Goal: Task Accomplishment & Management: Manage account settings

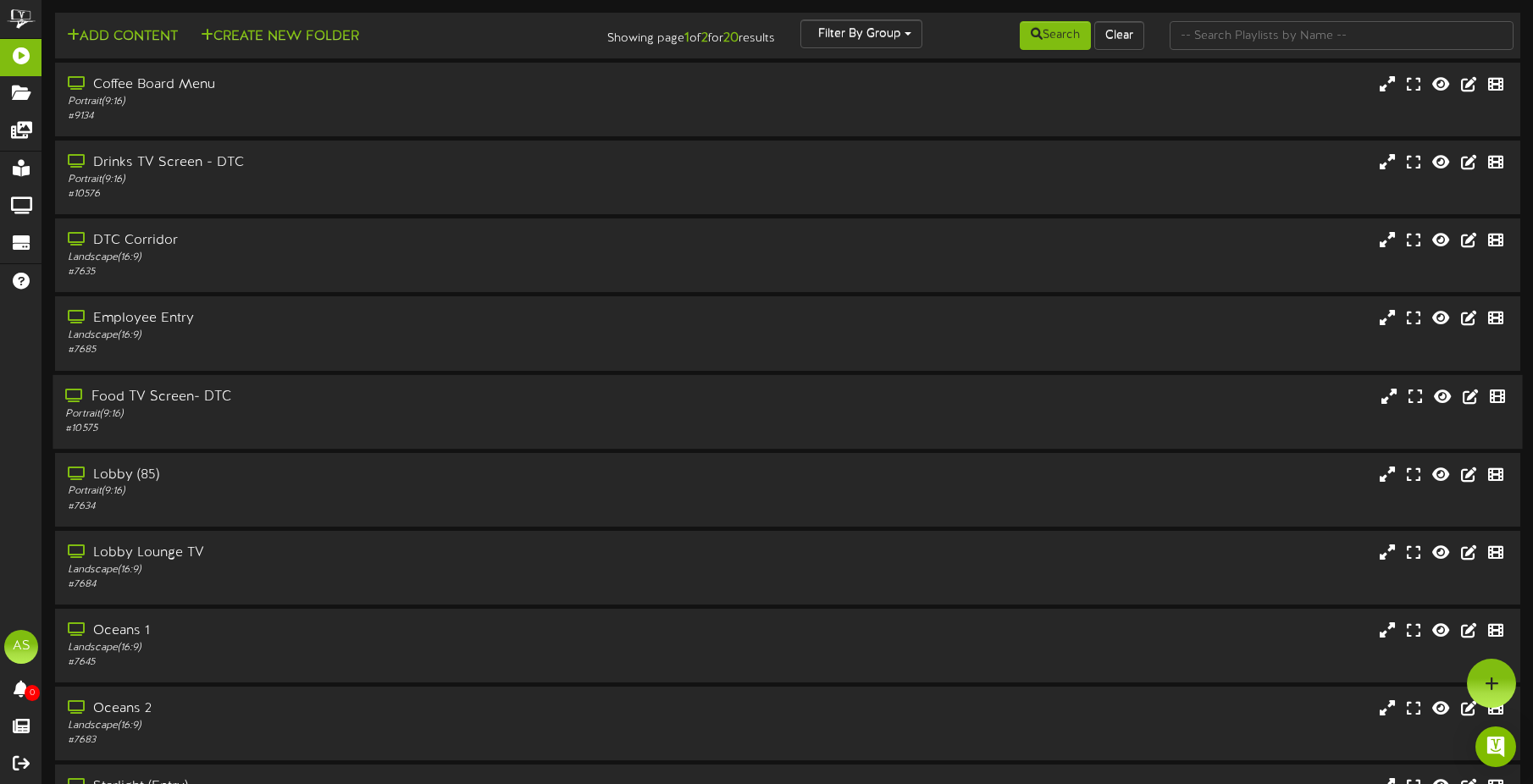
click at [273, 410] on div "Portrait ( 9:16 )" at bounding box center [359, 413] width 587 height 15
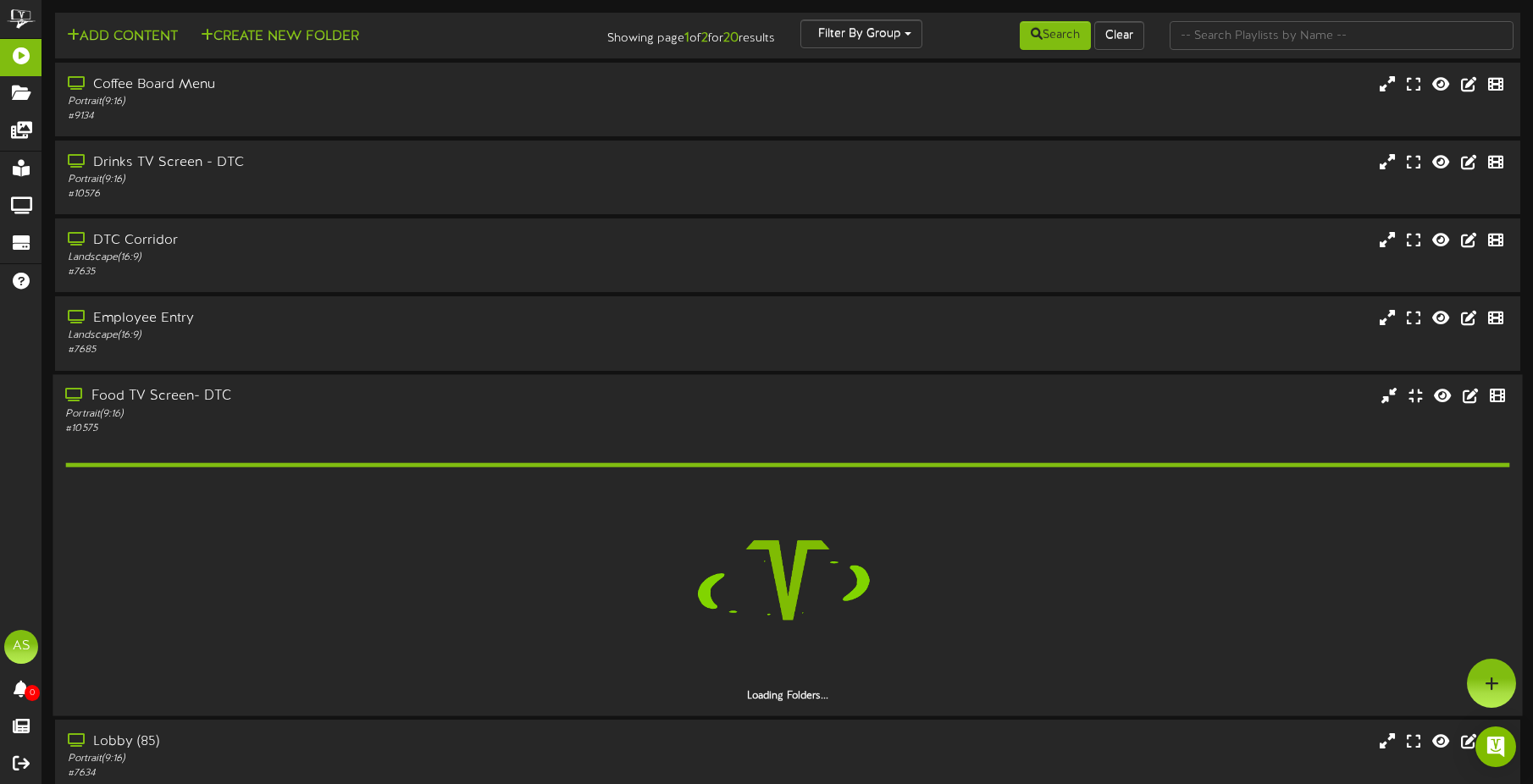
click at [300, 414] on div "Portrait ( 9:16 )" at bounding box center [359, 413] width 587 height 15
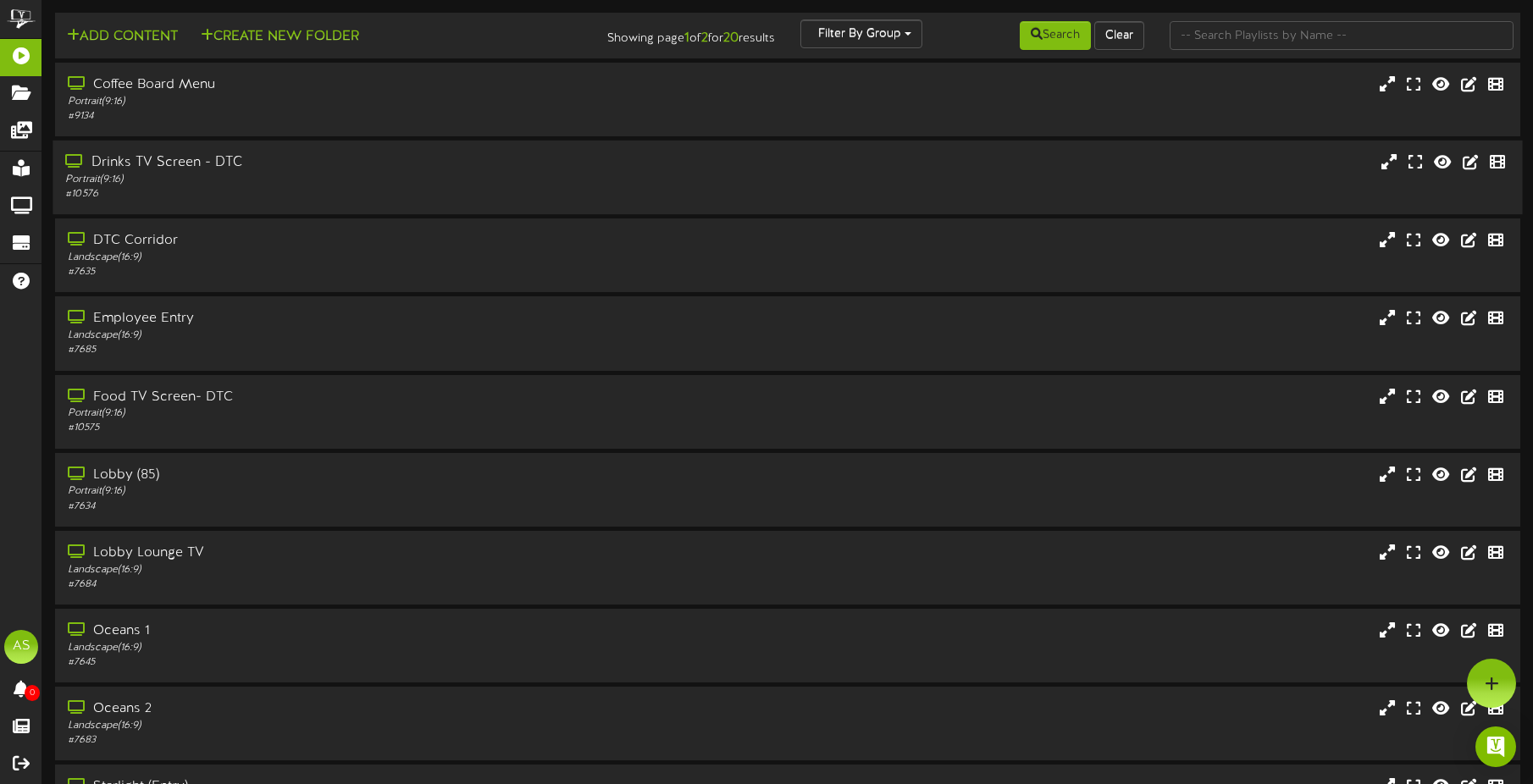
click at [292, 189] on div "# 10576" at bounding box center [359, 194] width 587 height 15
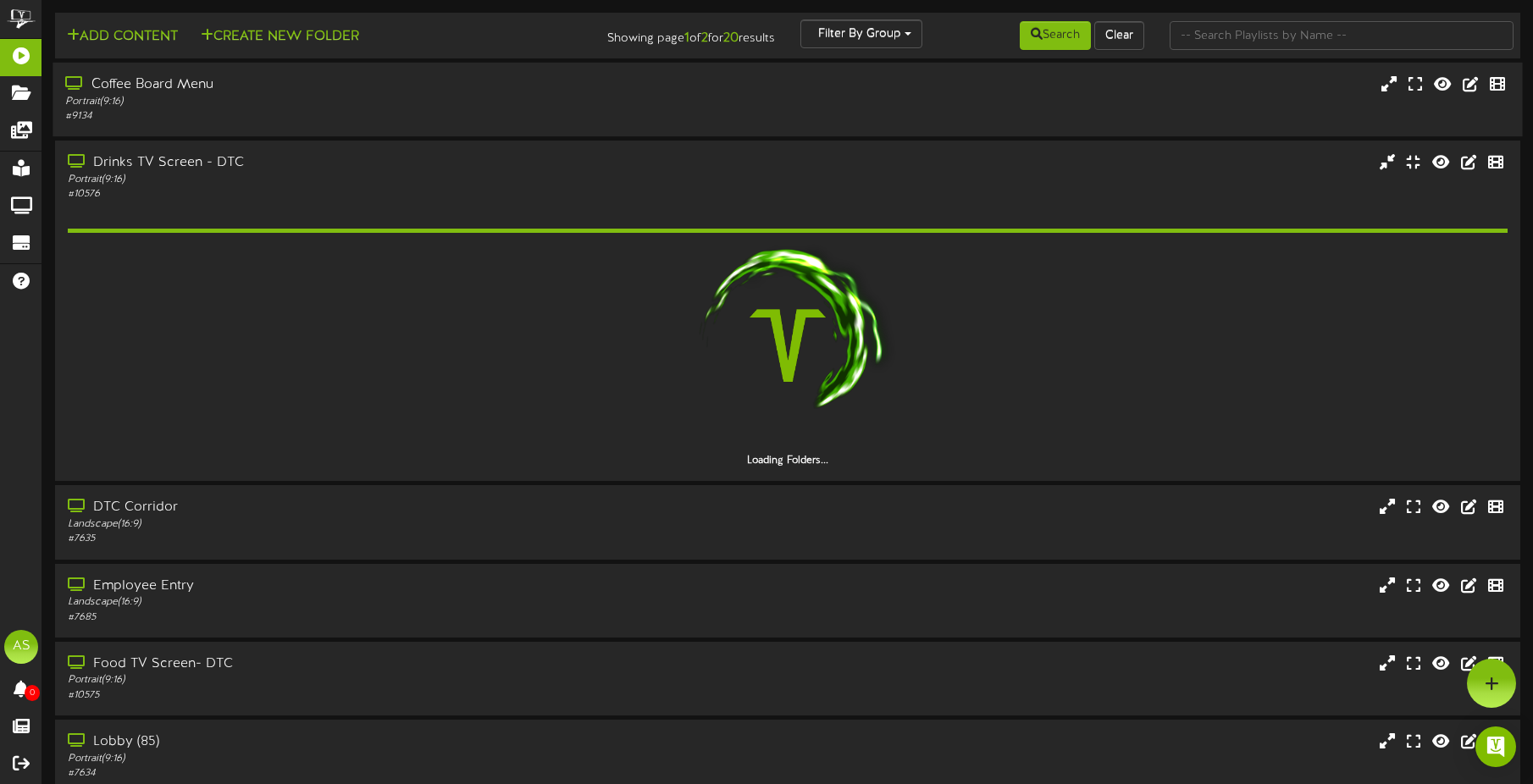
click at [315, 118] on div "# 9134" at bounding box center [359, 116] width 587 height 15
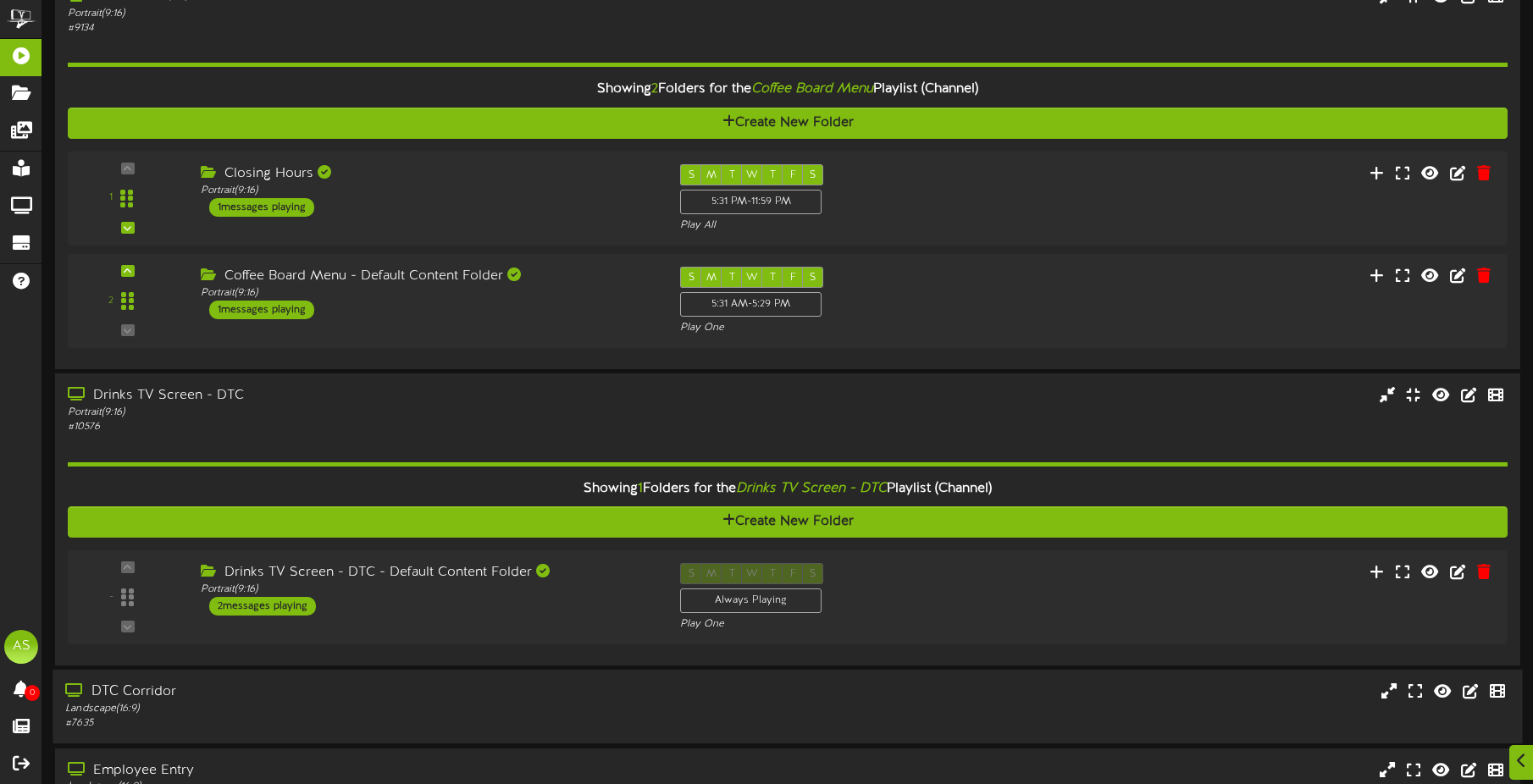
scroll to position [169, 0]
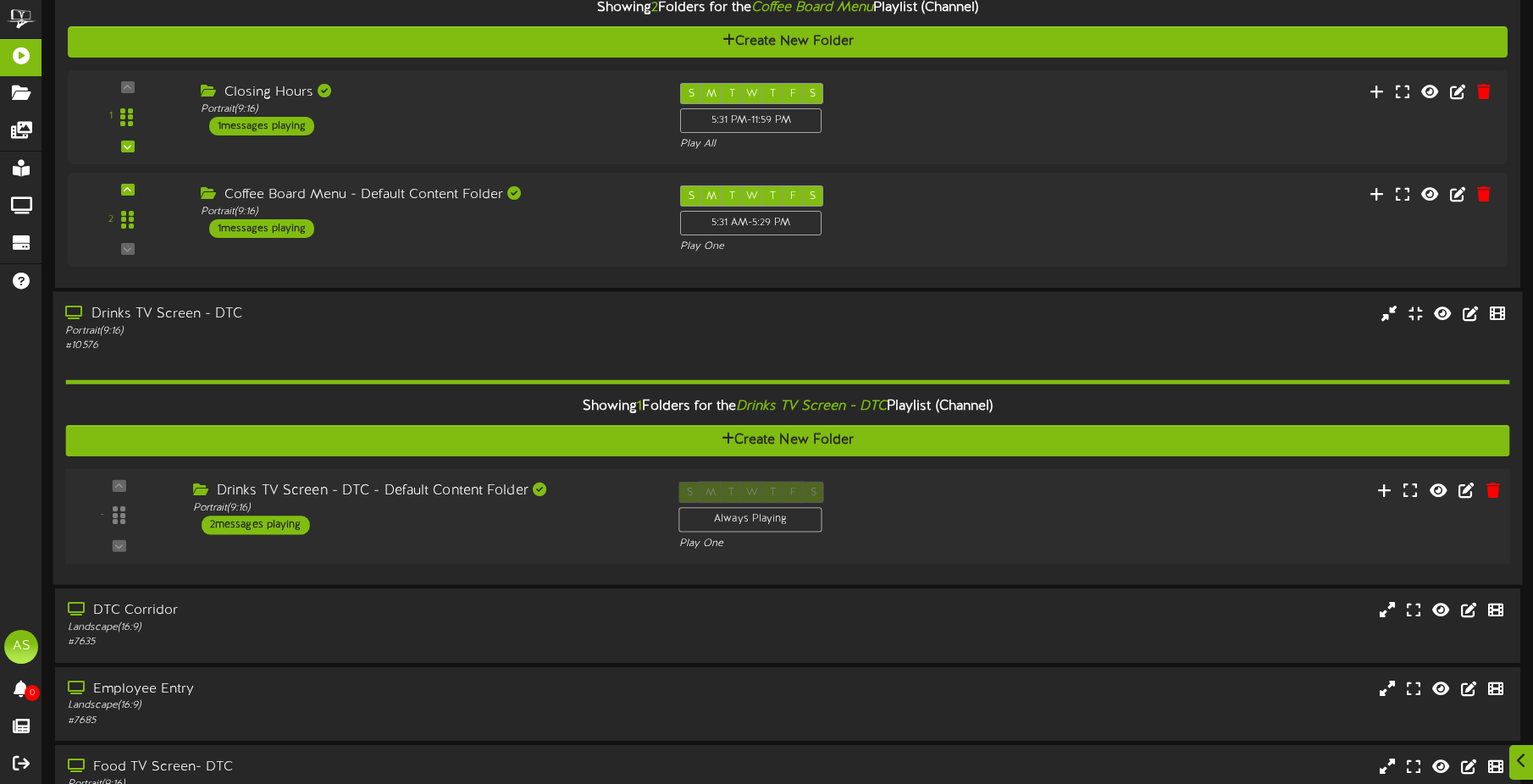
click at [311, 524] on div "Drinks TV Screen - DTC - Default Content Folder Portrait ( 9:16 ) 2 messages pl…" at bounding box center [423, 508] width 486 height 54
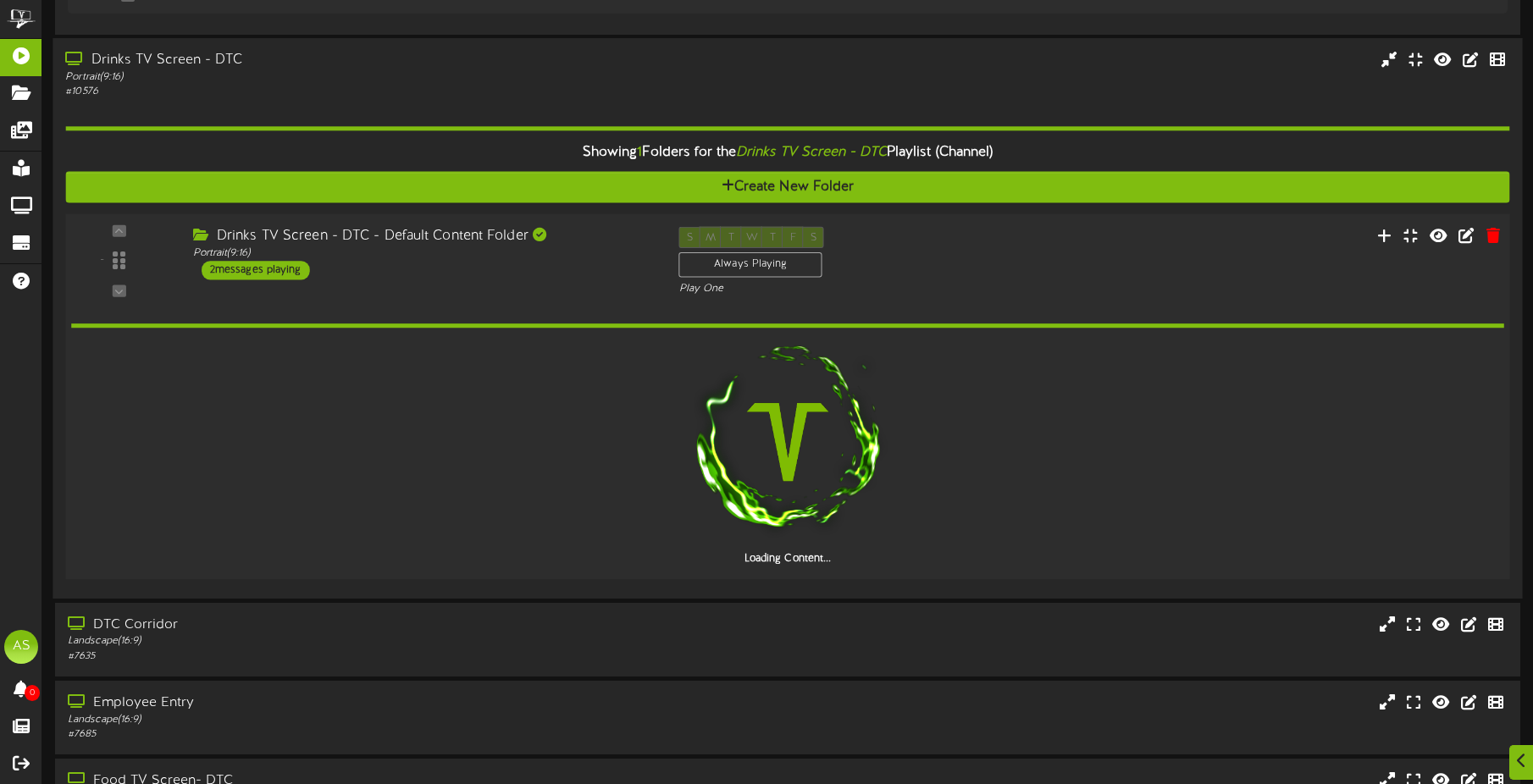
scroll to position [423, 0]
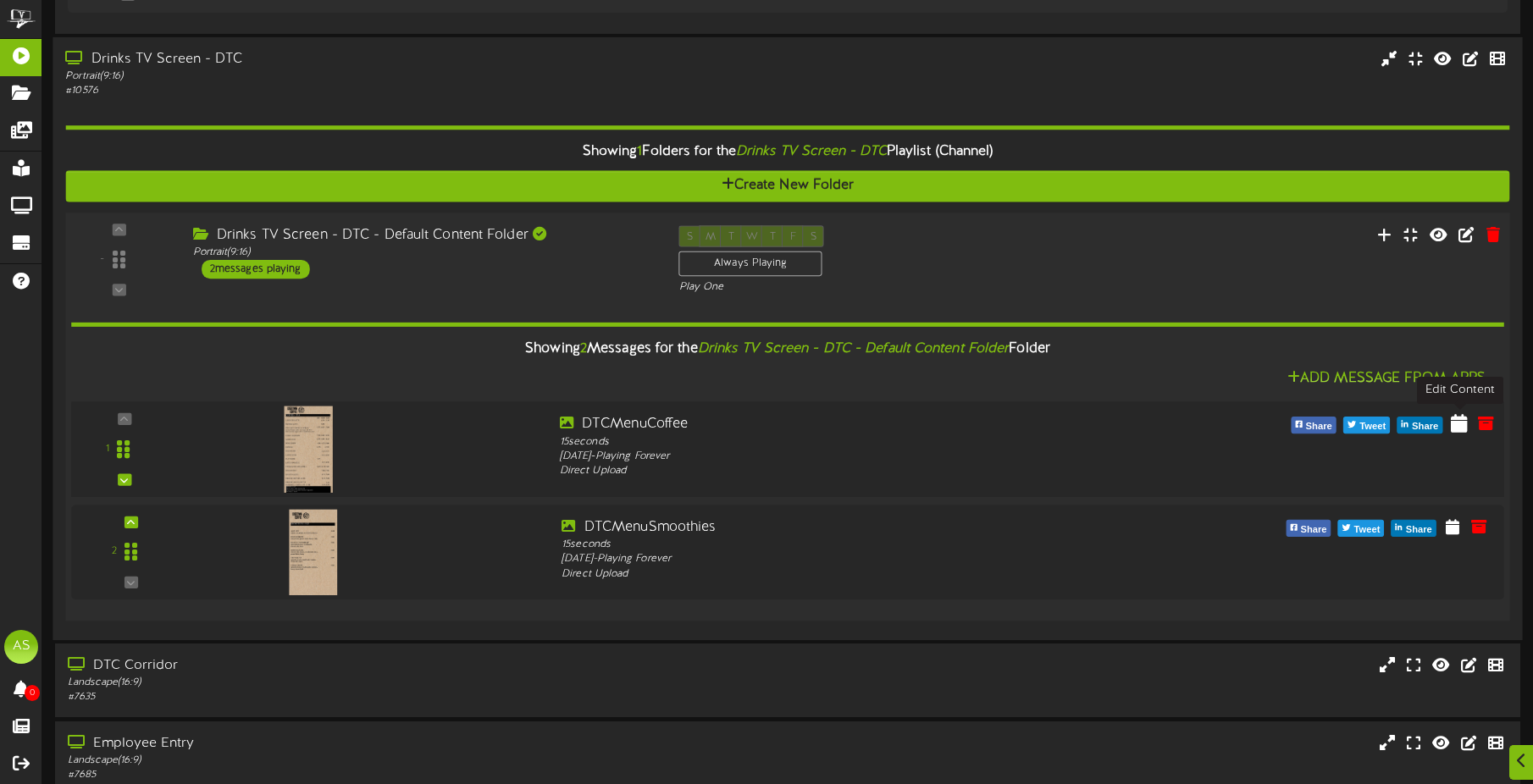
click at [1465, 432] on icon at bounding box center [1459, 423] width 17 height 19
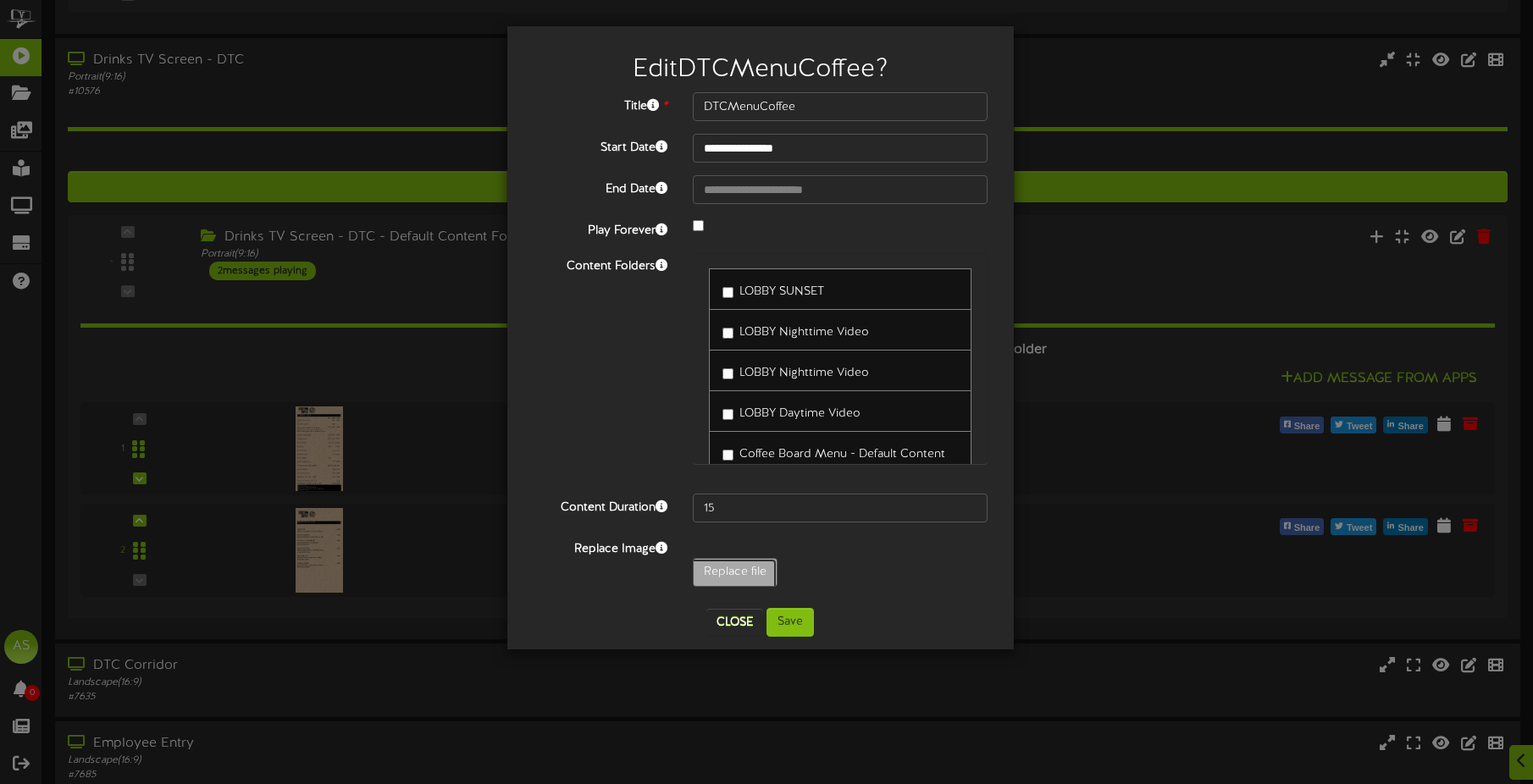
type input "**********"
click at [797, 624] on button "Save" at bounding box center [791, 622] width 47 height 29
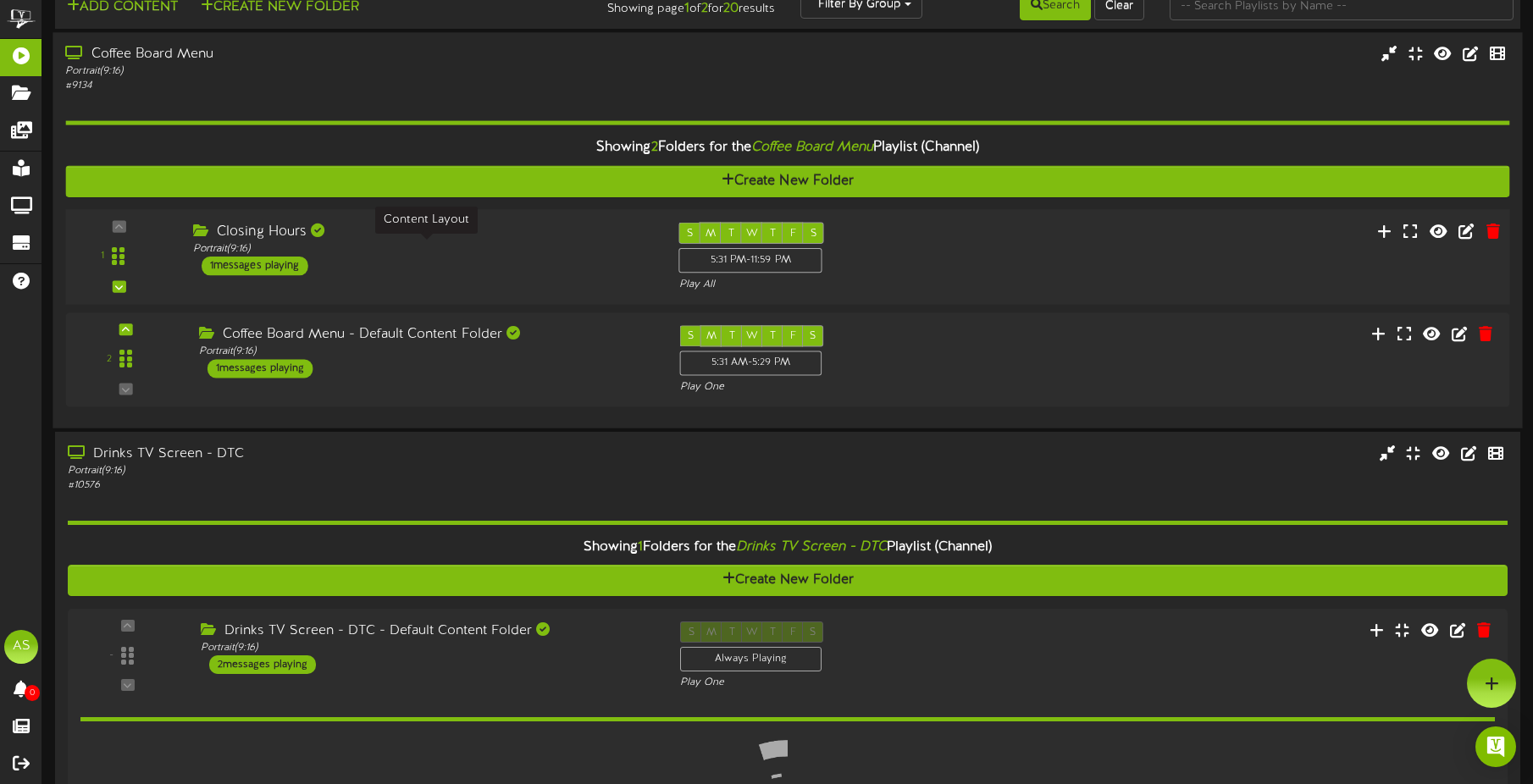
scroll to position [0, 0]
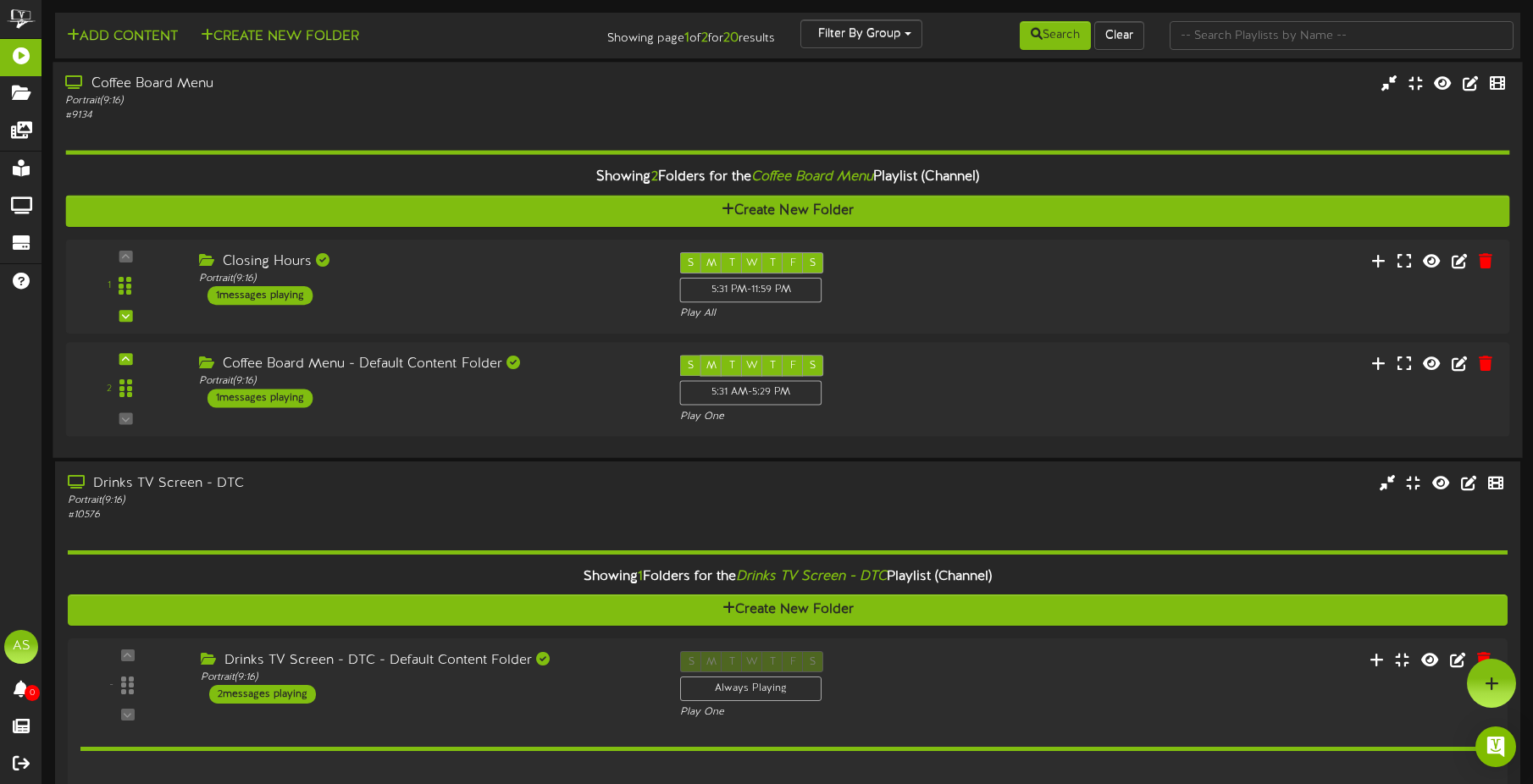
click at [373, 90] on div "Coffee Board Menu" at bounding box center [359, 84] width 587 height 19
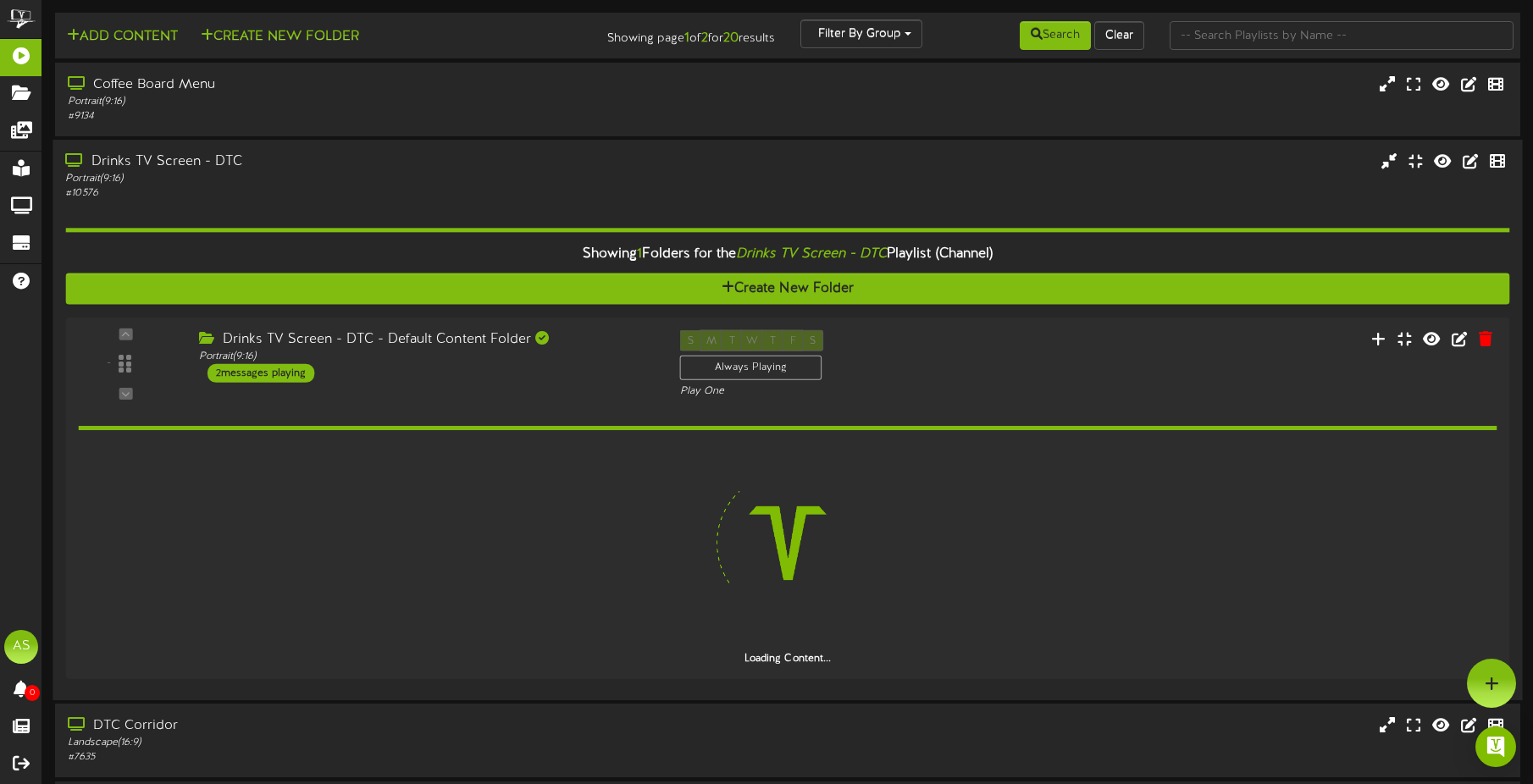
click at [358, 177] on div "Portrait ( 9:16 )" at bounding box center [359, 179] width 587 height 15
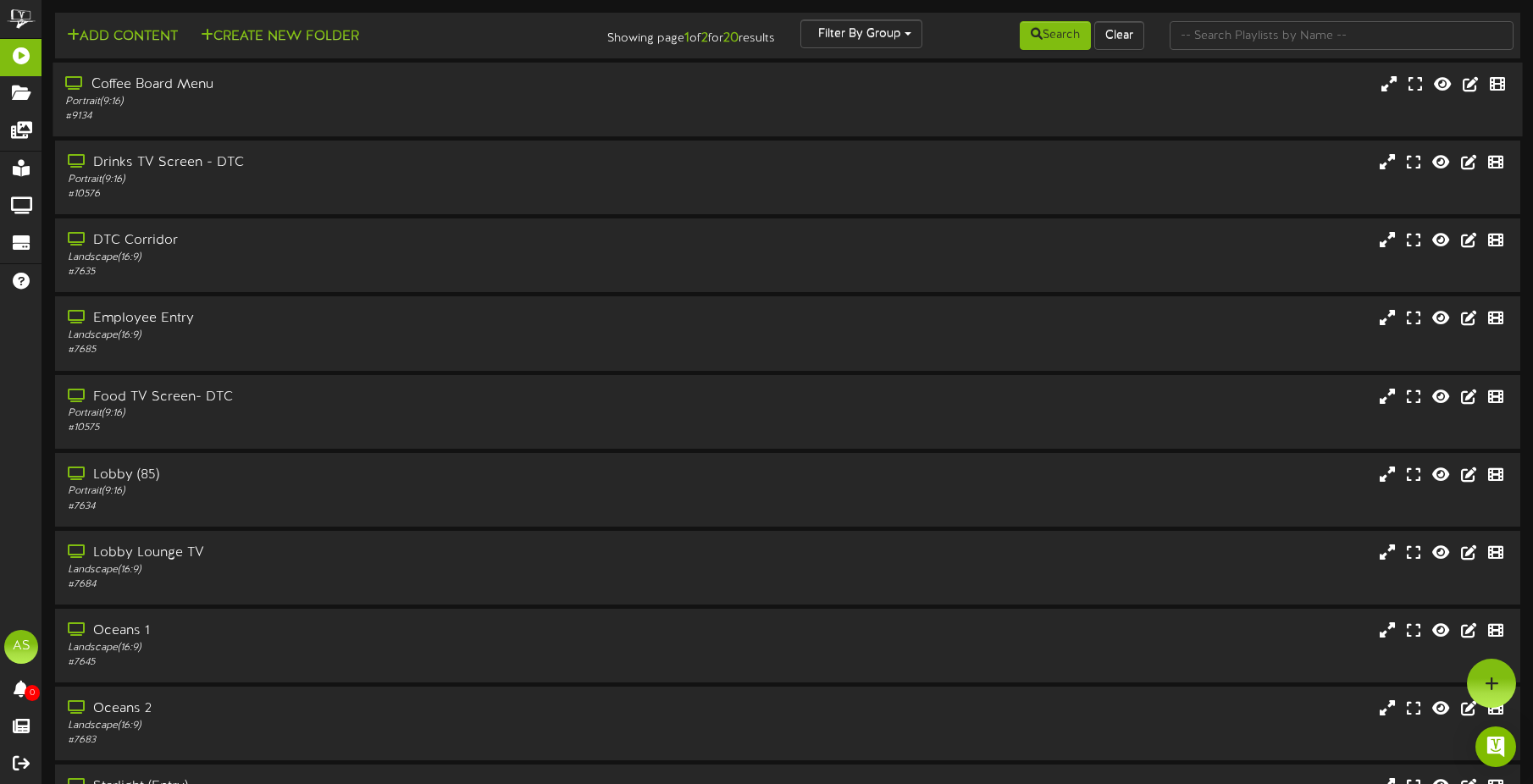
click at [360, 95] on div "Portrait ( 9:16 )" at bounding box center [359, 102] width 587 height 15
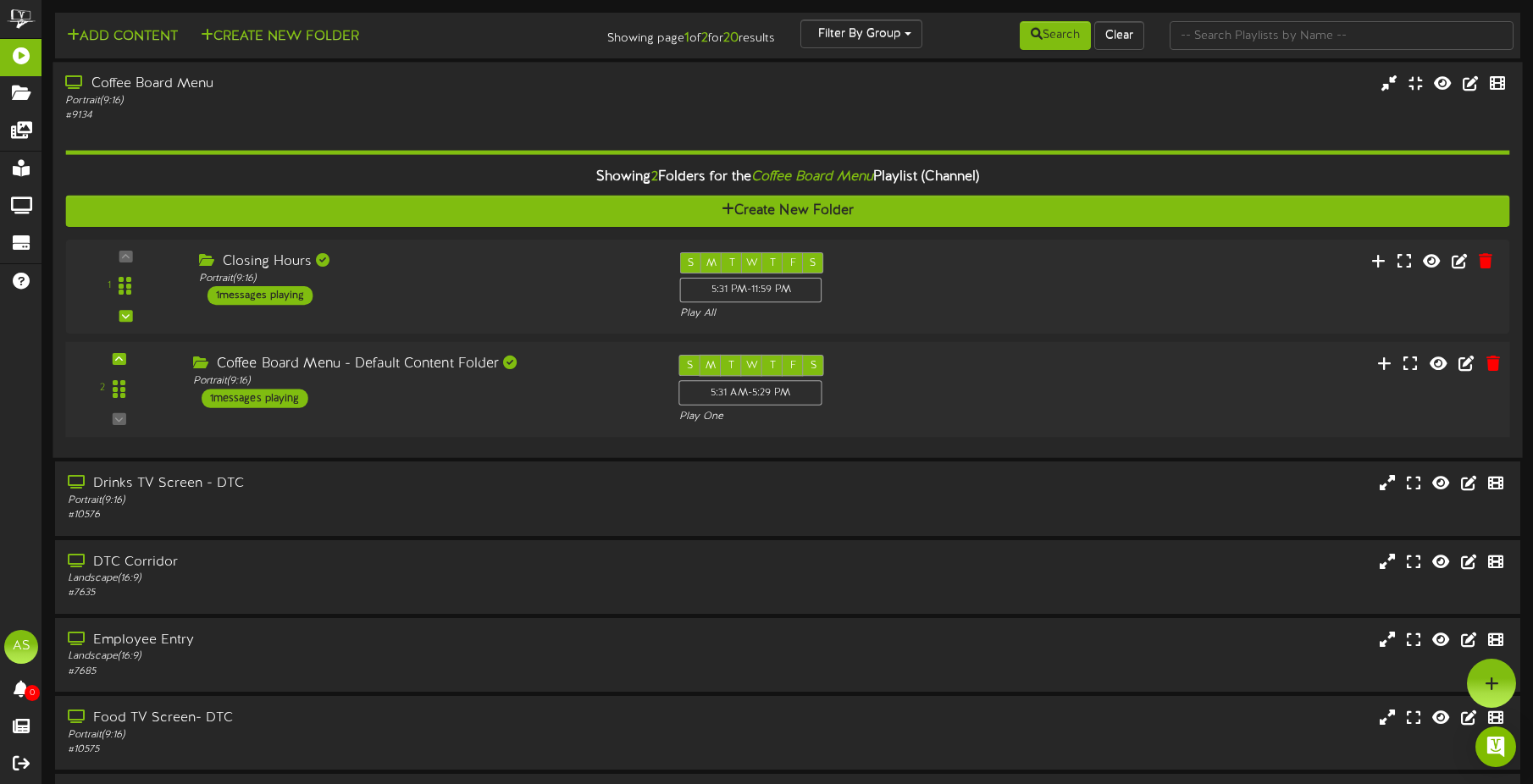
click at [282, 410] on div "2 ( 9:16" at bounding box center [787, 390] width 1458 height 69
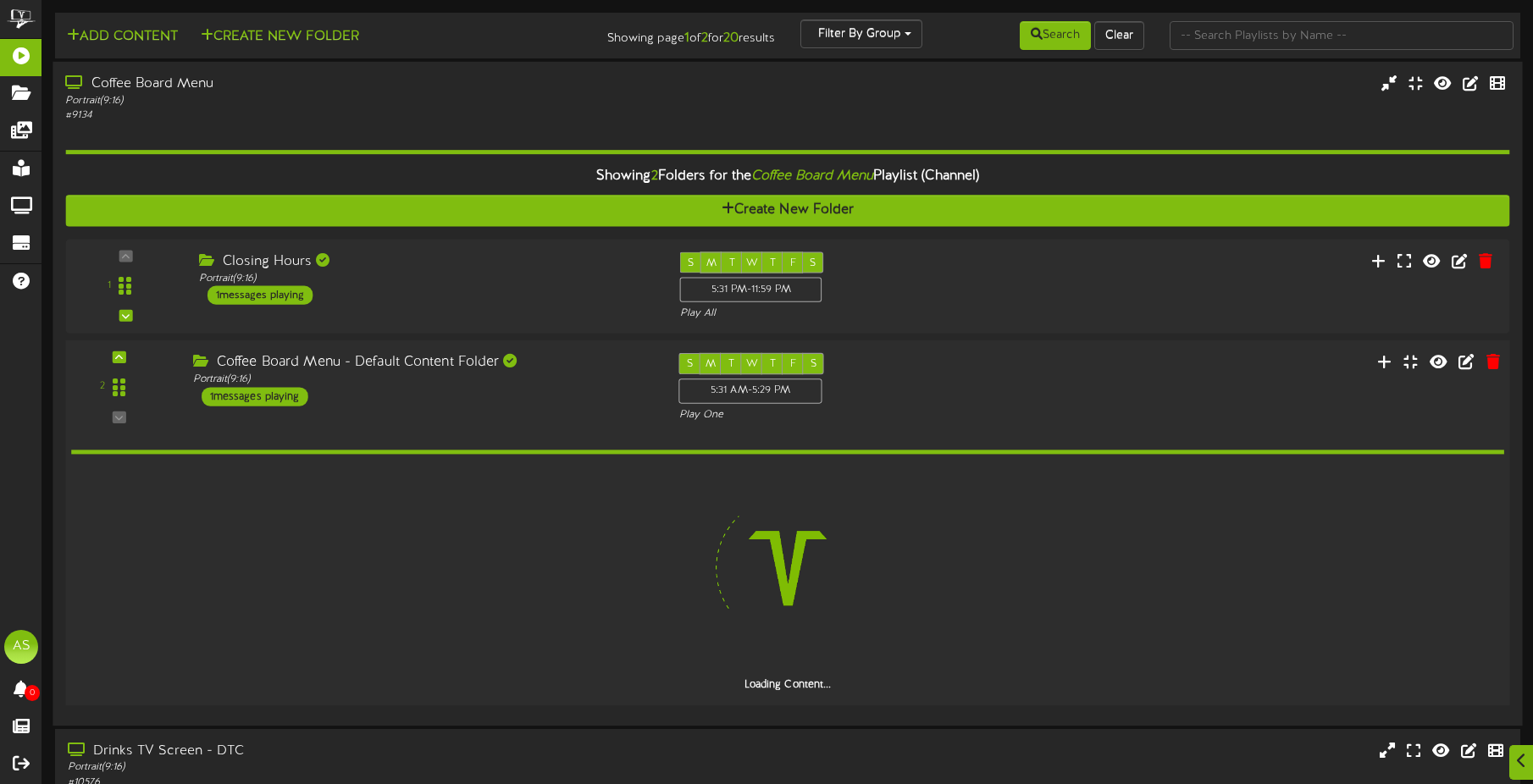
scroll to position [84, 0]
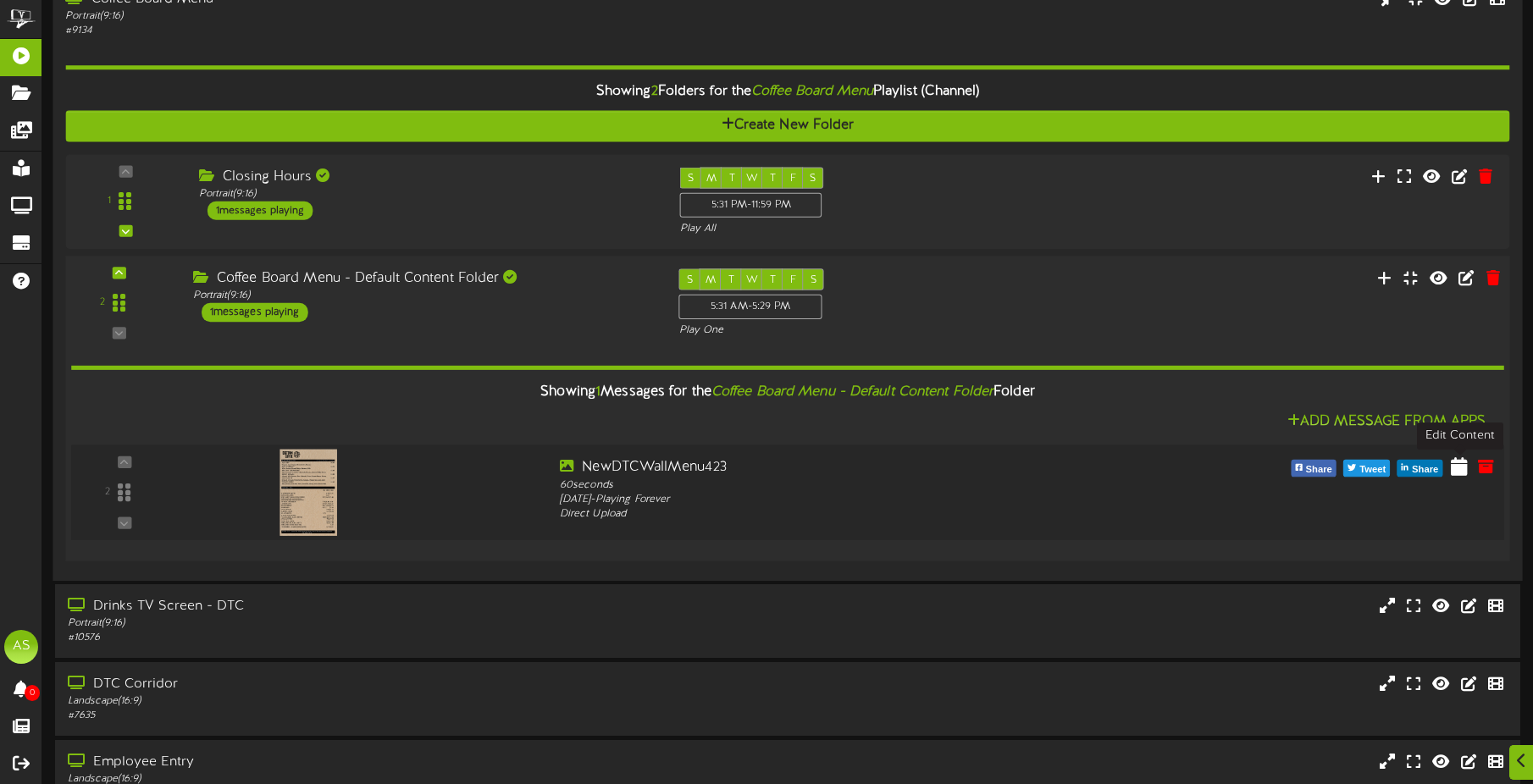
click at [1465, 471] on icon at bounding box center [1459, 465] width 17 height 19
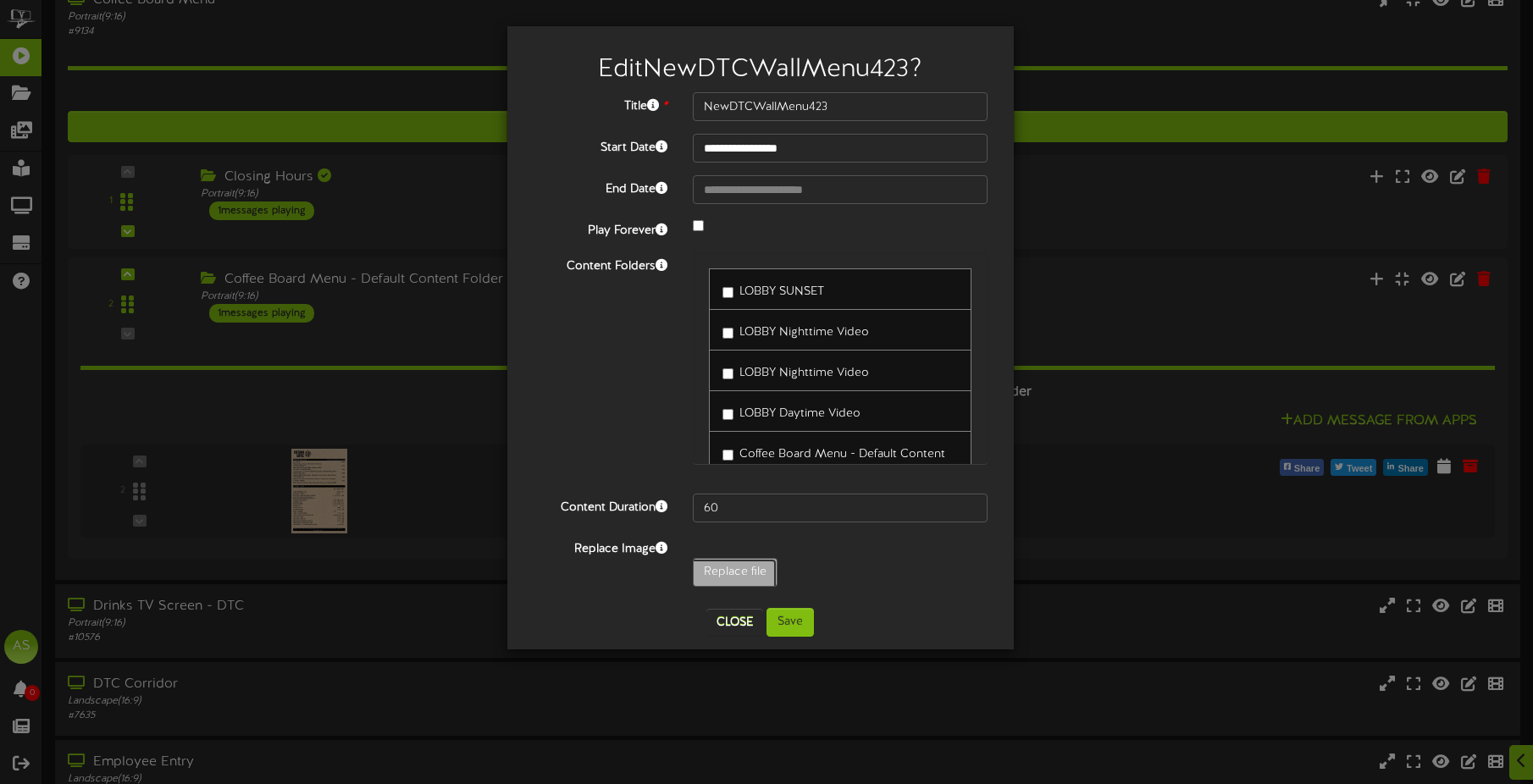
type input "**********"
type input "NewDTCWallMenu8292025"
click at [804, 630] on button "Save" at bounding box center [791, 622] width 47 height 29
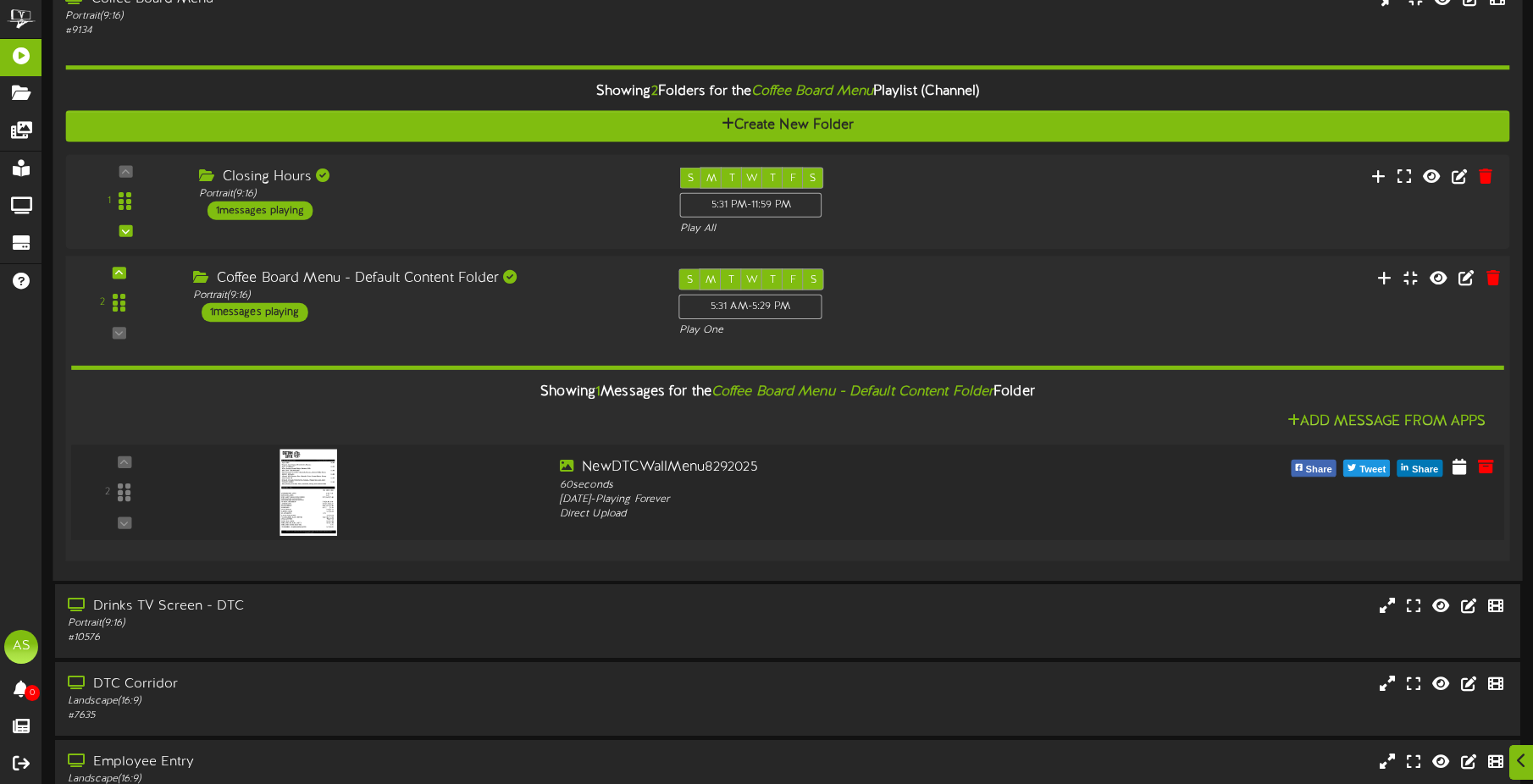
click at [323, 481] on img at bounding box center [308, 492] width 57 height 86
click at [319, 491] on img at bounding box center [308, 492] width 57 height 86
click at [1453, 469] on icon at bounding box center [1459, 465] width 17 height 19
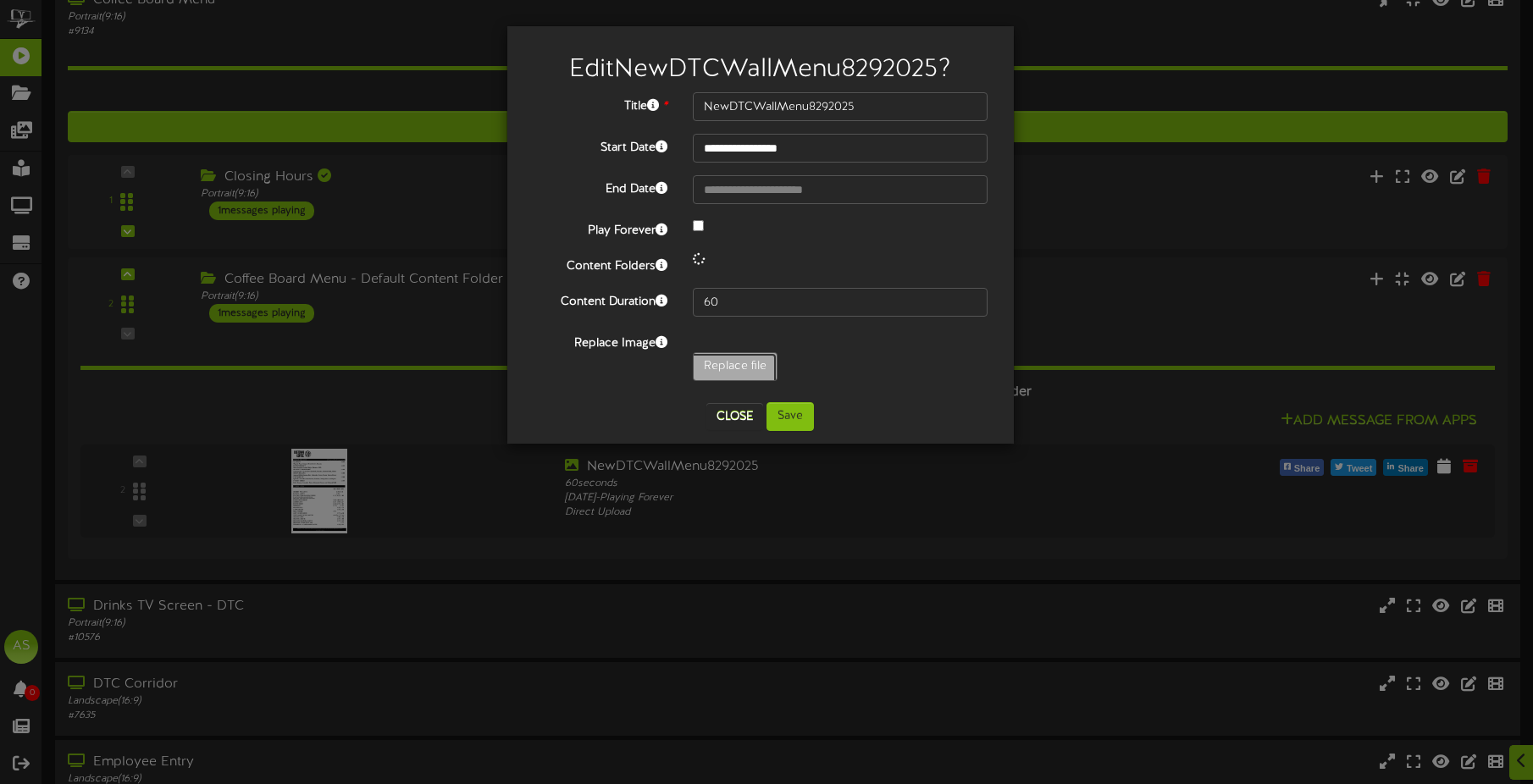
type input "**********"
click at [799, 420] on button "Save" at bounding box center [791, 417] width 47 height 29
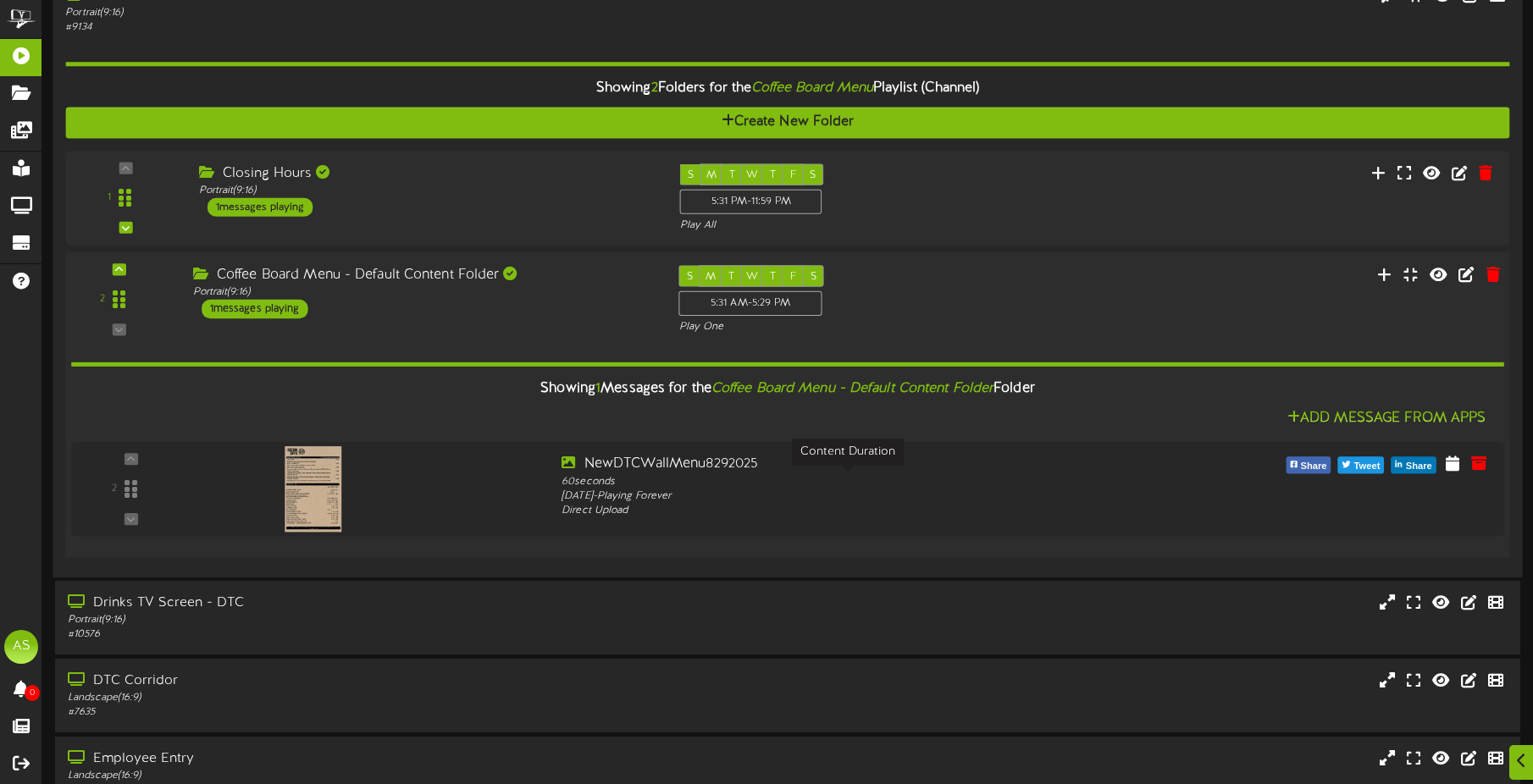
scroll to position [169, 0]
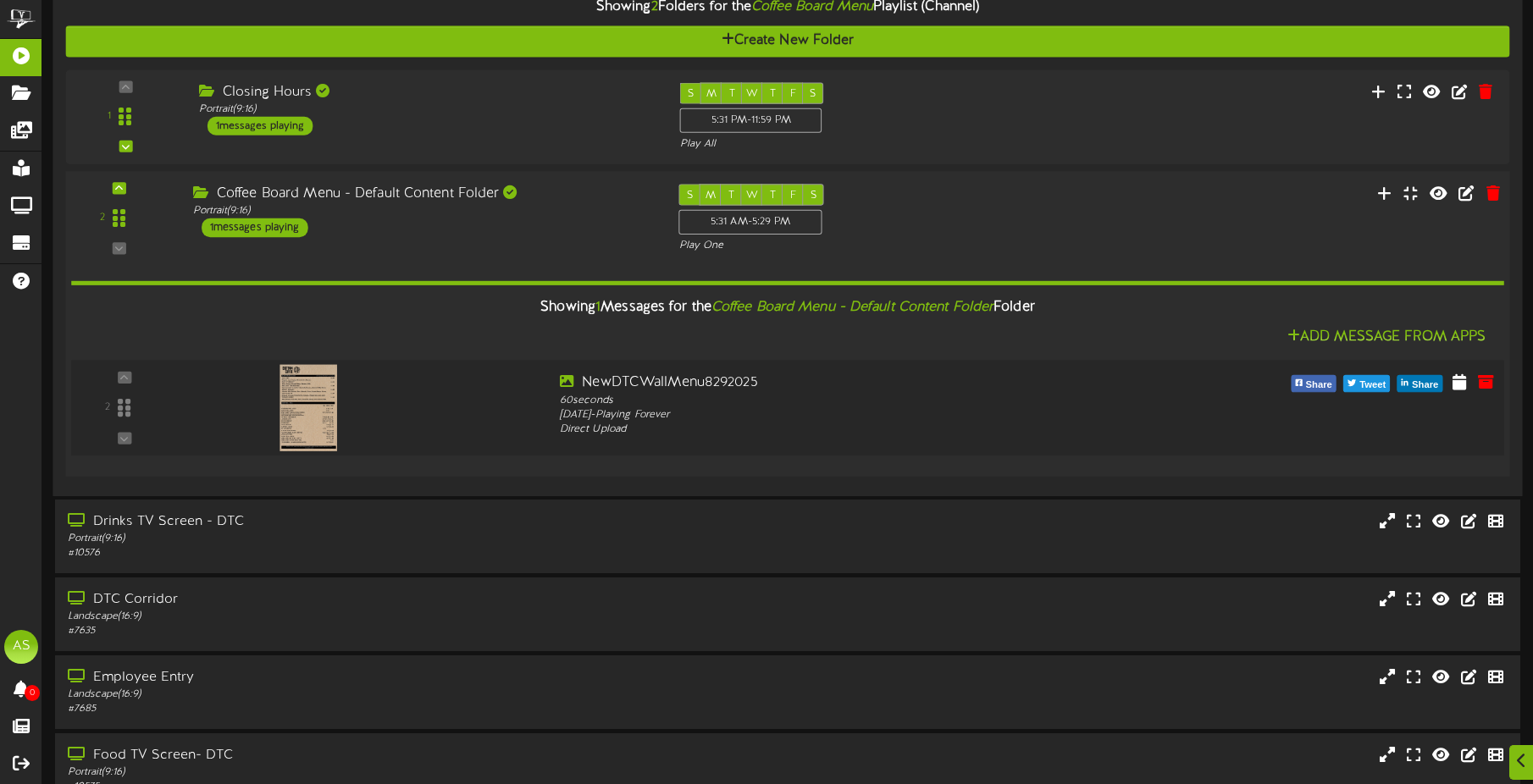
click at [304, 412] on img at bounding box center [308, 408] width 57 height 86
click at [729, 382] on div "NewDTCWallMenu8292025" at bounding box center [848, 382] width 577 height 19
click at [1458, 378] on icon at bounding box center [1459, 381] width 17 height 19
select select "**"
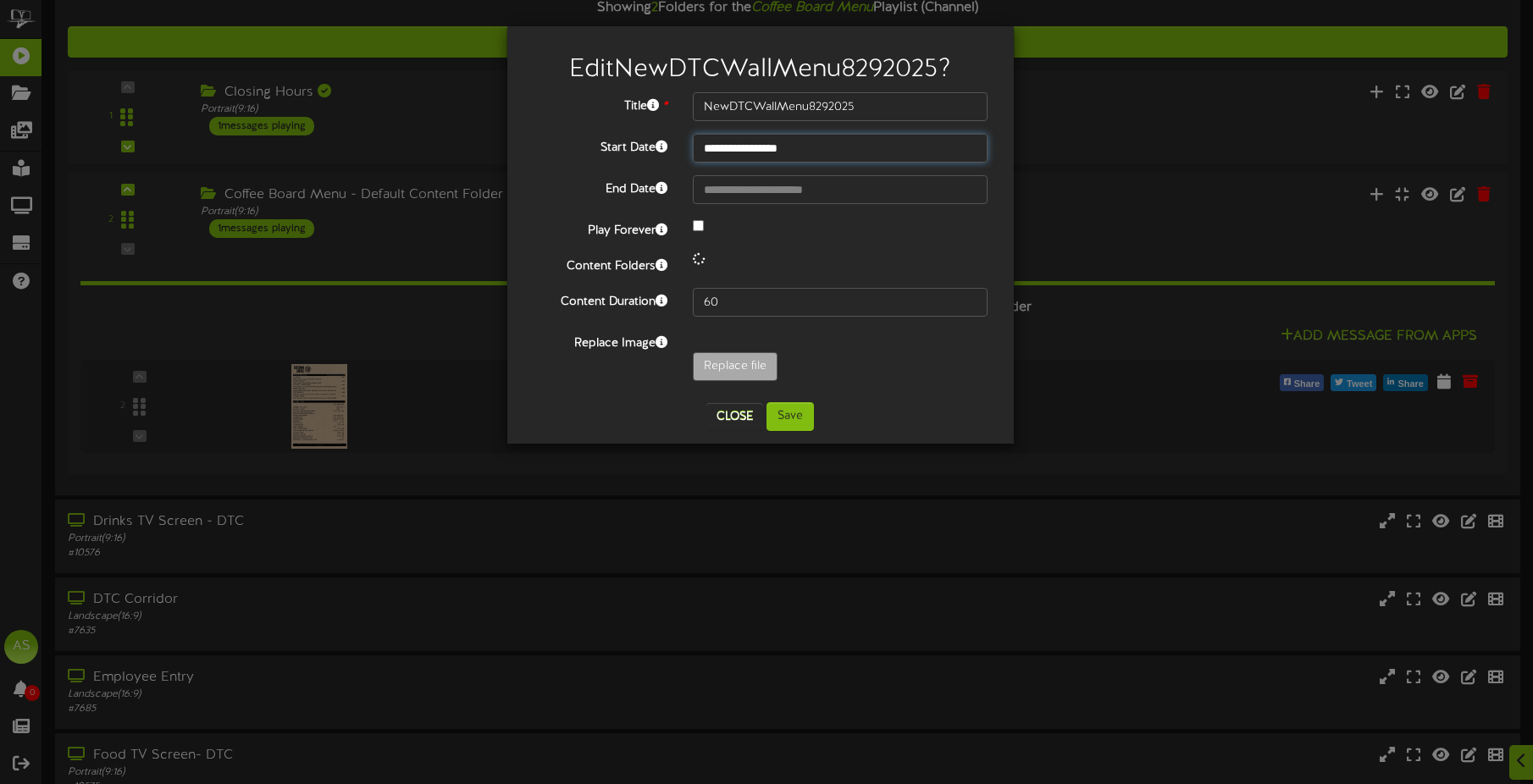
click at [880, 156] on input "**********" at bounding box center [841, 148] width 295 height 29
click at [879, 105] on input "NewDTCWallMenu8292025" at bounding box center [841, 107] width 295 height 29
click at [732, 420] on button "Close" at bounding box center [734, 417] width 56 height 27
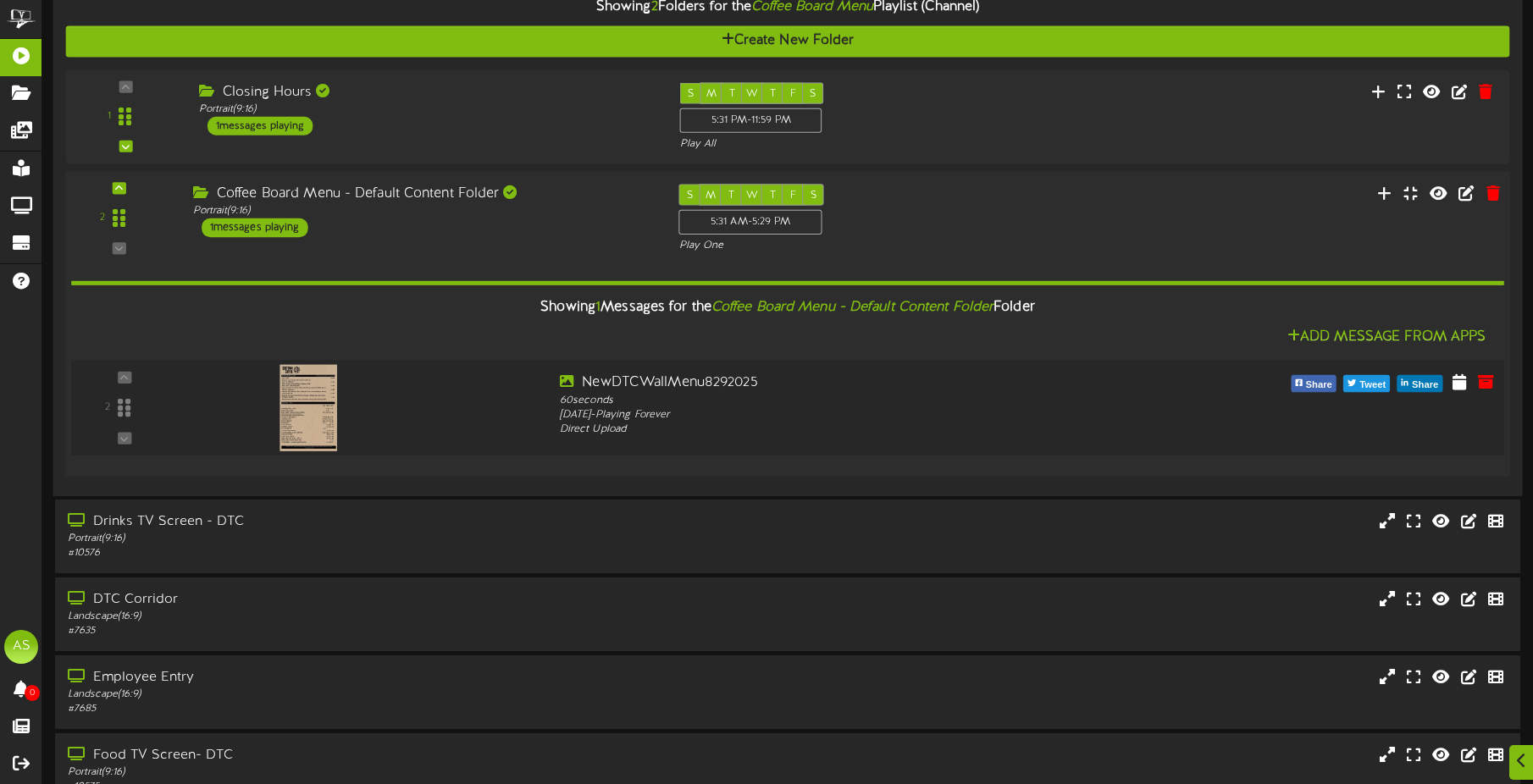
click at [278, 402] on div at bounding box center [306, 390] width 199 height 86
click at [700, 384] on div "NewDTCWallMenu8292025" at bounding box center [848, 382] width 577 height 19
click at [124, 412] on div "2" at bounding box center [124, 408] width 95 height 69
click at [130, 373] on div "2" at bounding box center [124, 408] width 95 height 69
click at [120, 411] on div "2" at bounding box center [124, 408] width 95 height 69
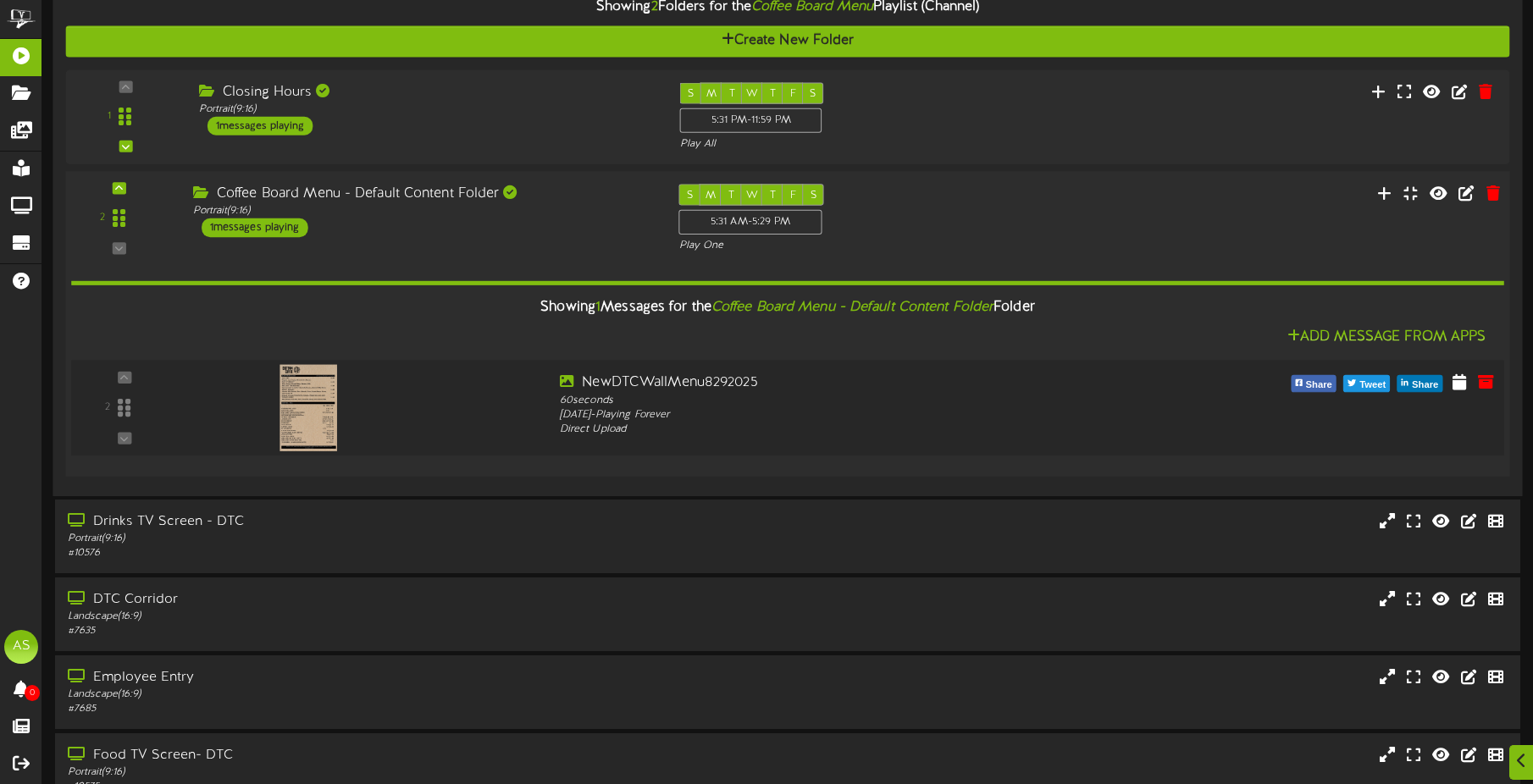
click at [107, 408] on div "2" at bounding box center [124, 408] width 95 height 69
click at [845, 410] on div "Wednesday, 12/28/2022 - Playing Forever" at bounding box center [848, 415] width 577 height 15
click at [1465, 388] on icon at bounding box center [1459, 381] width 17 height 19
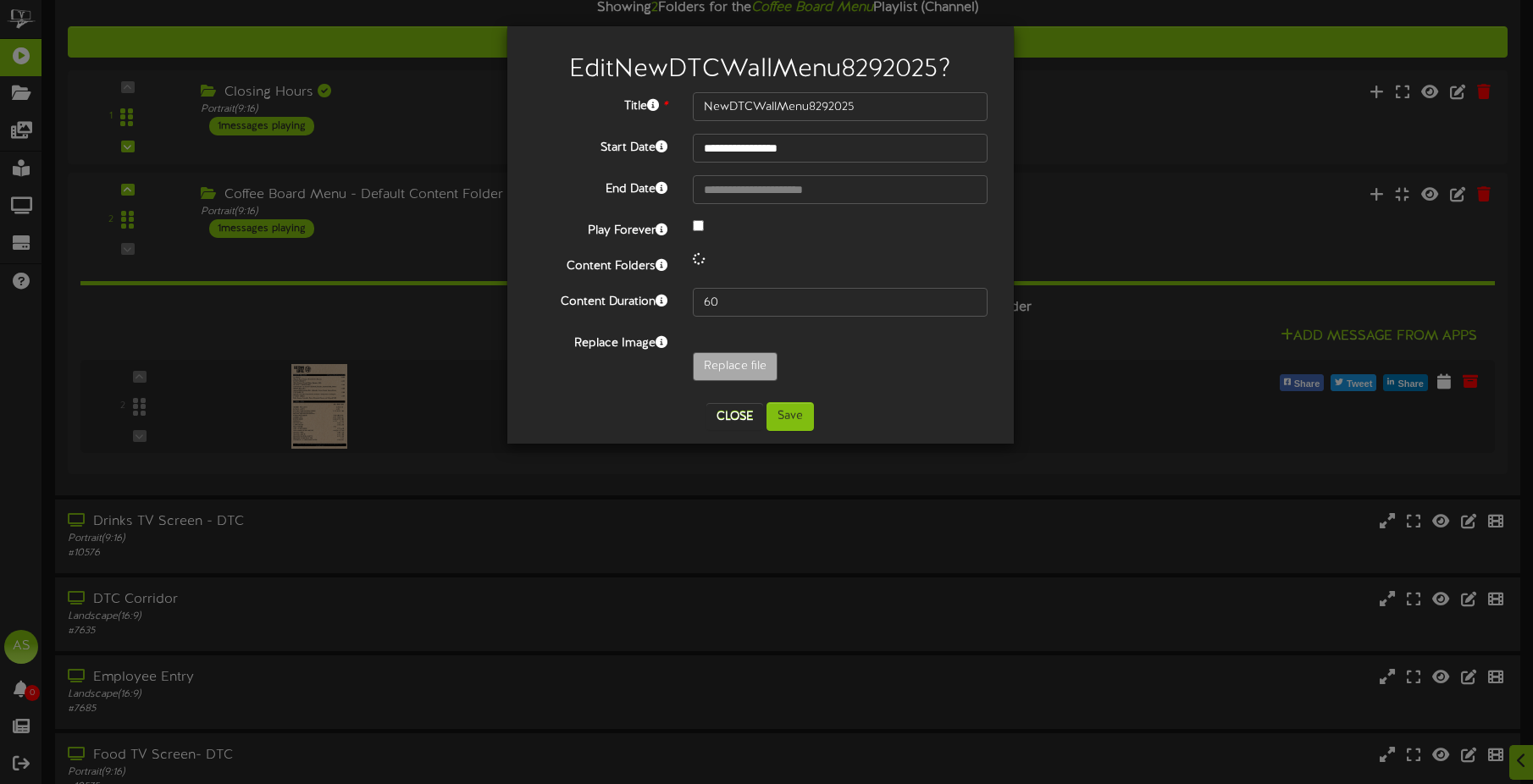
click at [700, 265] on span at bounding box center [699, 259] width 12 height 12
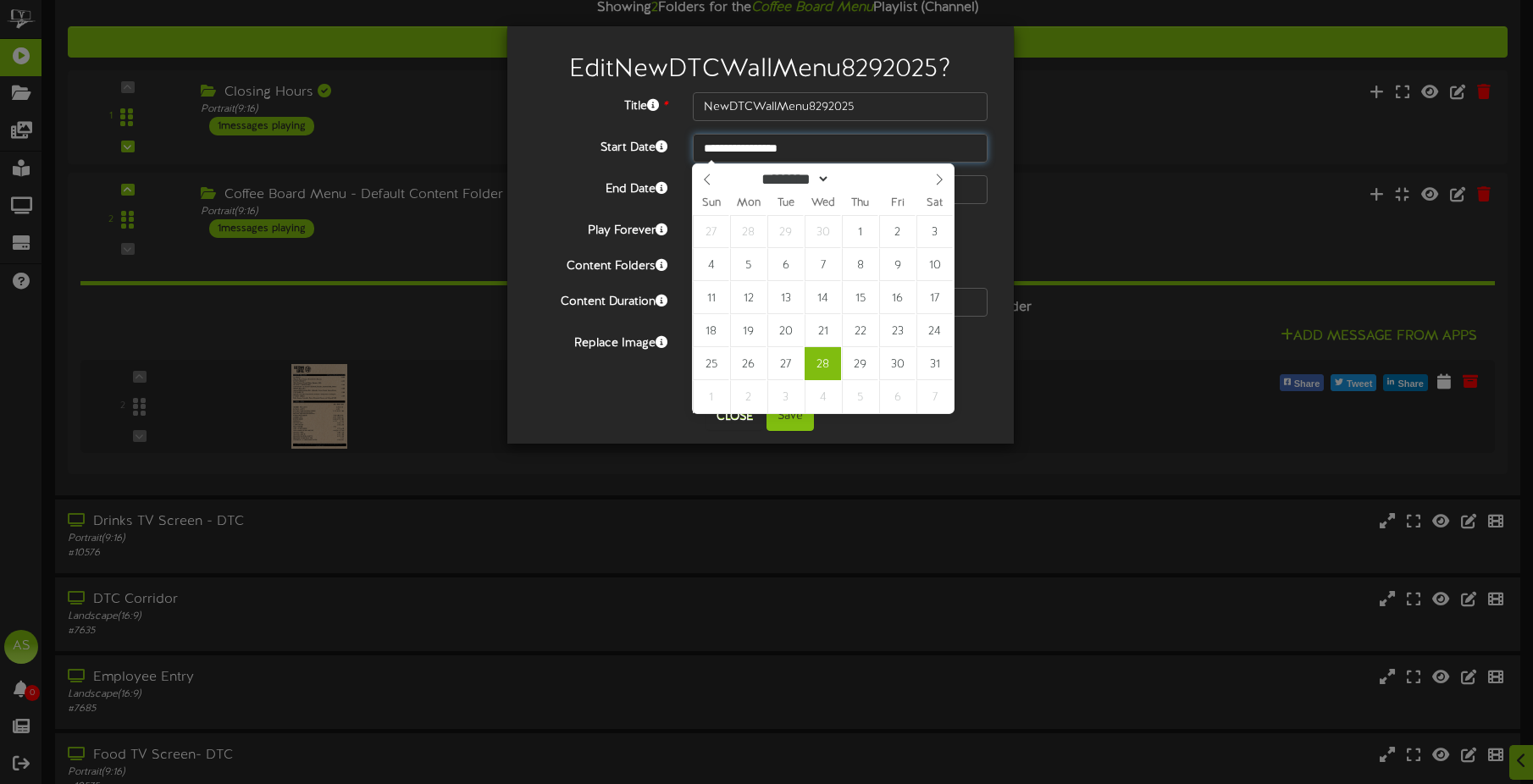
drag, startPoint x: 820, startPoint y: 151, endPoint x: 515, endPoint y: 141, distance: 305.2
click at [515, 141] on div "**********" at bounding box center [760, 235] width 506 height 418
type input "****"
click at [951, 184] on span at bounding box center [940, 179] width 29 height 29
click at [944, 182] on icon at bounding box center [939, 179] width 12 height 12
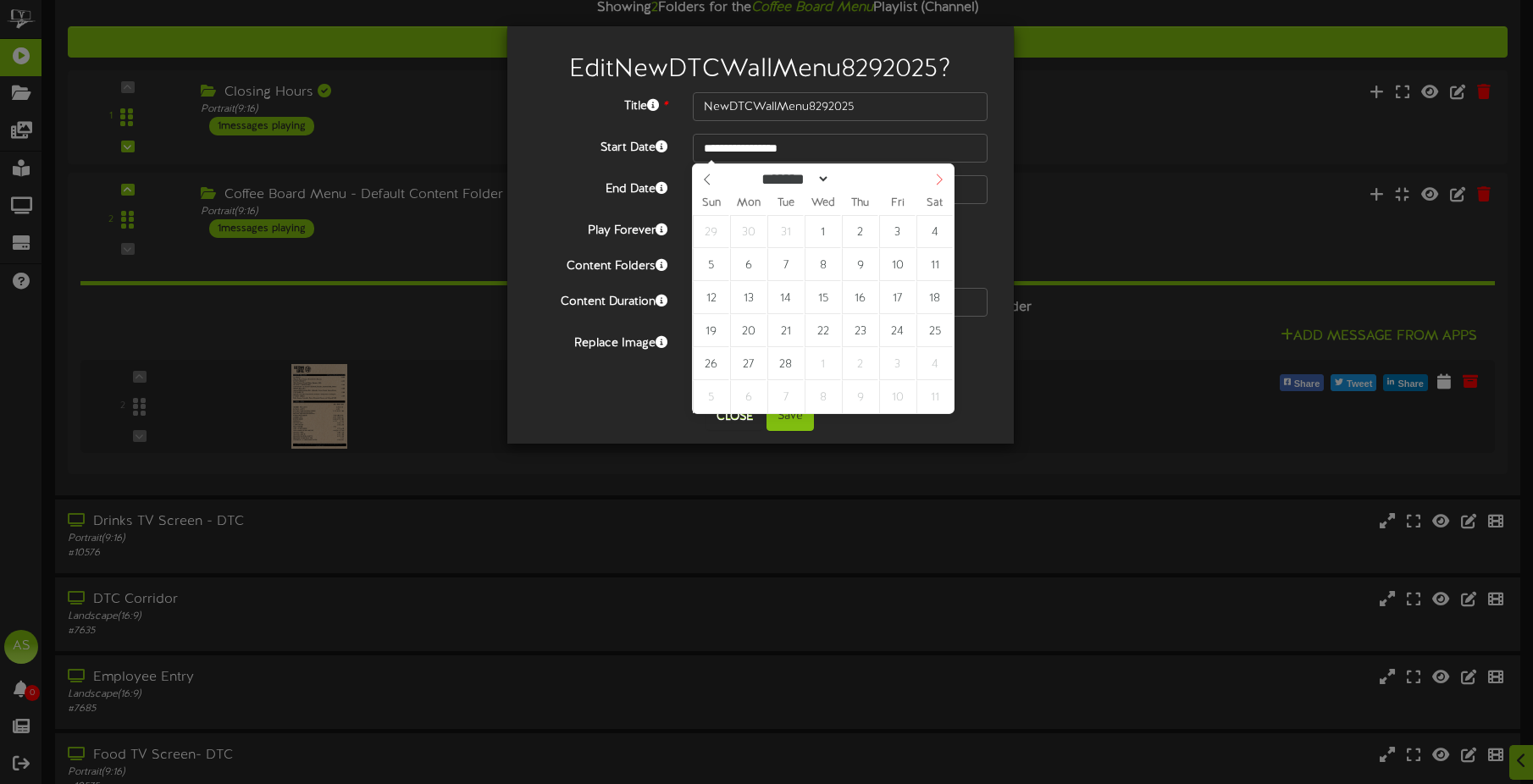
click at [944, 181] on icon at bounding box center [939, 179] width 12 height 12
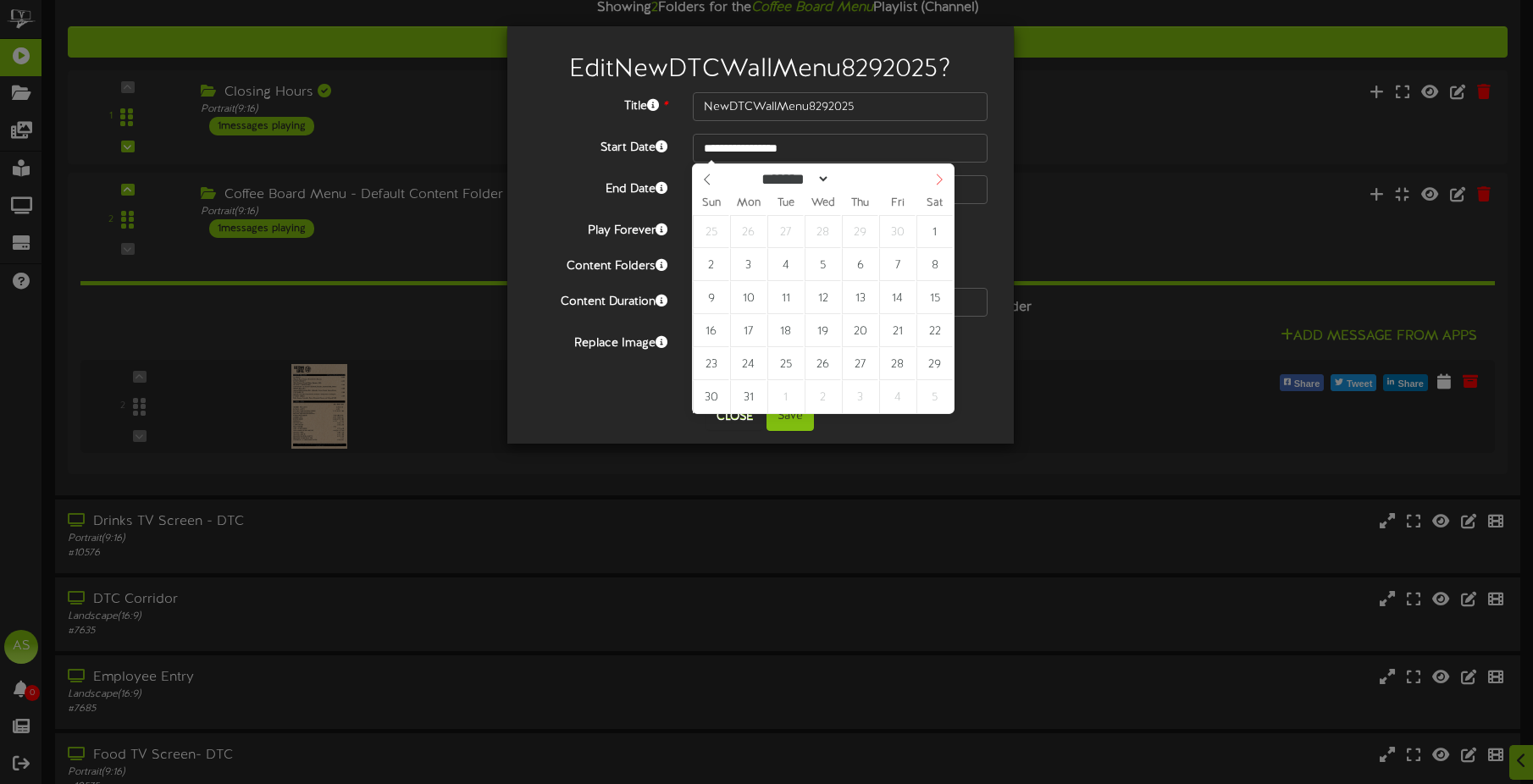
click at [944, 181] on icon at bounding box center [939, 179] width 12 height 12
select select "*"
click at [944, 181] on icon at bounding box center [939, 179] width 12 height 12
drag, startPoint x: 944, startPoint y: 181, endPoint x: 861, endPoint y: 186, distance: 83.2
click at [861, 186] on input "****" at bounding box center [861, 179] width 61 height 18
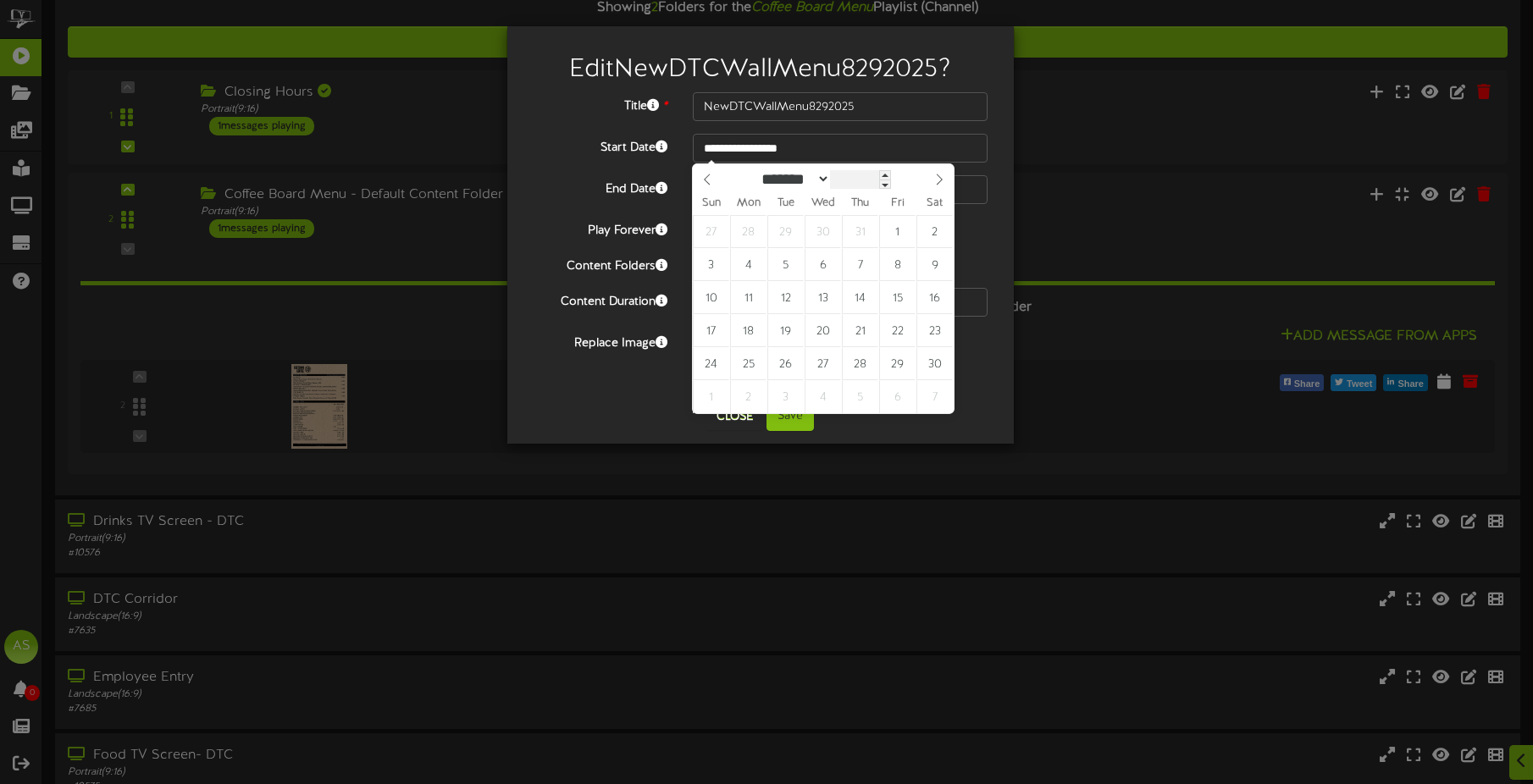
click at [886, 181] on input "****" at bounding box center [861, 179] width 61 height 18
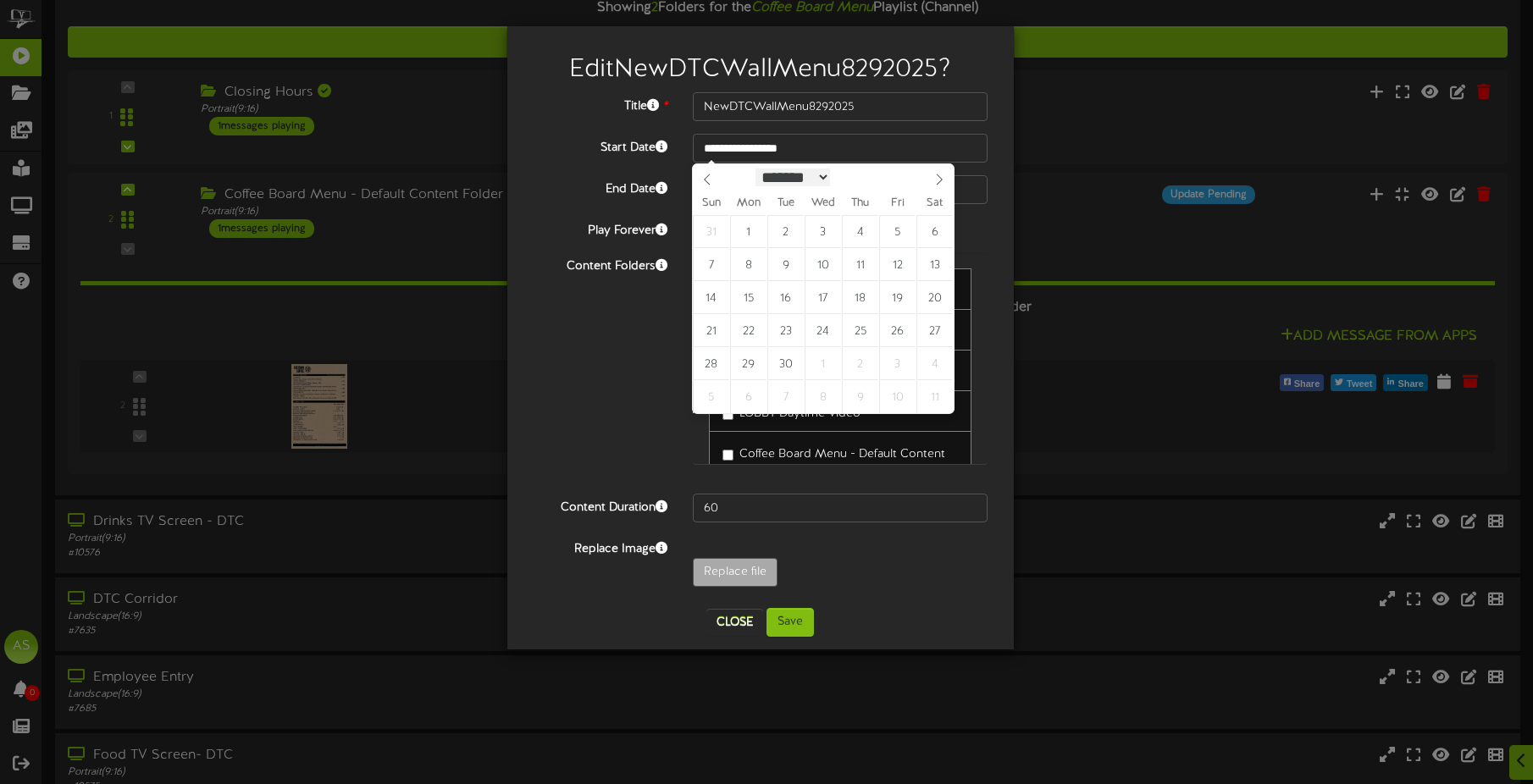
type input "****"
click at [792, 186] on select "******* ******** ***** ***** *** **** **** ****** ********* ******* ******** **…" at bounding box center [793, 178] width 75 height 18
select select "*"
click at [756, 169] on select "******* ******** ***** ***** *** **** **** ****** ********* ******* ******** **…" at bounding box center [793, 178] width 75 height 18
type input "**********"
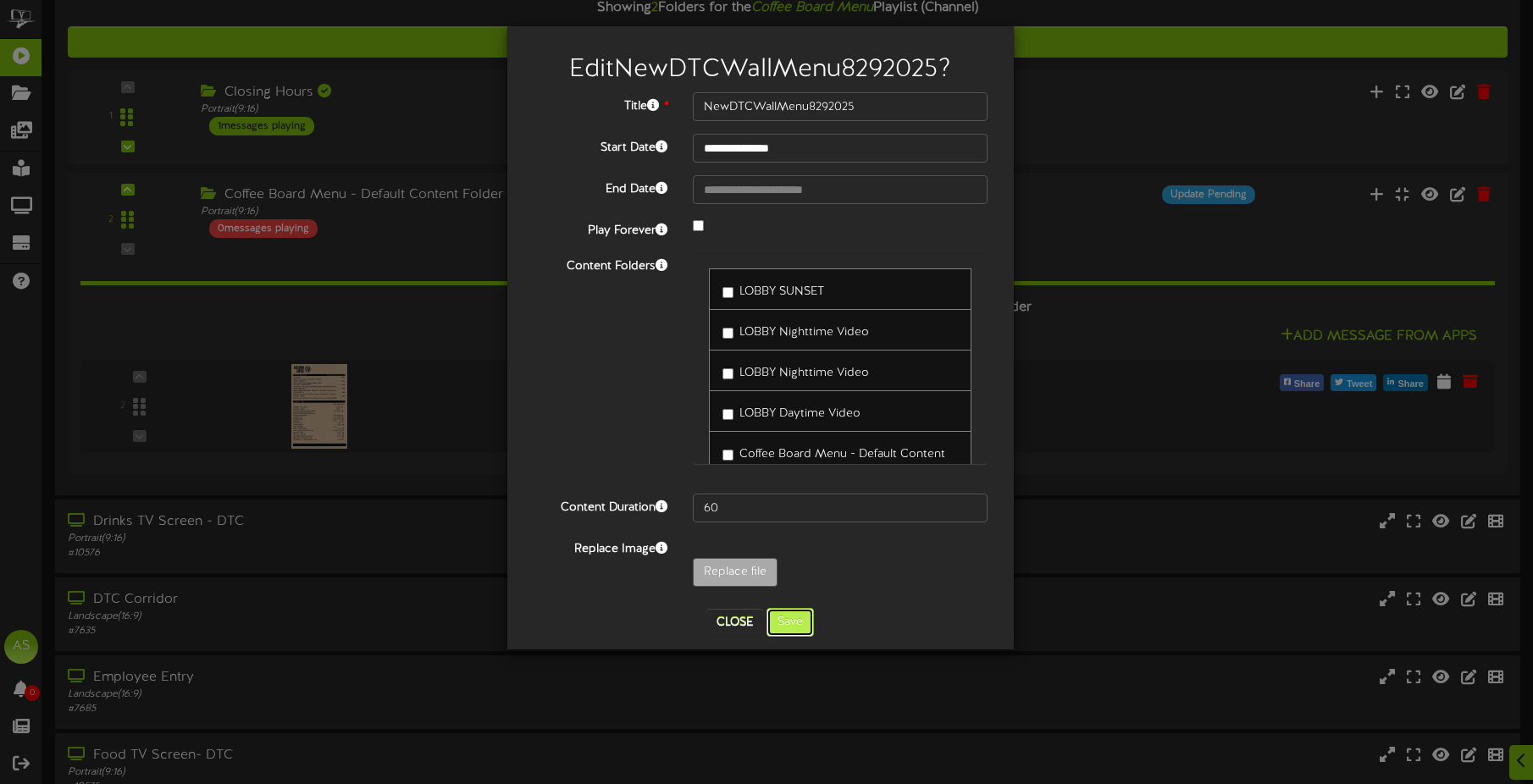
click at [788, 627] on button "Save" at bounding box center [791, 622] width 47 height 29
type input "**********"
click at [807, 628] on button "Saving.." at bounding box center [791, 622] width 75 height 29
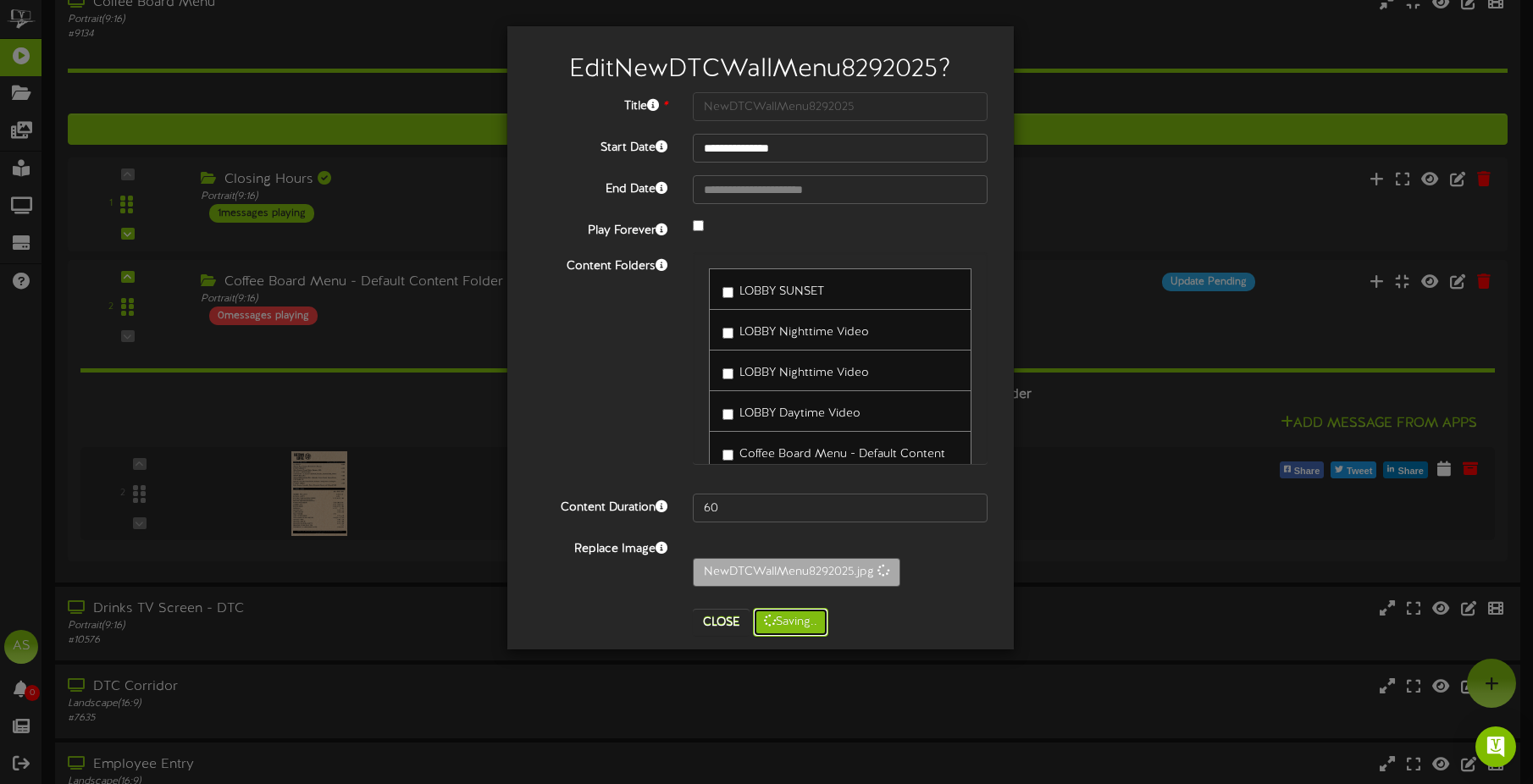
scroll to position [0, 0]
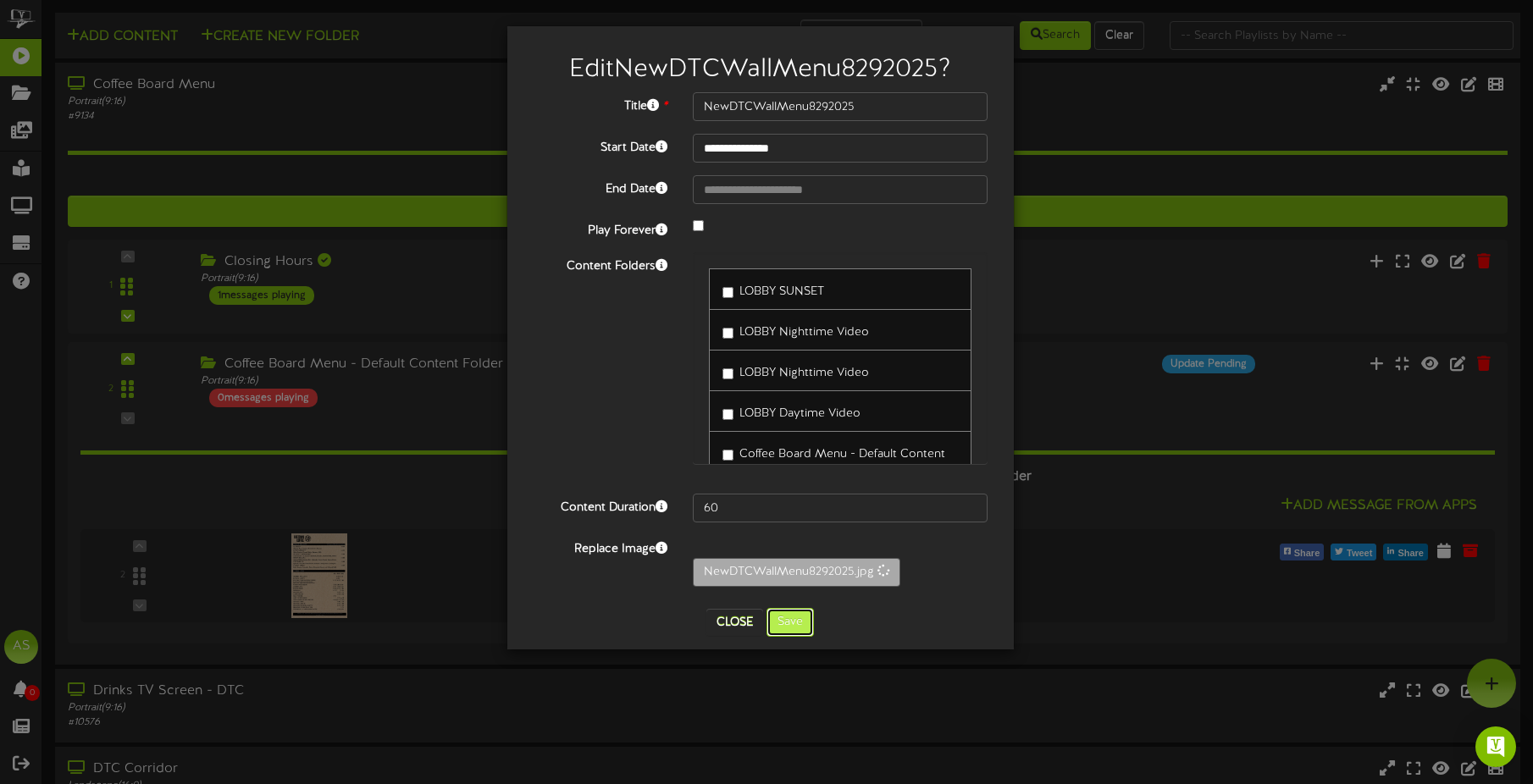
click at [799, 624] on button "Save" at bounding box center [791, 622] width 47 height 29
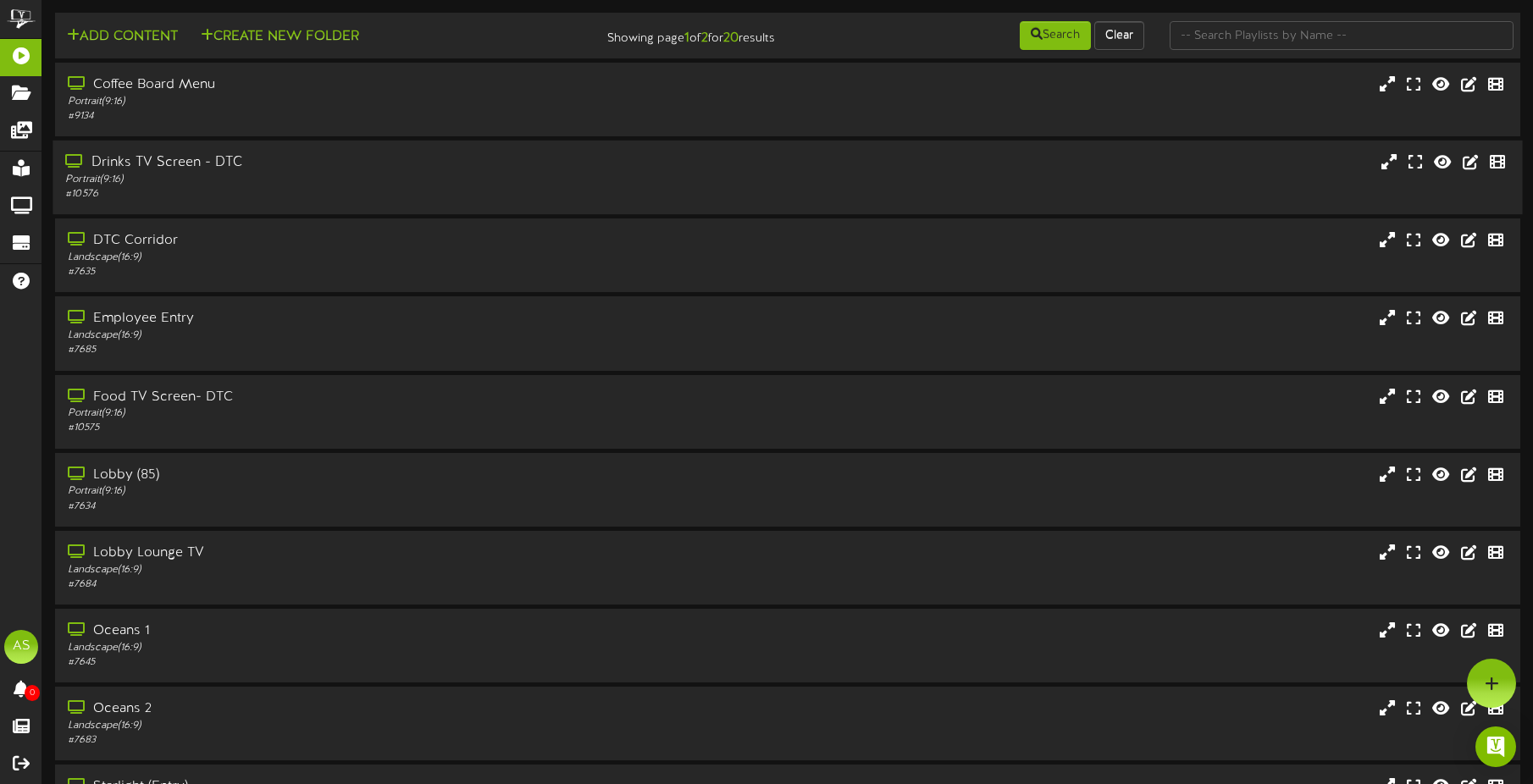
click at [284, 169] on div "Drinks TV Screen - DTC" at bounding box center [359, 163] width 587 height 19
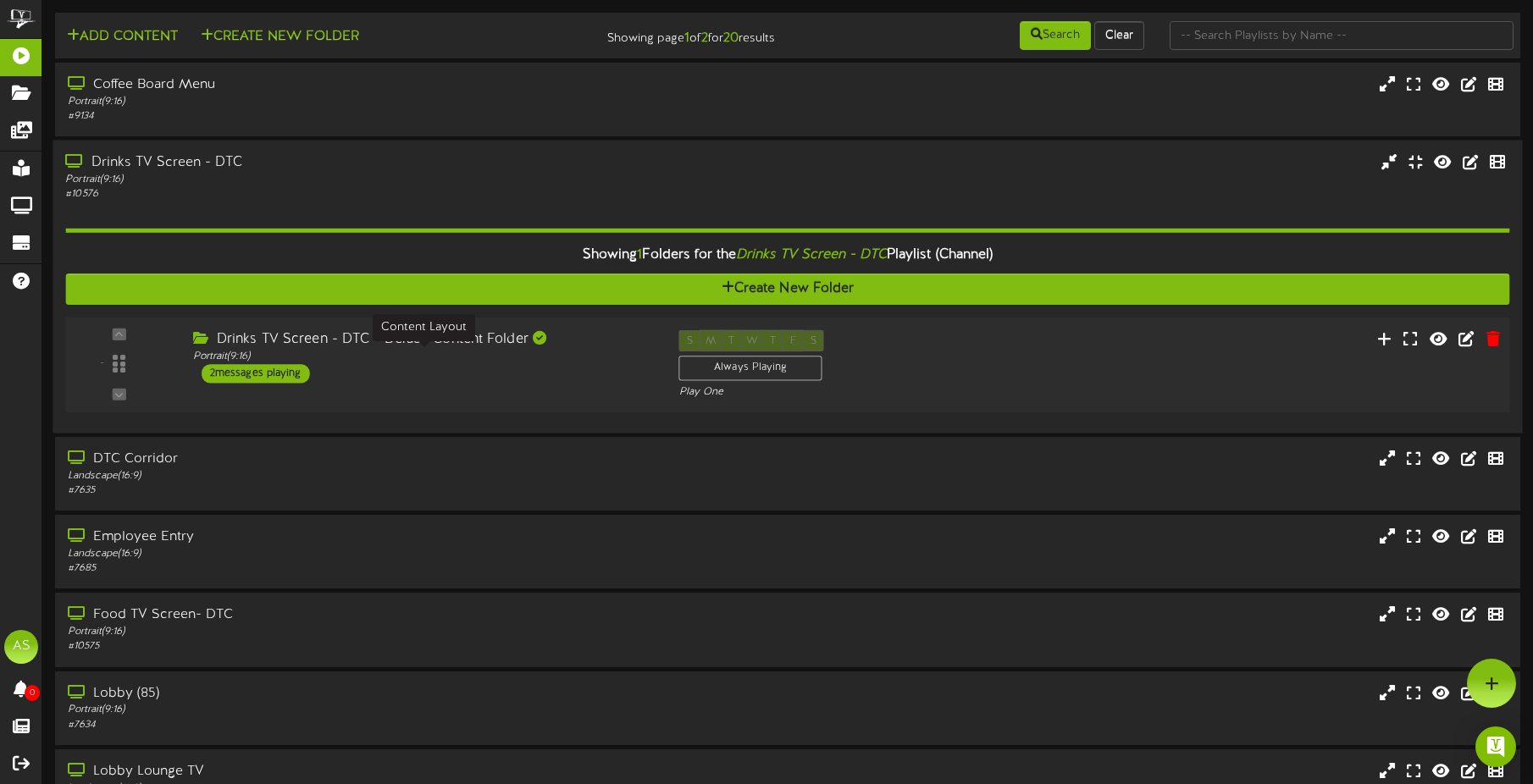
click at [420, 363] on div "Portrait ( 9:16 )" at bounding box center [423, 357] width 461 height 15
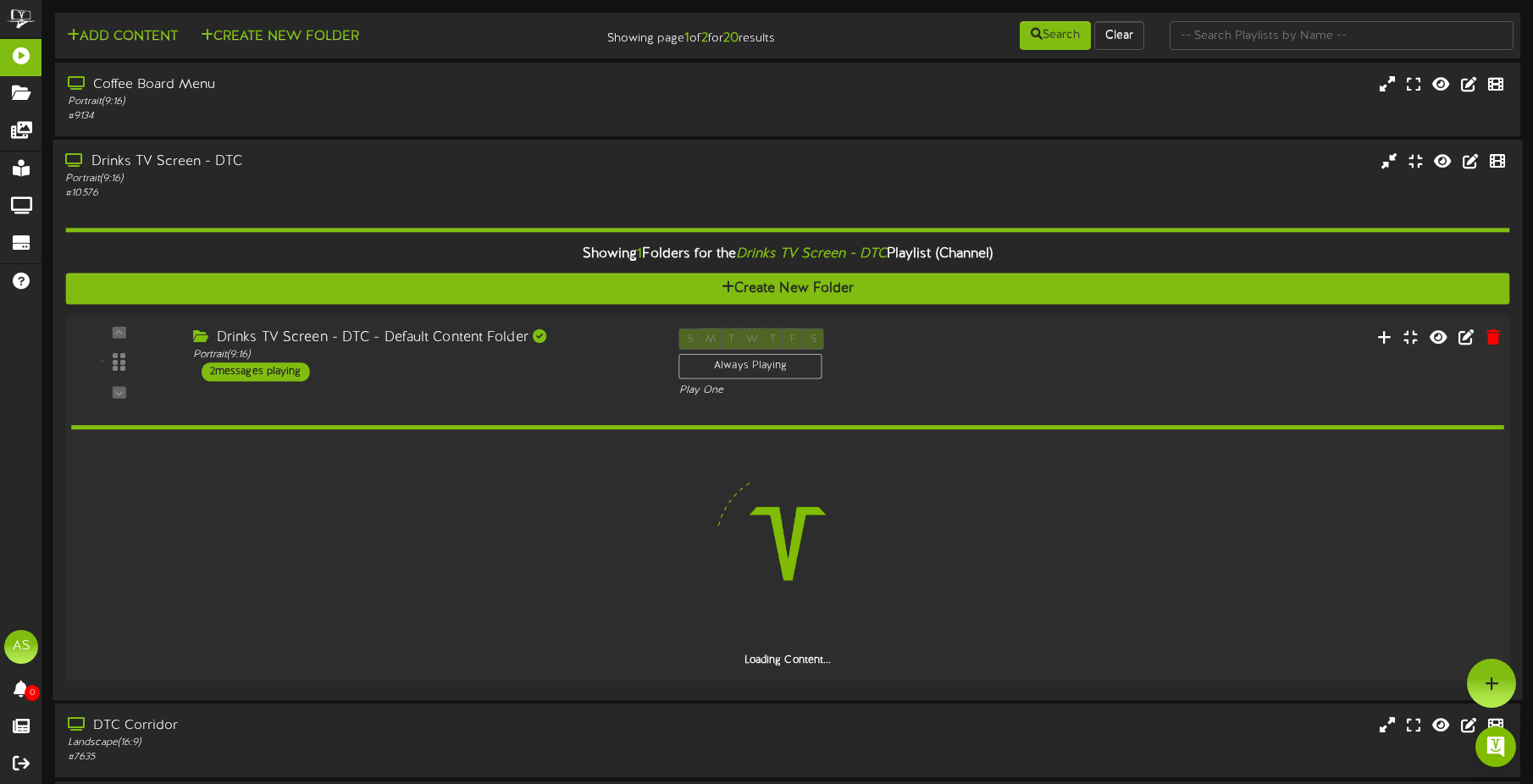
click at [916, 362] on div "S M T W T F S Always Playing Play One" at bounding box center [849, 363] width 365 height 69
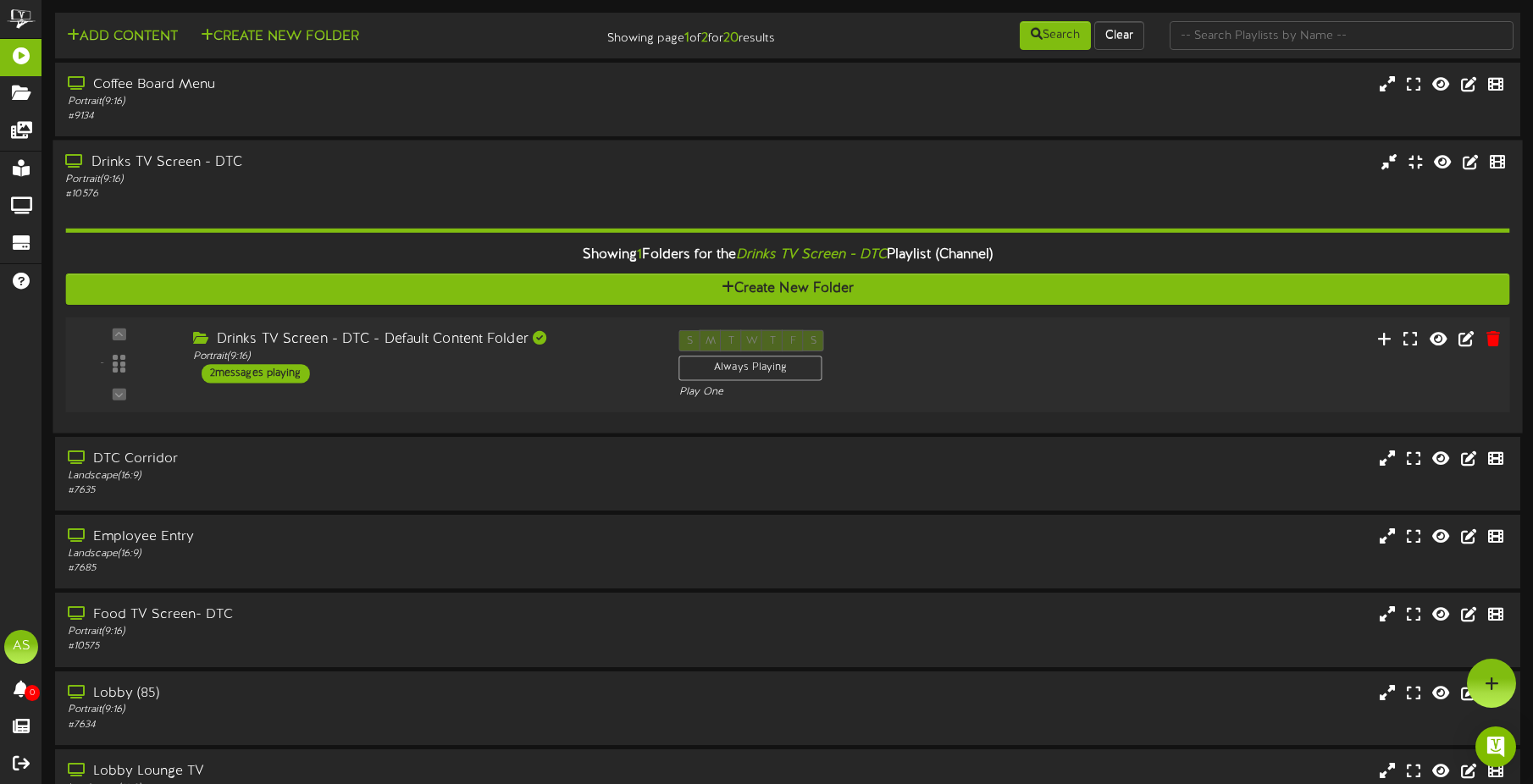
click at [912, 361] on div "S M T W T F S Always Playing Play One" at bounding box center [849, 365] width 365 height 69
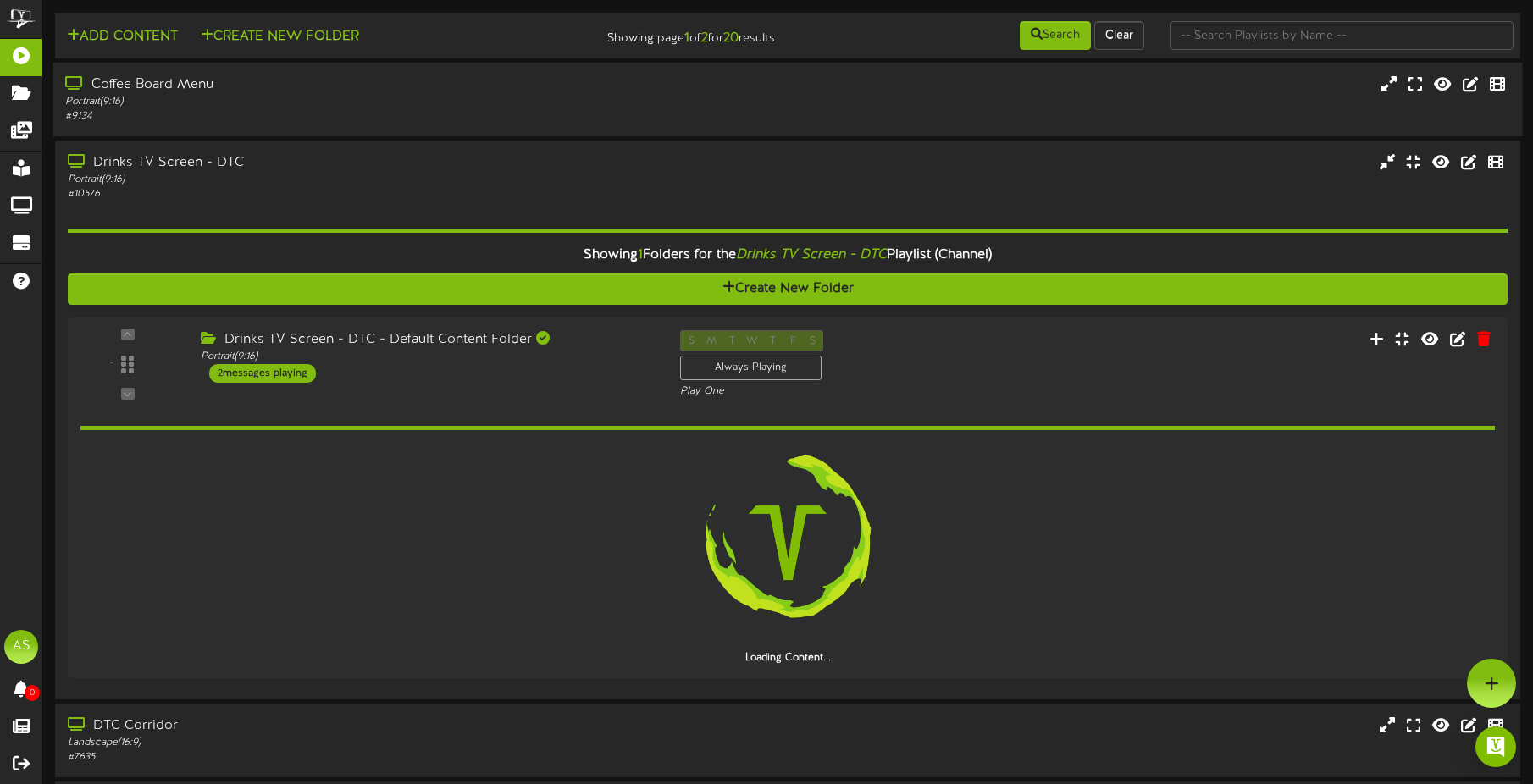
click at [382, 92] on div "Coffee Board Menu" at bounding box center [359, 84] width 587 height 19
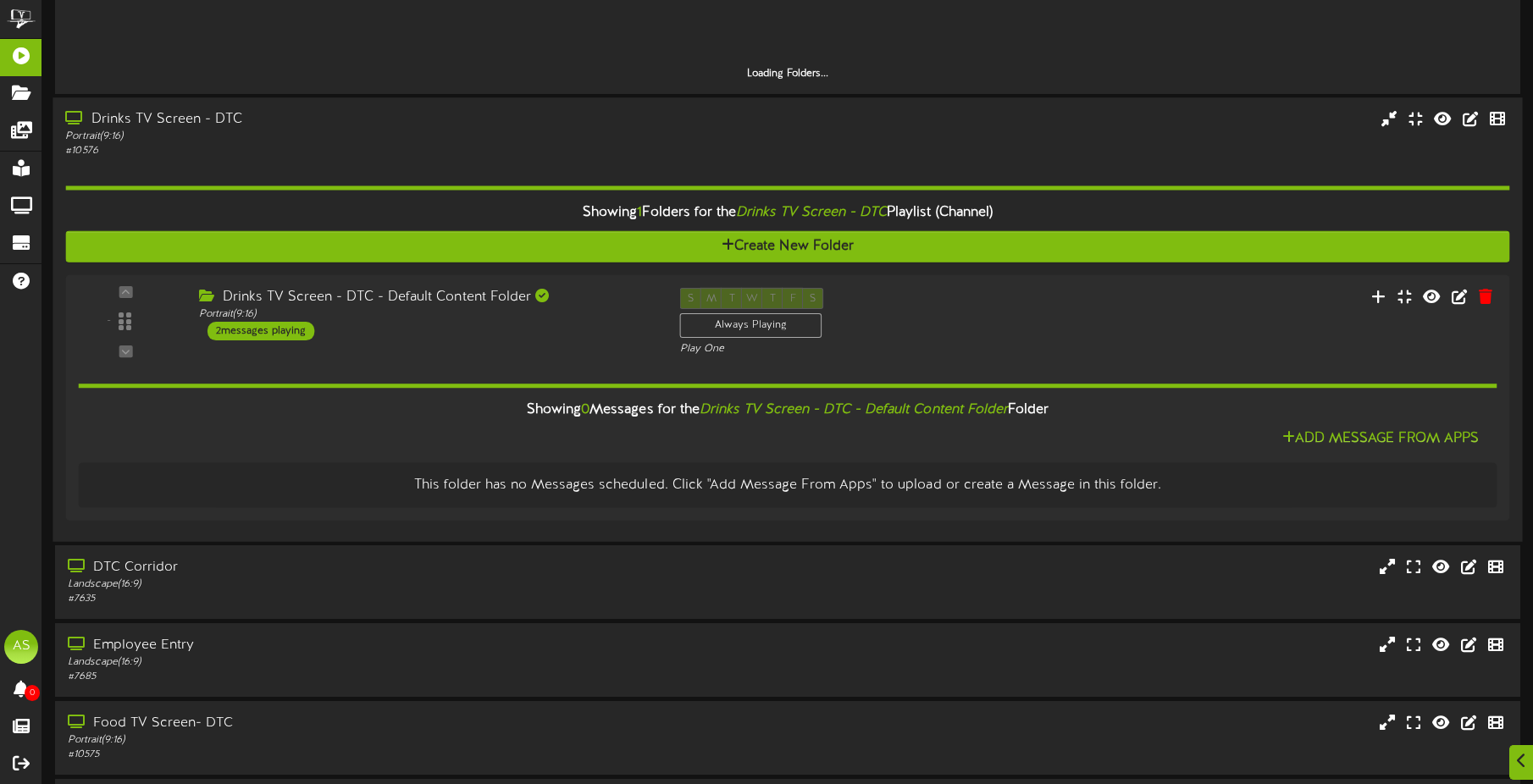
scroll to position [339, 0]
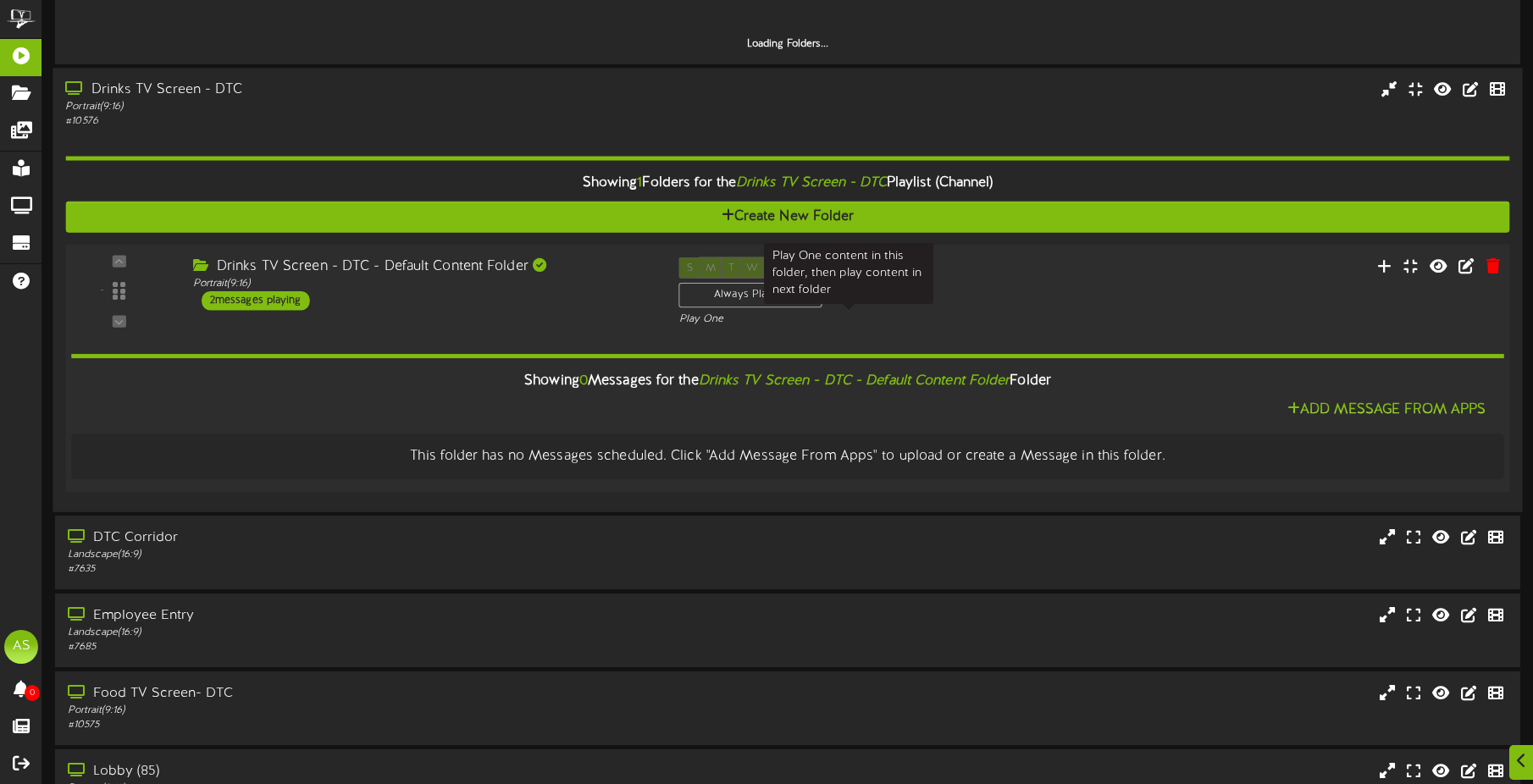
click at [873, 314] on div "Play One" at bounding box center [849, 320] width 339 height 15
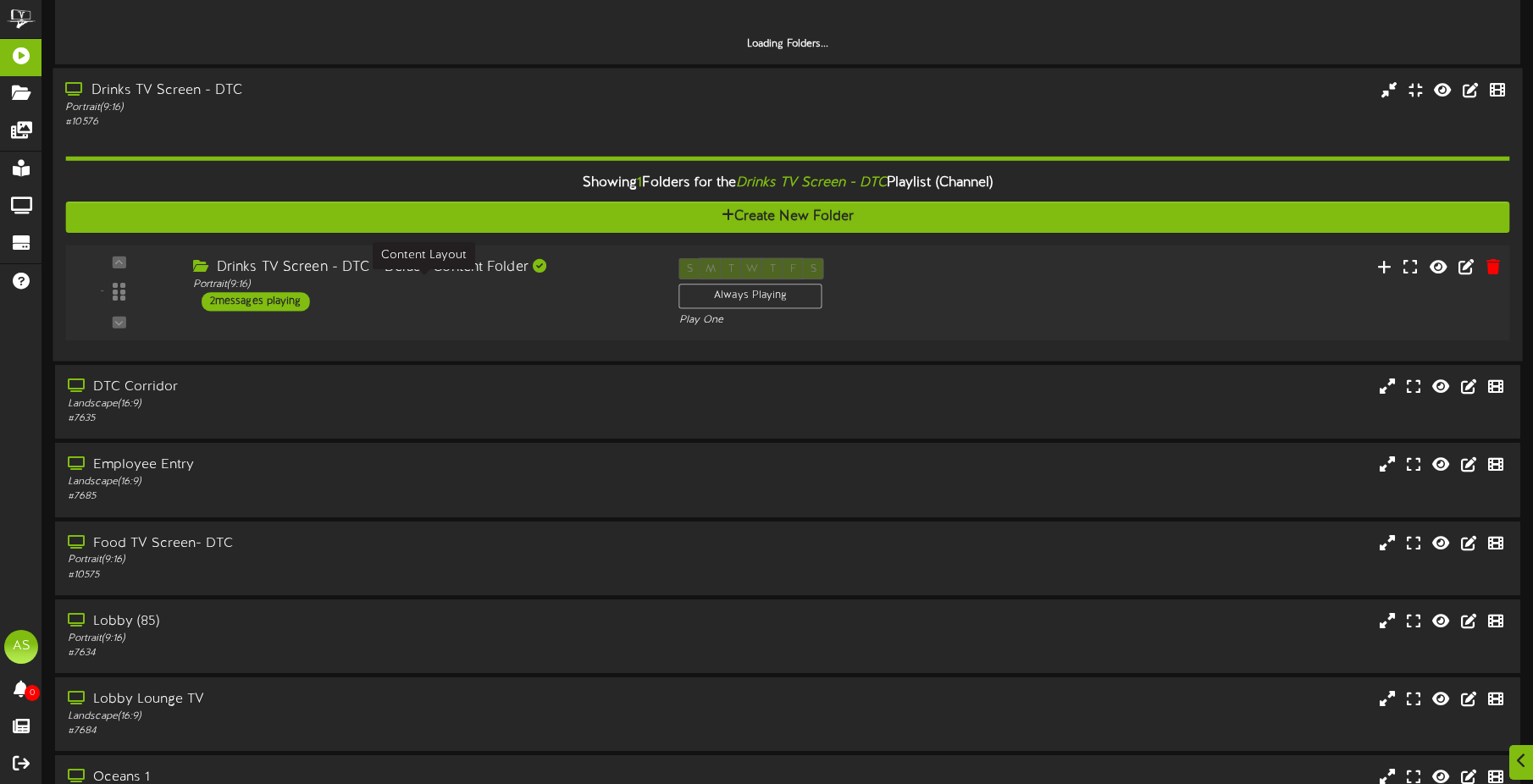
click at [398, 293] on div "Drinks TV Screen - DTC - Default Content Folder Portrait ( 9:16 ) 2 messages pl…" at bounding box center [423, 284] width 486 height 54
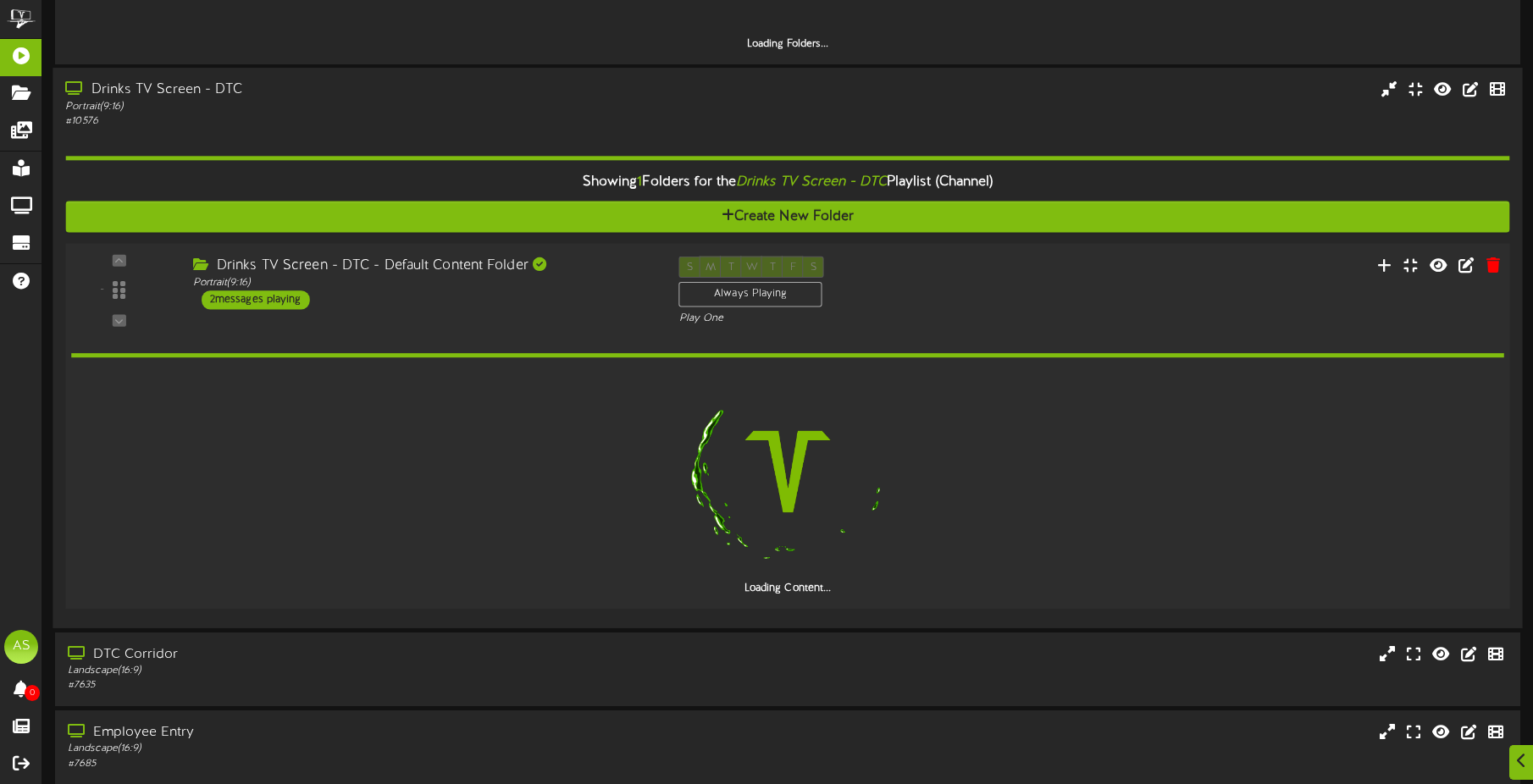
click at [281, 303] on div "2 messages playing" at bounding box center [255, 300] width 108 height 19
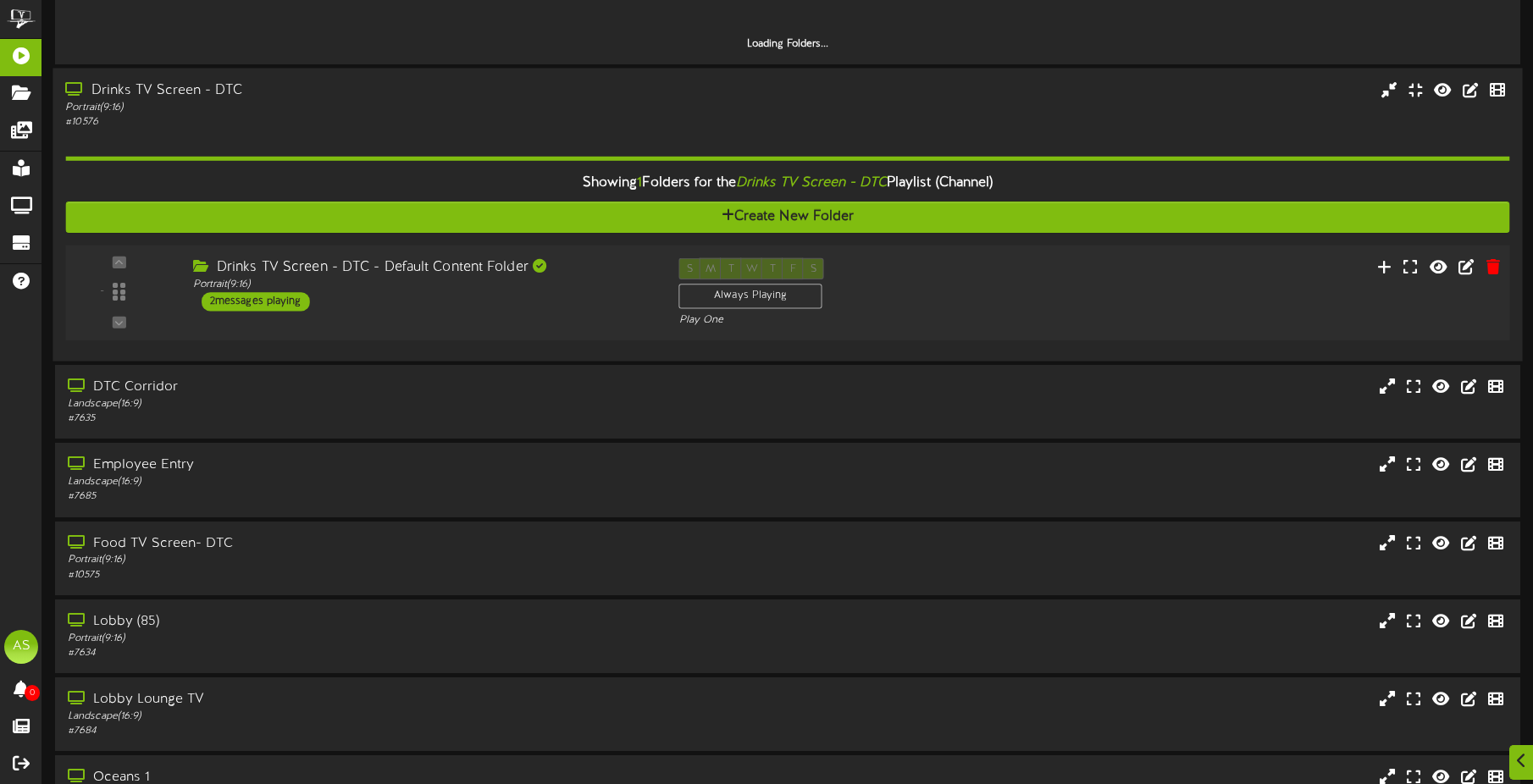
click at [278, 298] on div "2 messages playing" at bounding box center [255, 302] width 108 height 19
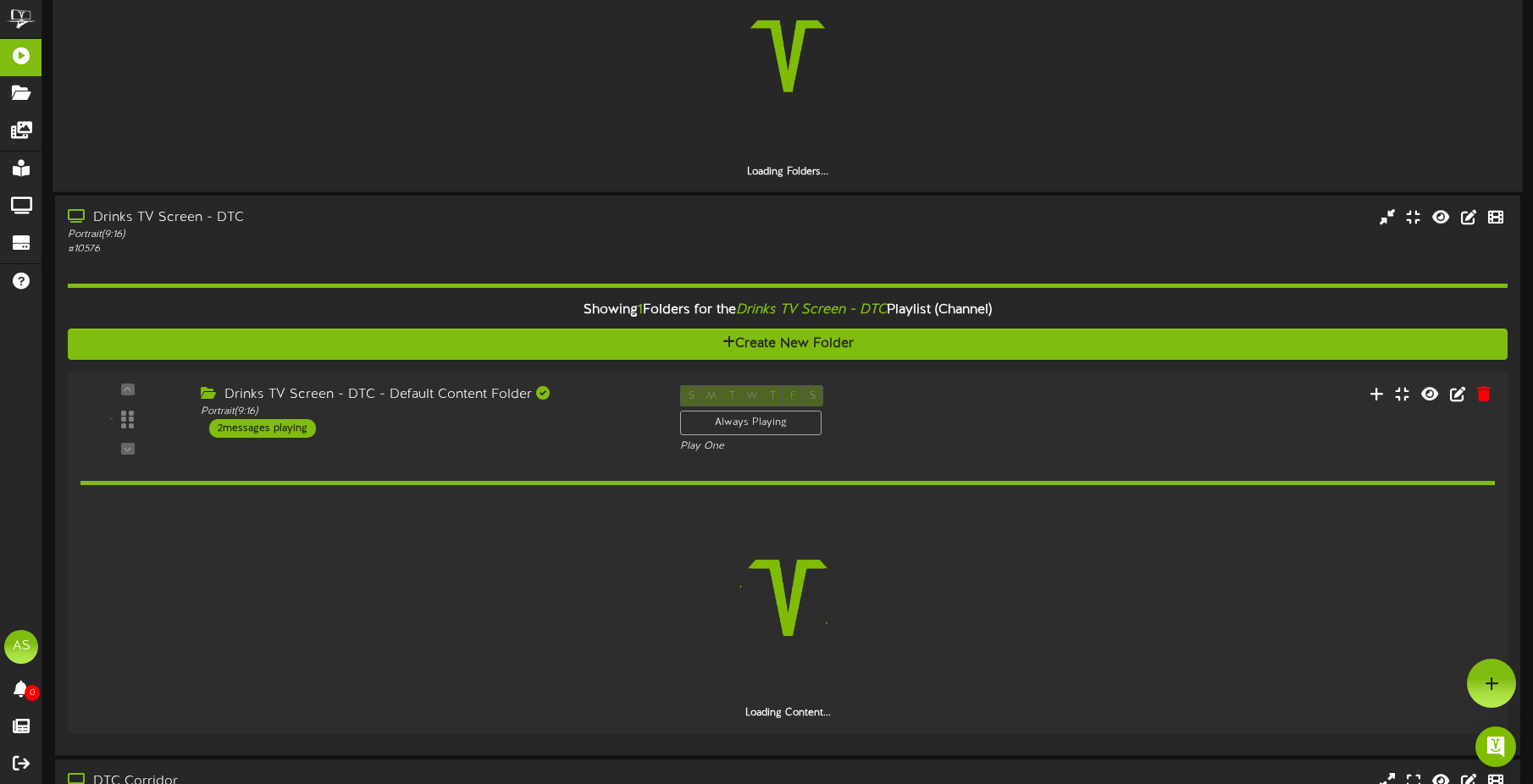
scroll to position [0, 0]
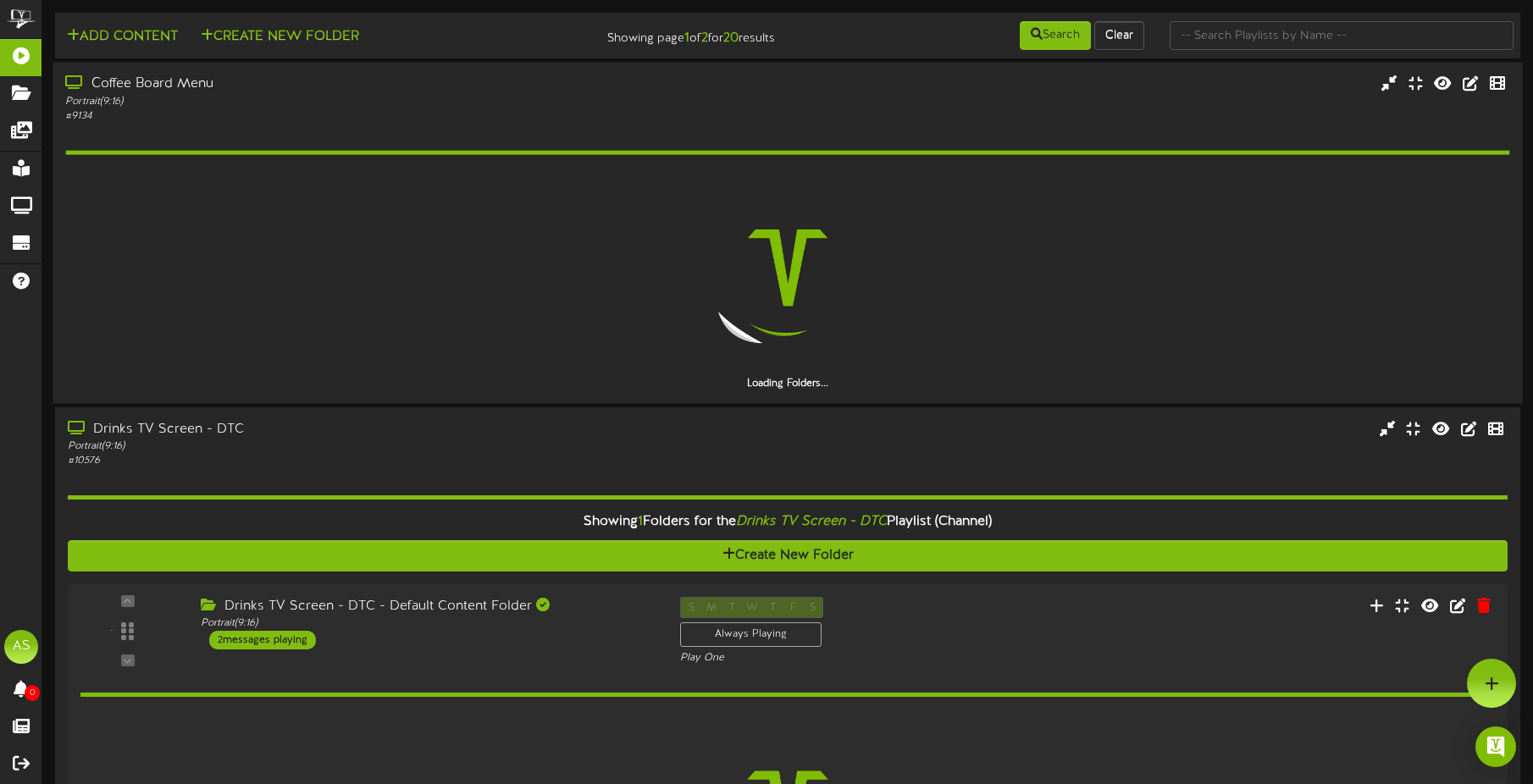
click at [317, 181] on div at bounding box center [787, 268] width 1444 height 218
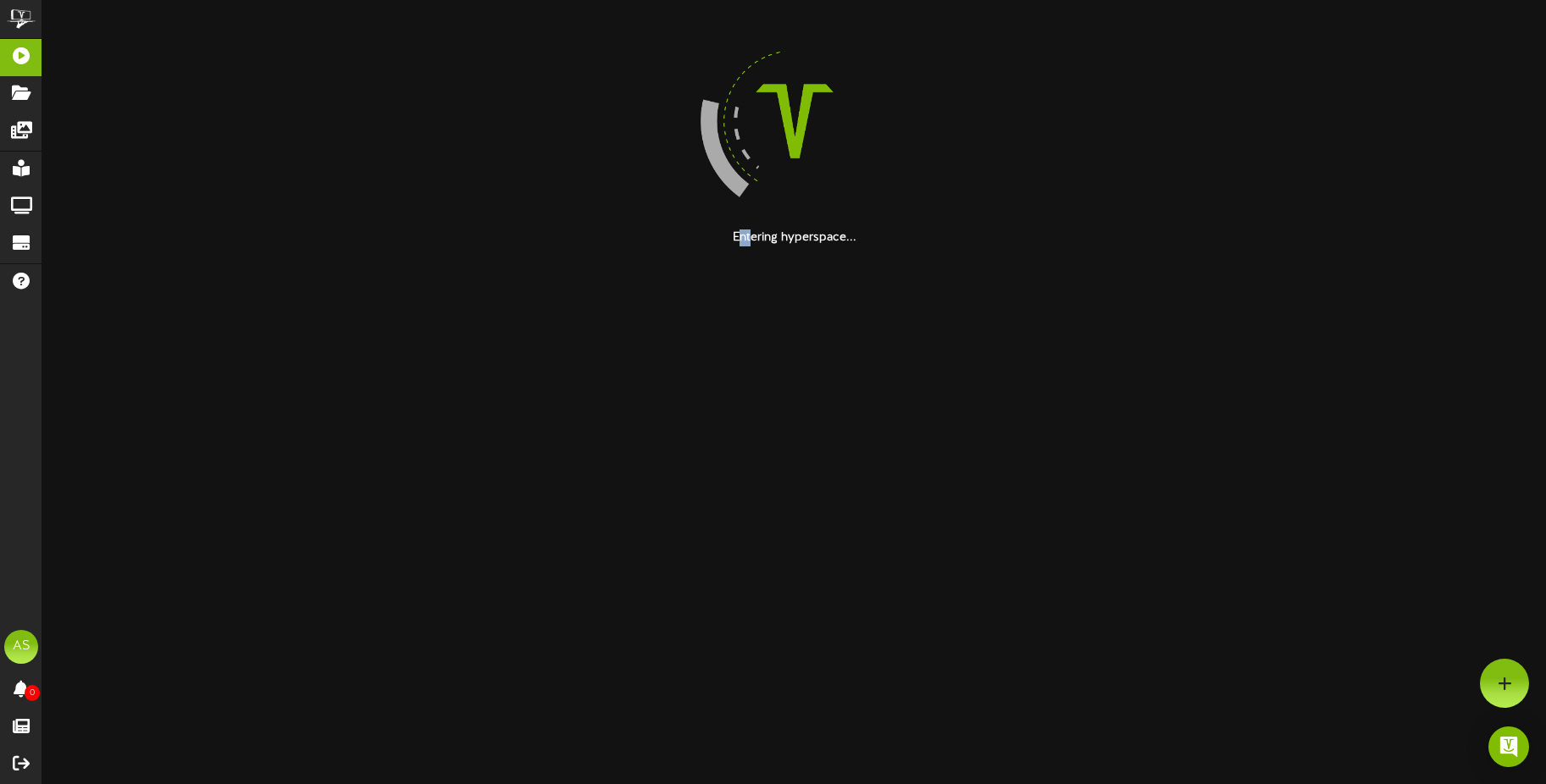
click at [754, 246] on html "ChannelValet Playlists Folders Messages My Library Groups Devices Help AS [PERS…" at bounding box center [773, 123] width 1546 height 246
drag, startPoint x: 754, startPoint y: 310, endPoint x: 1069, endPoint y: 214, distance: 329.3
click at [1065, 217] on div at bounding box center [794, 121] width 1479 height 217
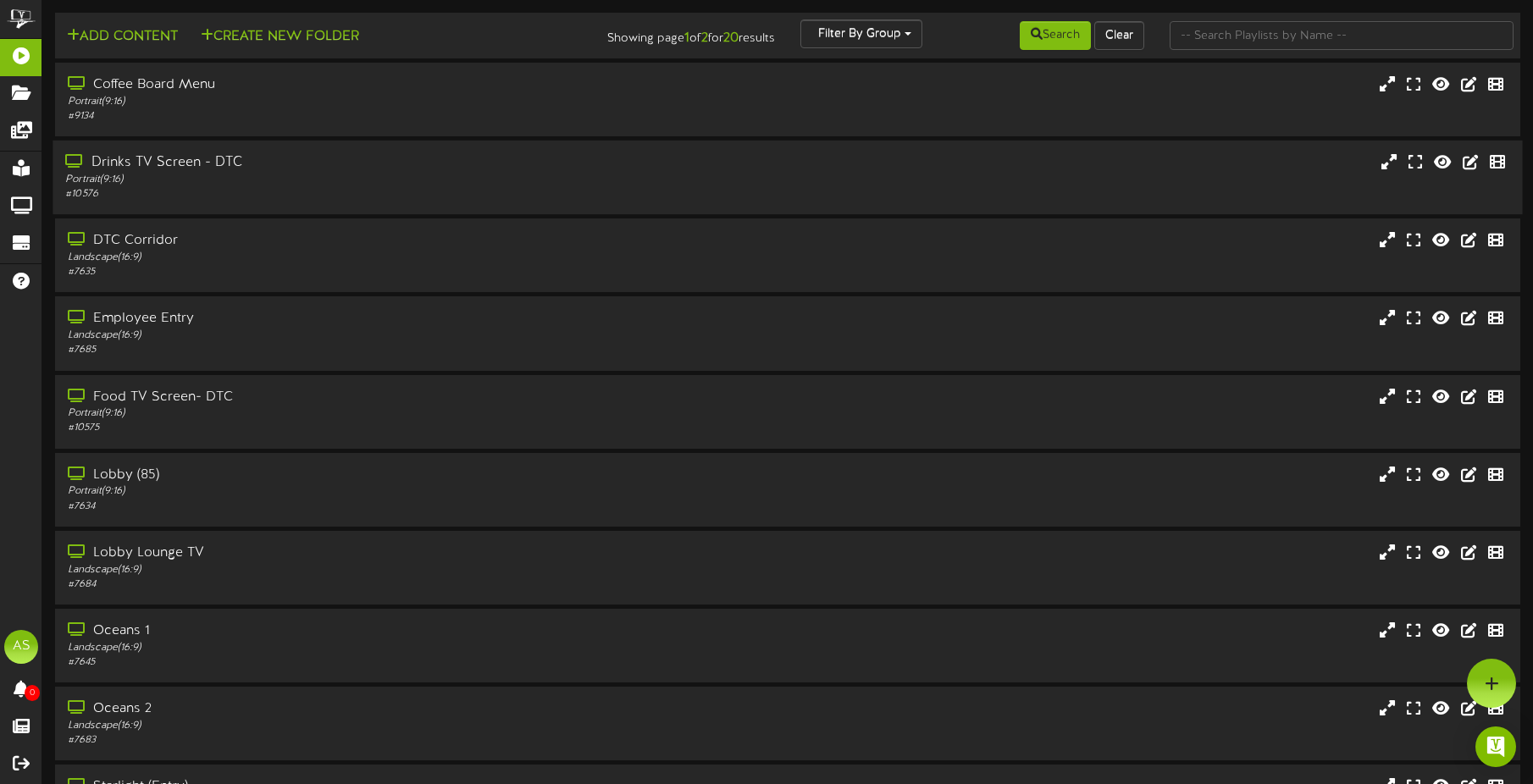
click at [299, 184] on div "Portrait ( 9:16 )" at bounding box center [359, 180] width 587 height 15
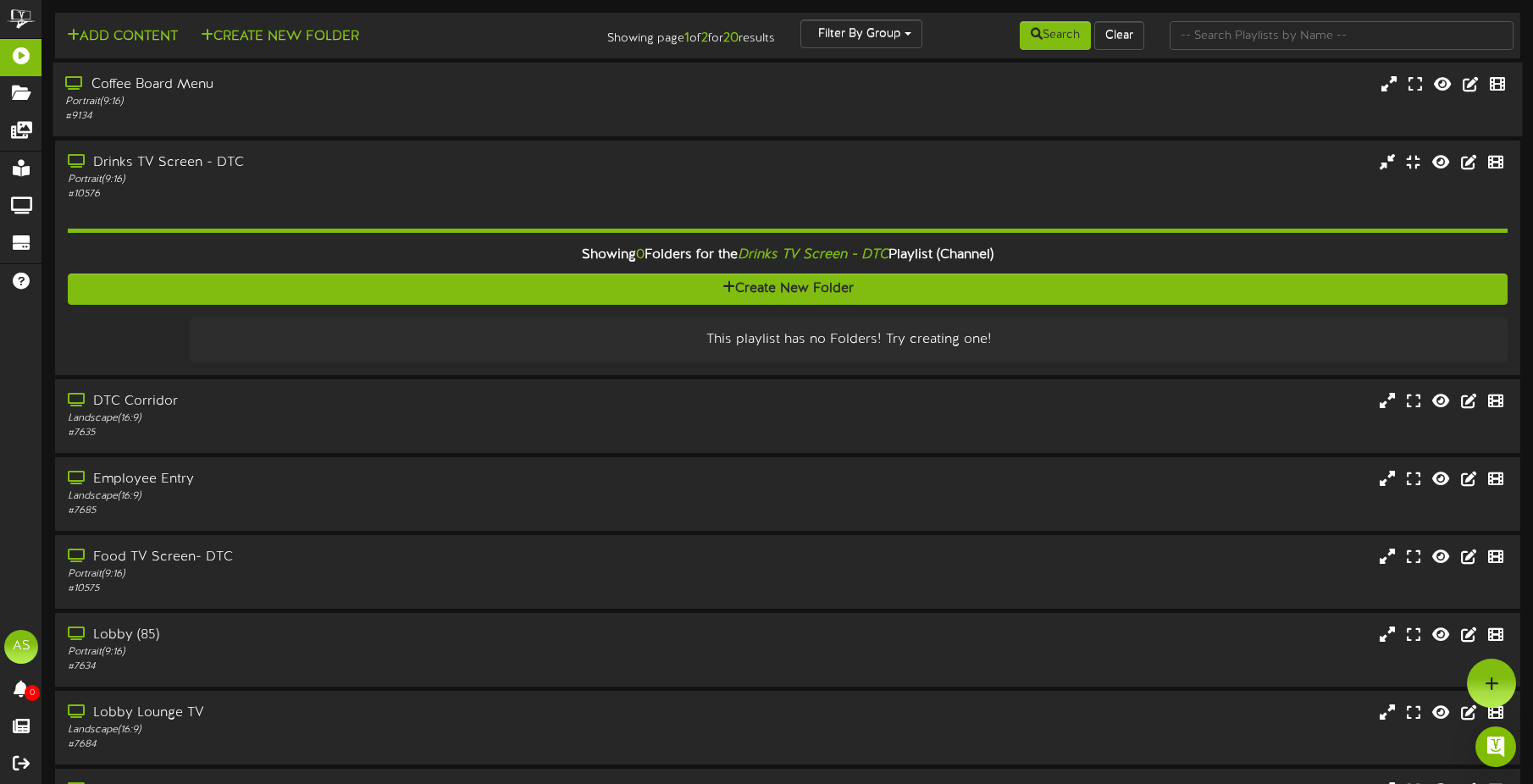
click at [275, 99] on div "Portrait ( 9:16 )" at bounding box center [359, 102] width 587 height 15
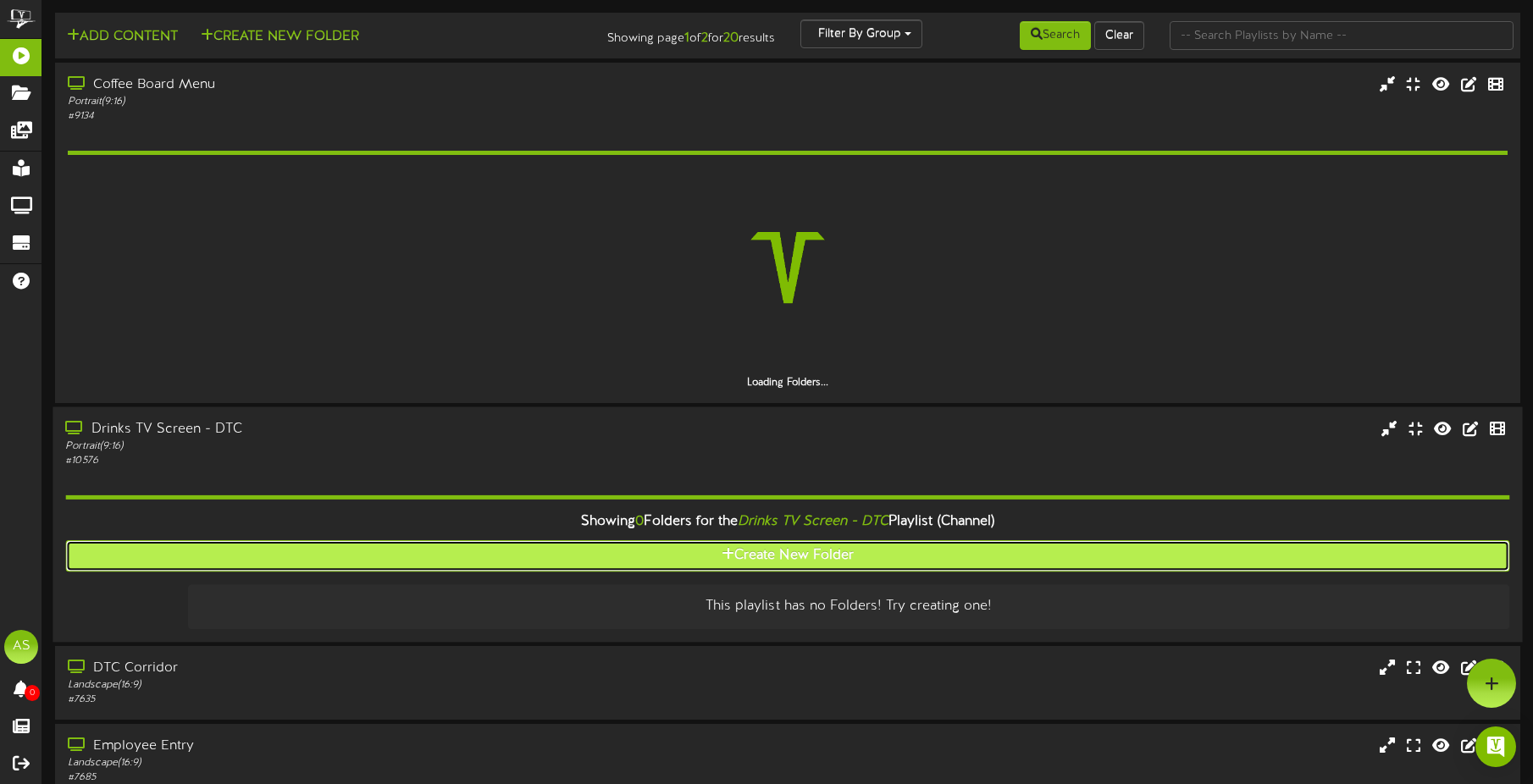
click at [823, 543] on button "Create New Folder" at bounding box center [787, 556] width 1444 height 31
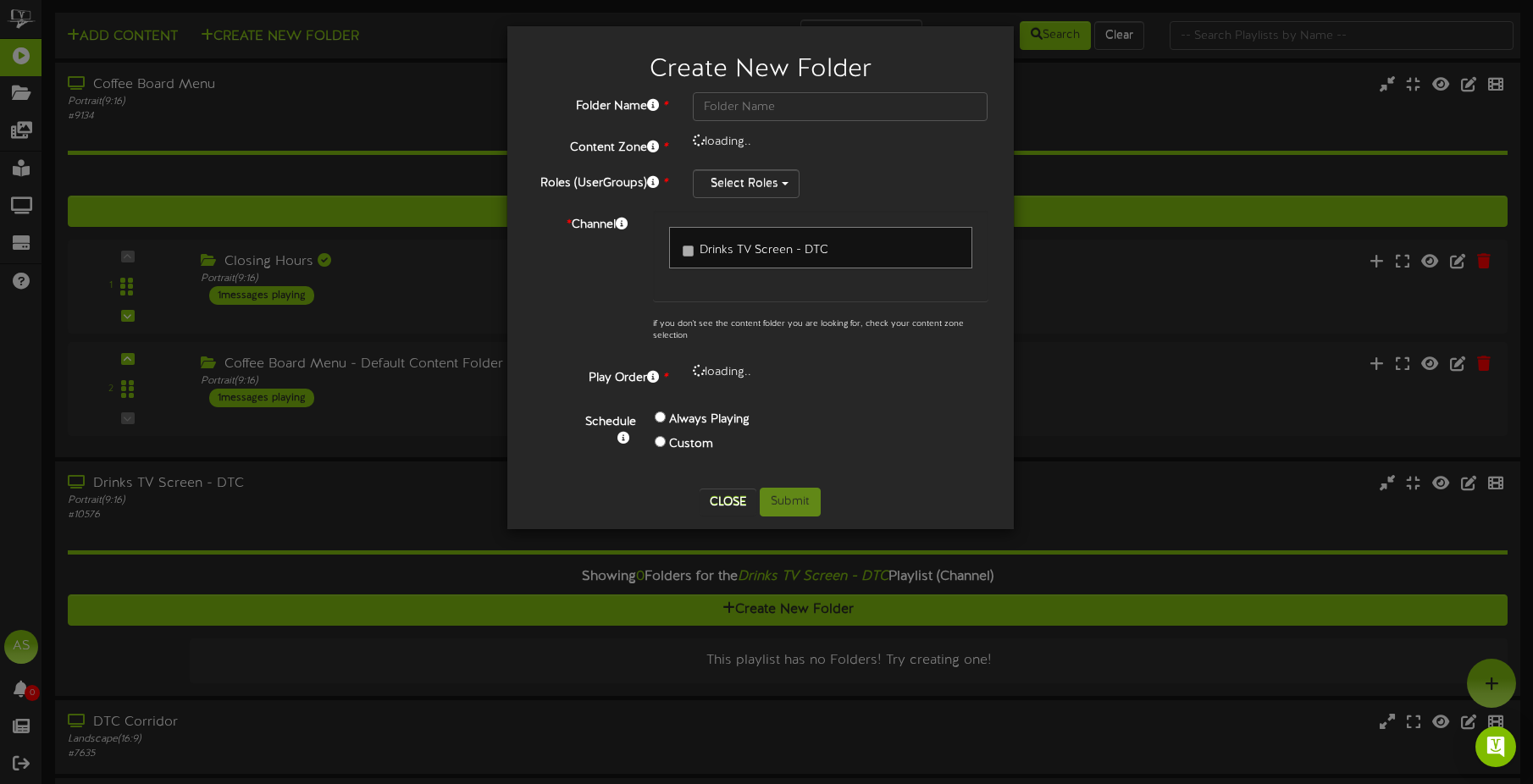
click at [410, 294] on div "Create New Folder Folder Name * Content Zone * loading.. Roles (UserGroups) * S…" at bounding box center [766, 392] width 1533 height 784
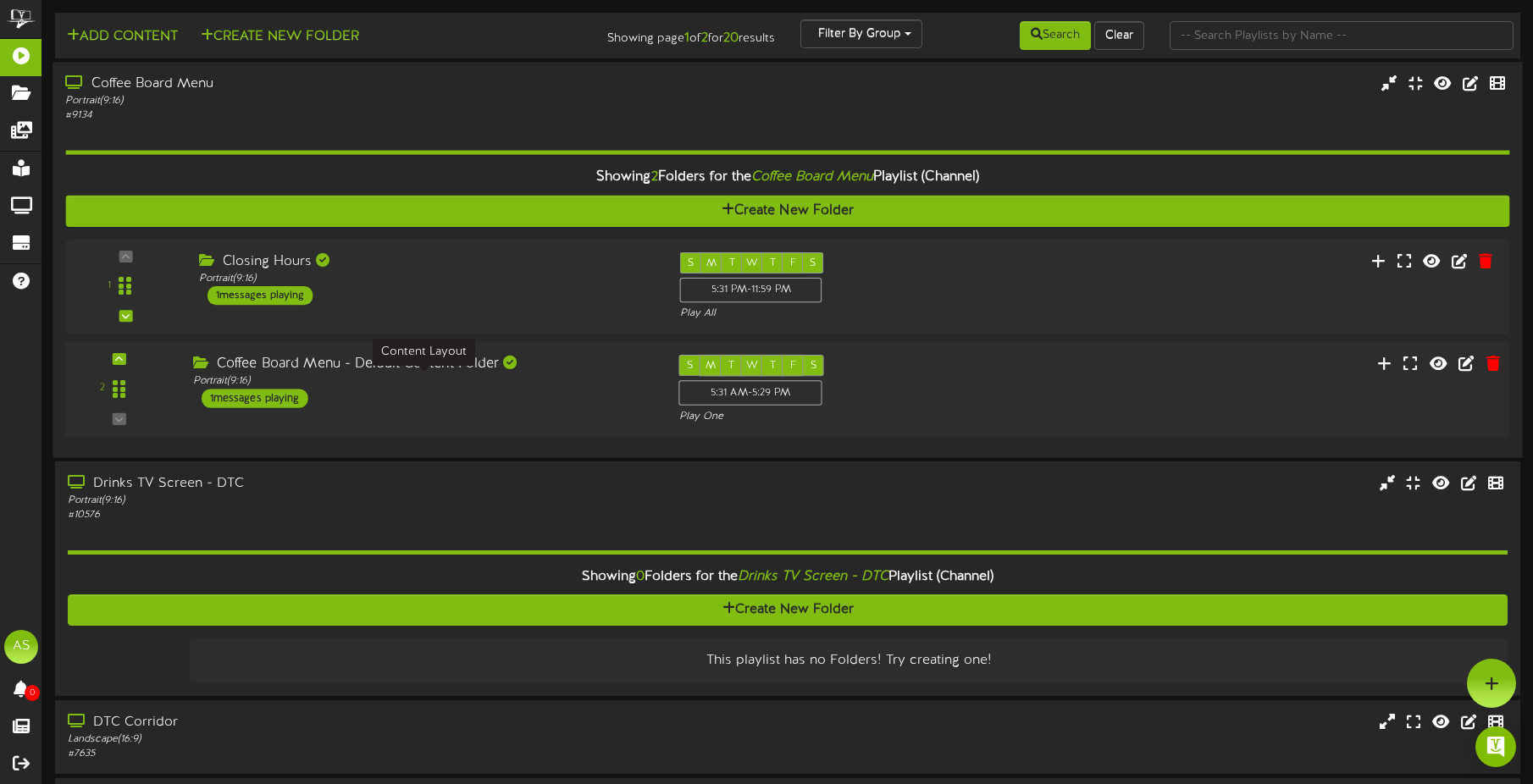
click at [547, 388] on div "Portrait ( 9:16 )" at bounding box center [423, 382] width 461 height 15
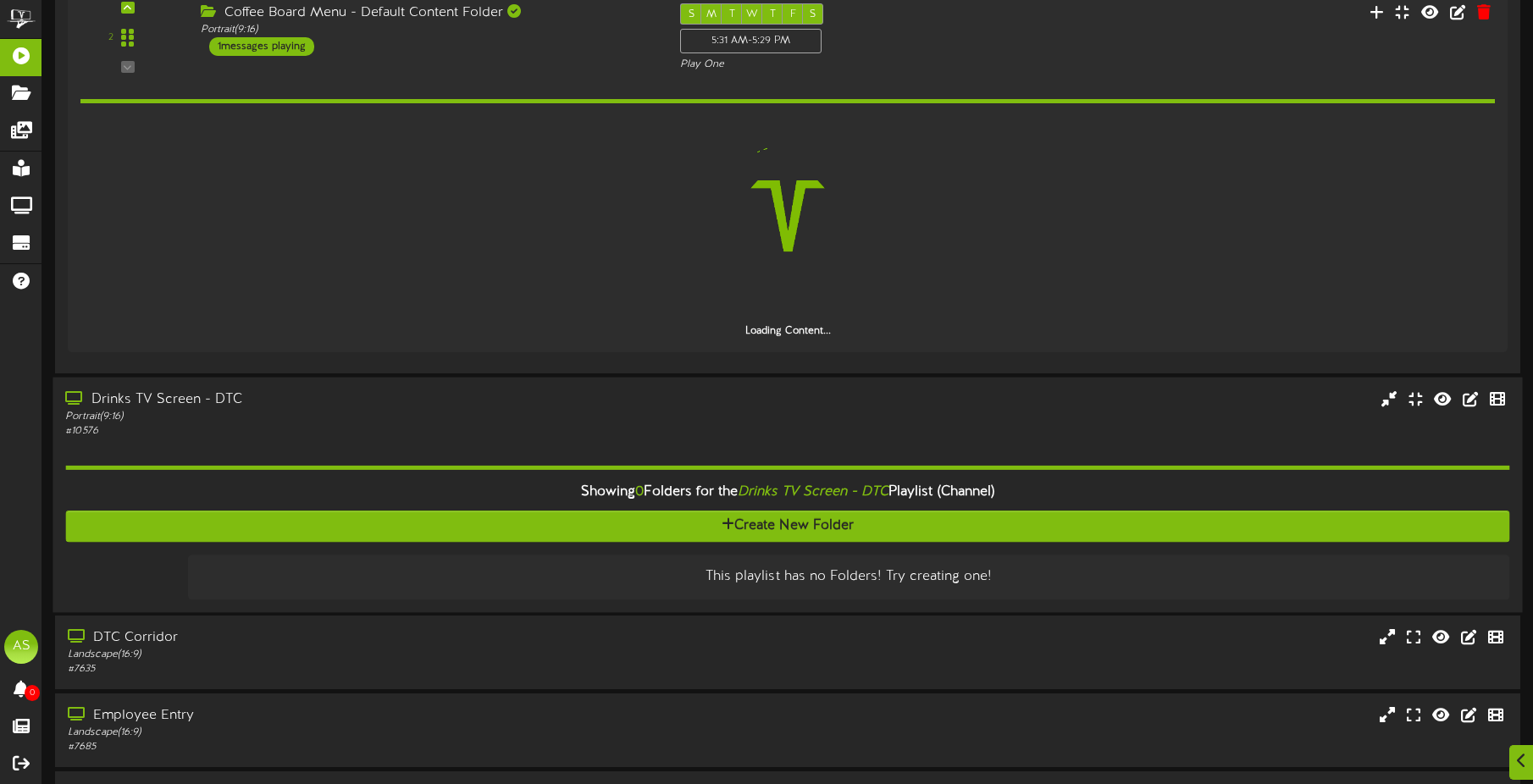
scroll to position [423, 0]
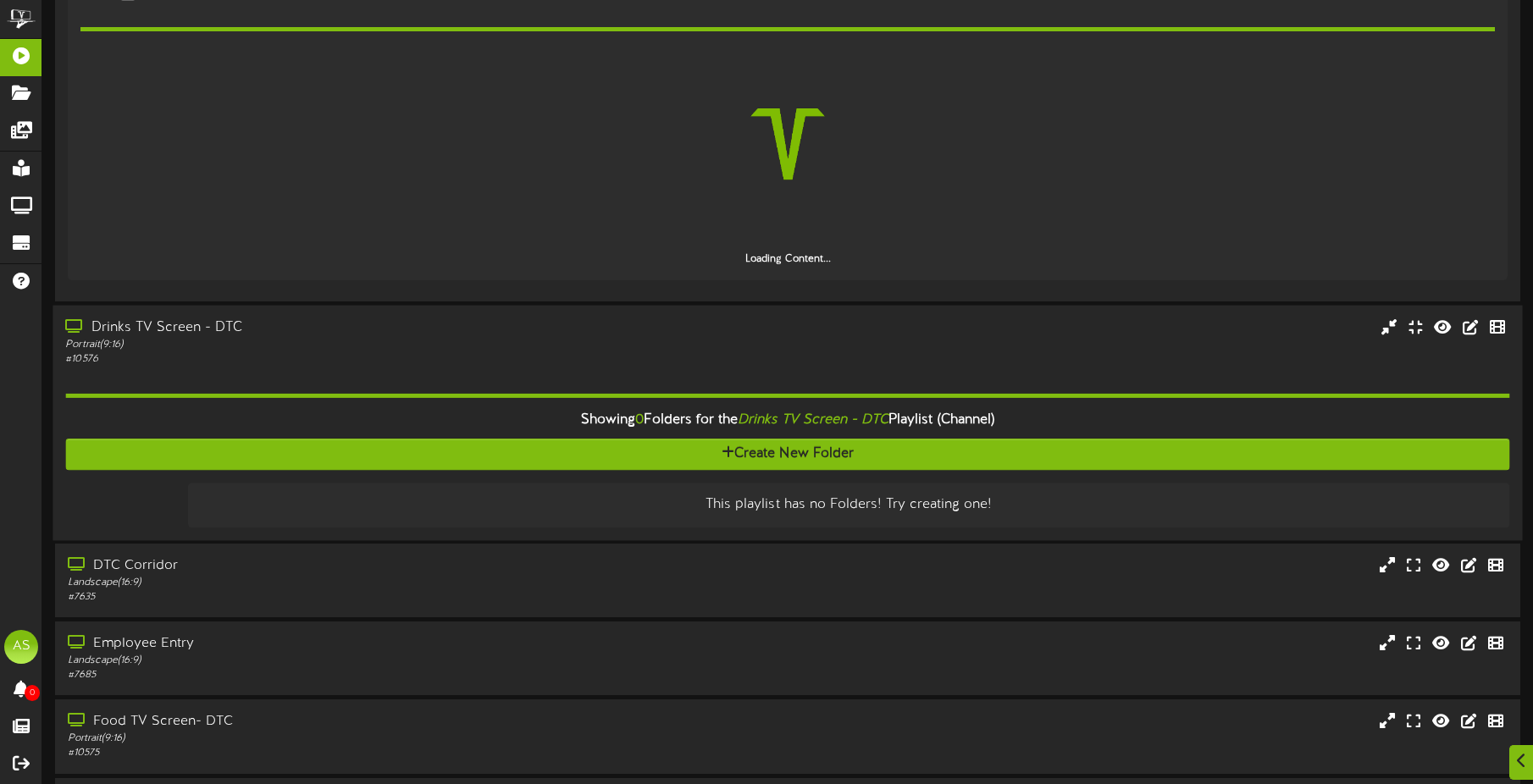
click at [667, 325] on div "Drinks TV Screen - DTC Portrait ( 9:16 ) # 10576" at bounding box center [787, 342] width 1469 height 48
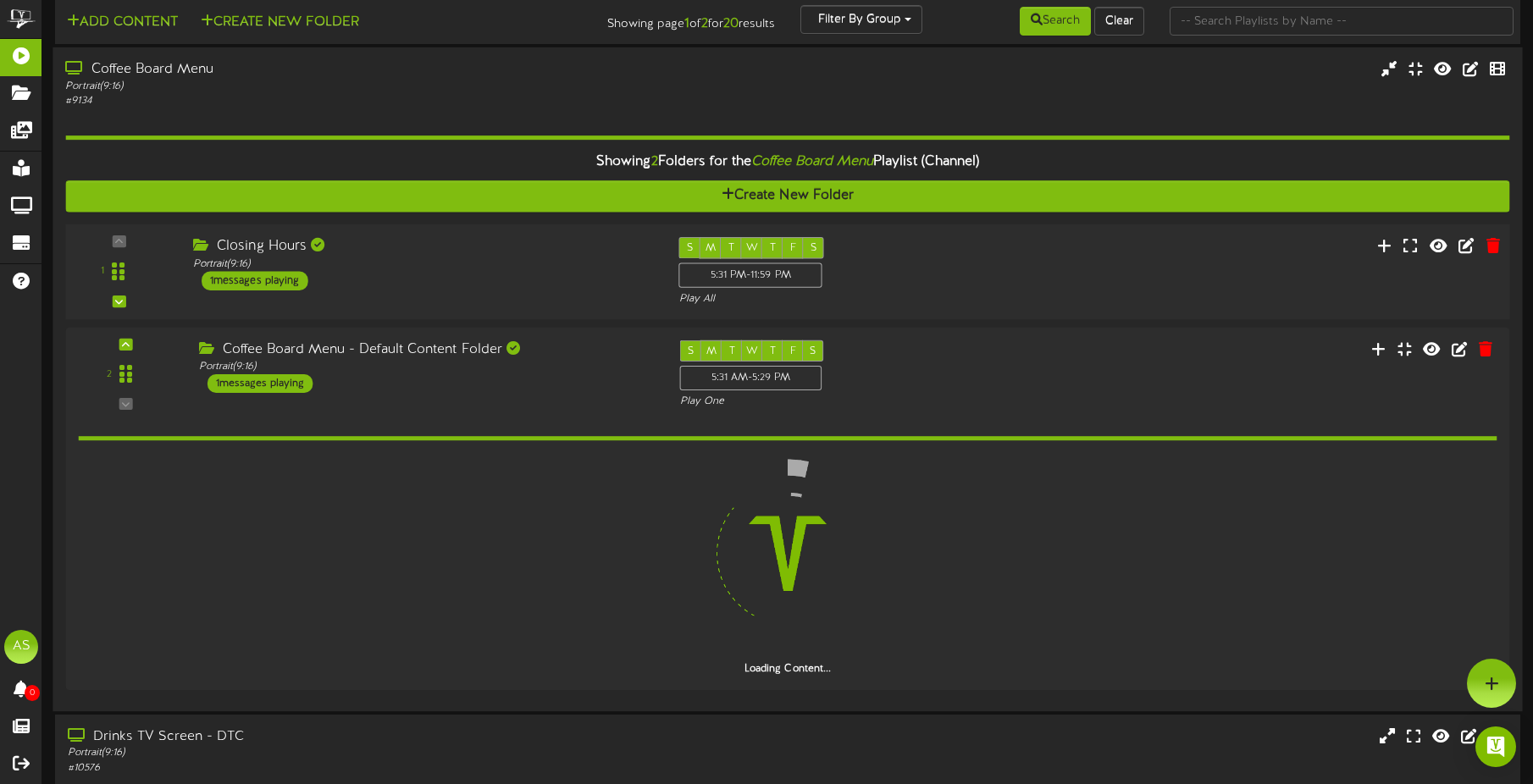
scroll to position [0, 0]
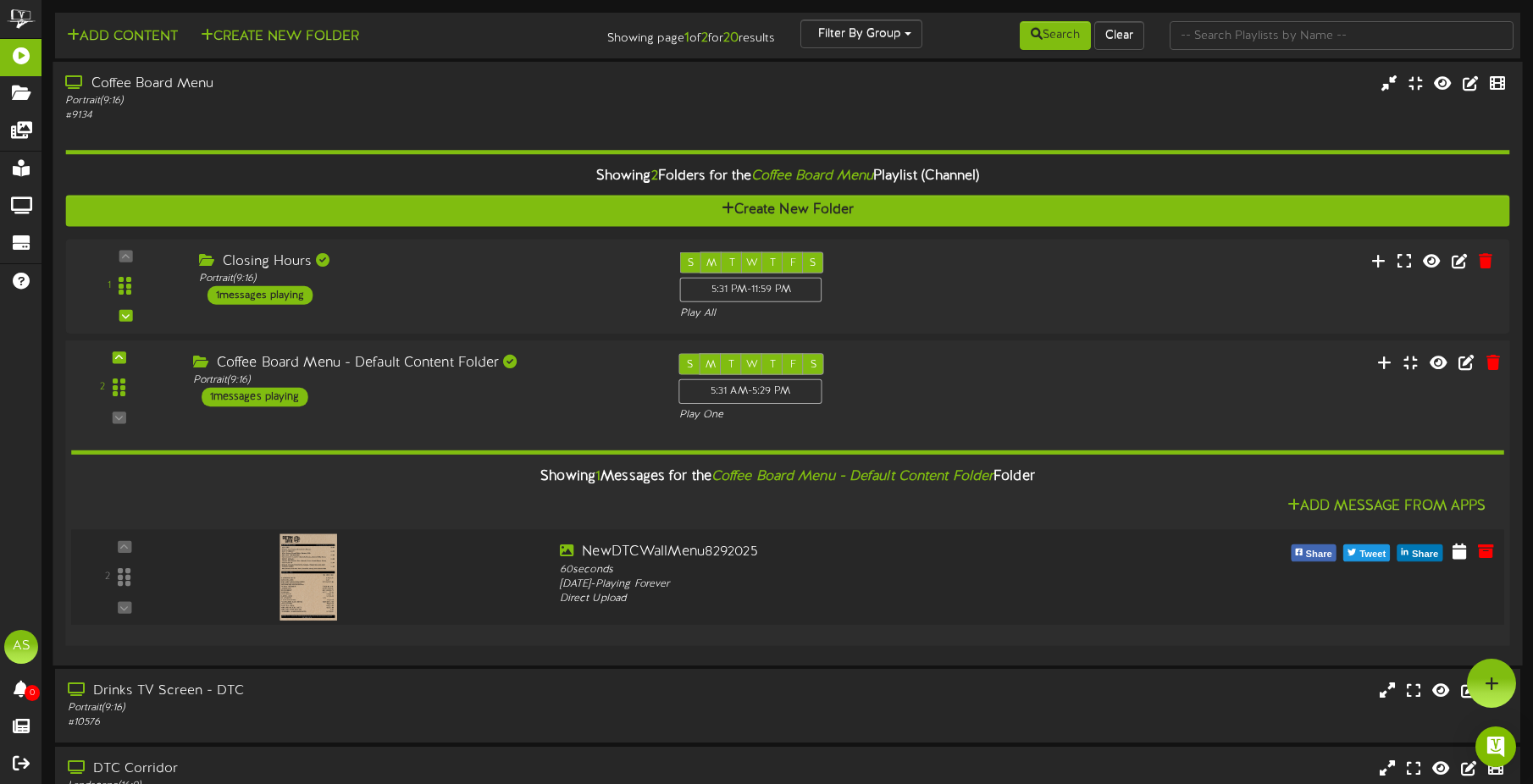
click at [342, 568] on div at bounding box center [306, 560] width 199 height 86
click at [1456, 559] on icon at bounding box center [1459, 551] width 17 height 19
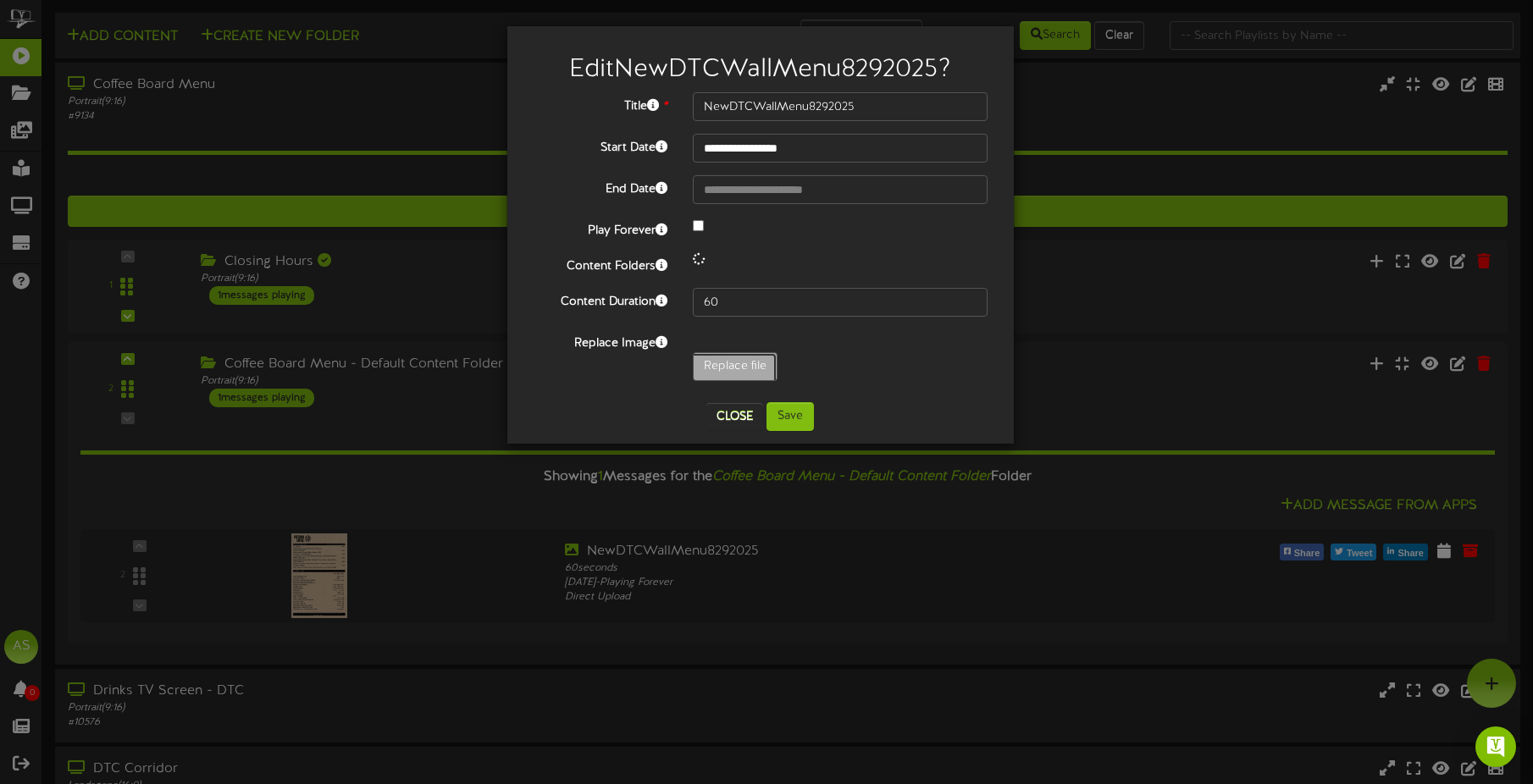
type input "**********"
click at [831, 145] on input "**********" at bounding box center [841, 148] width 295 height 29
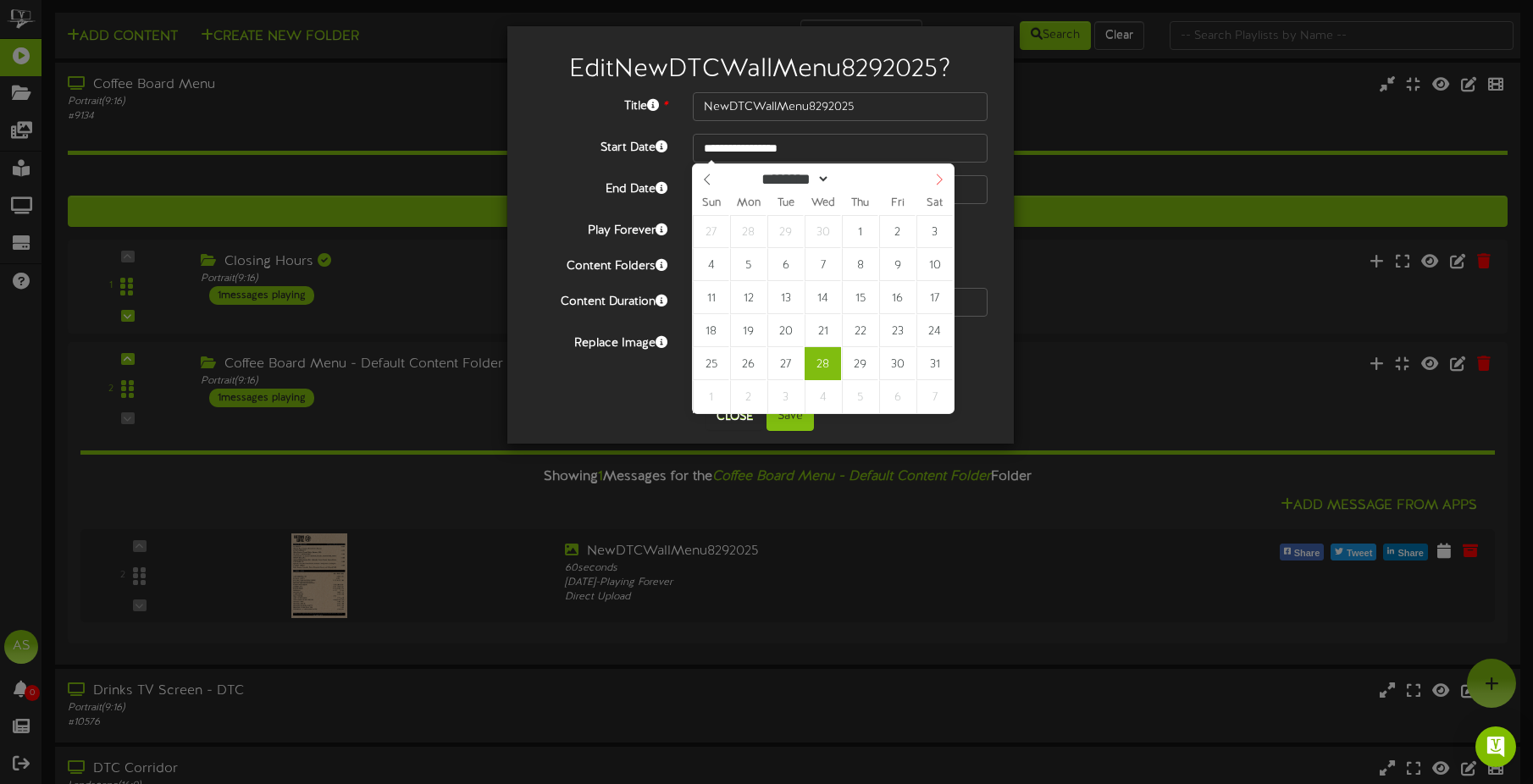
type input "****"
click at [933, 181] on icon at bounding box center [939, 179] width 12 height 12
select select "*"
click at [937, 178] on icon at bounding box center [939, 179] width 12 height 12
click at [891, 181] on span at bounding box center [885, 184] width 12 height 9
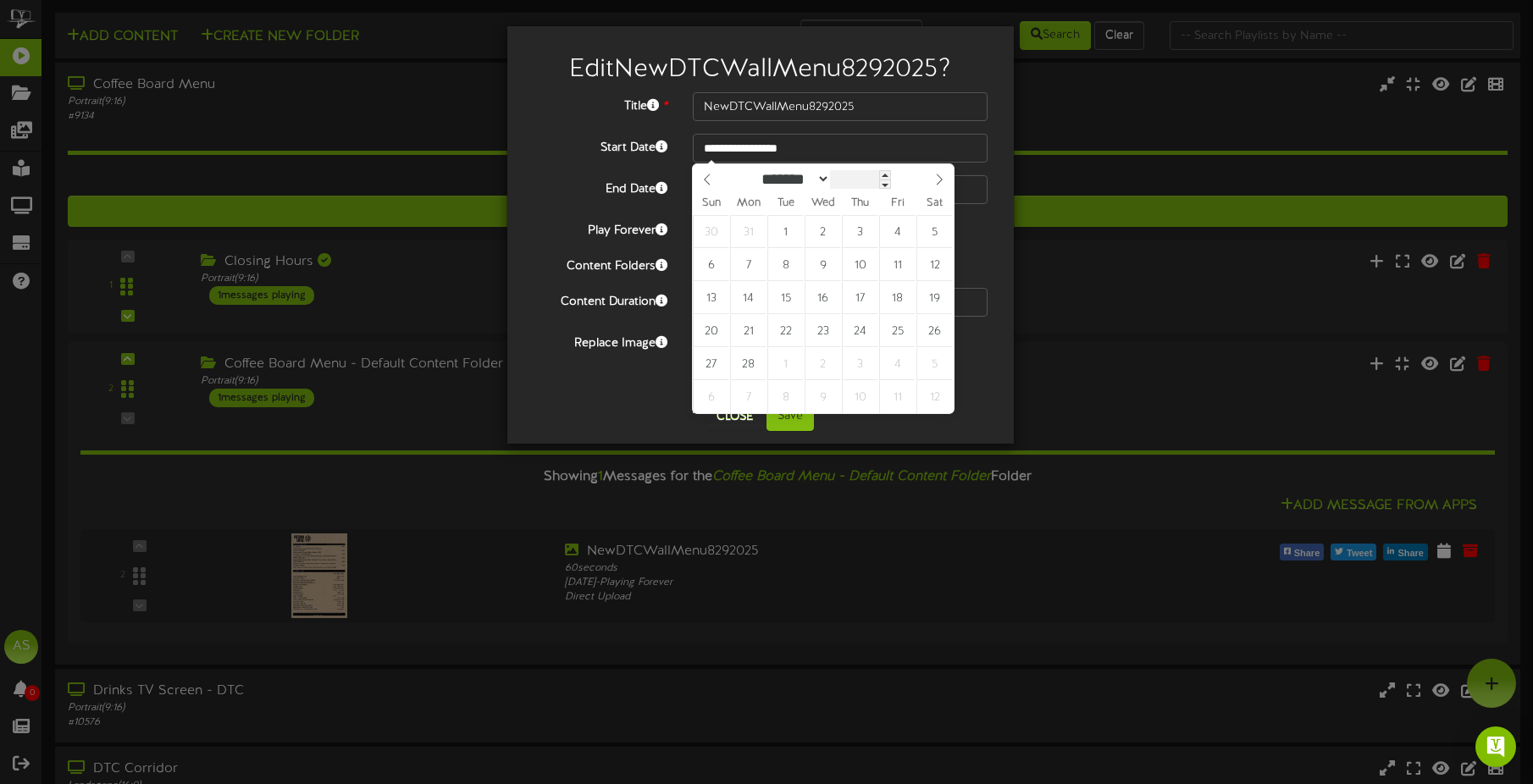
click at [886, 181] on input "****" at bounding box center [861, 179] width 61 height 18
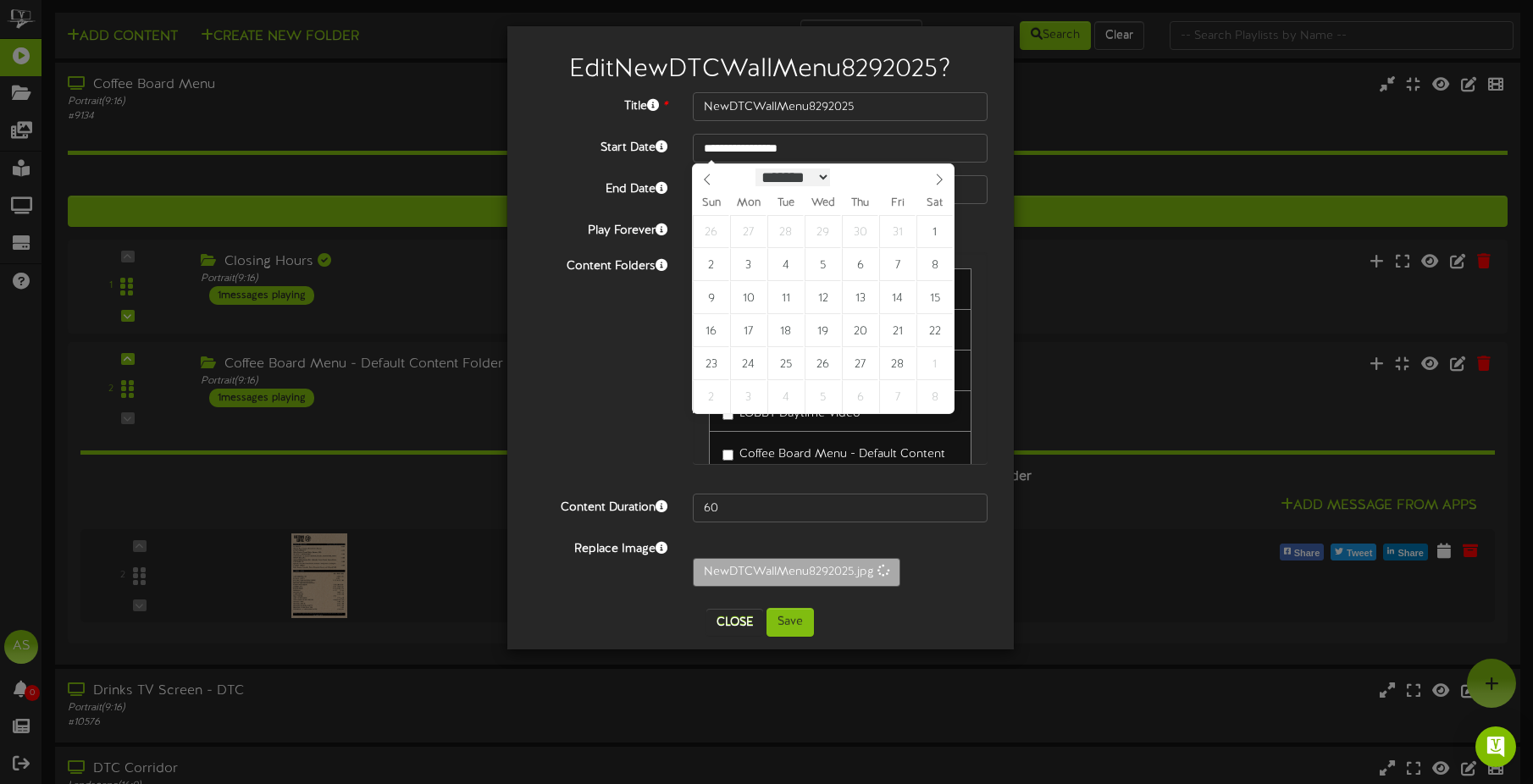
type input "****"
click at [806, 181] on select "******* ******** ***** ***** *** **** **** ****** ********* ******* ******** **…" at bounding box center [793, 178] width 75 height 18
select select "*"
click at [756, 169] on select "******* ******** ***** ***** *** **** **** ****** ********* ******* ******** **…" at bounding box center [793, 178] width 75 height 18
click at [794, 619] on button "Save" at bounding box center [791, 622] width 47 height 29
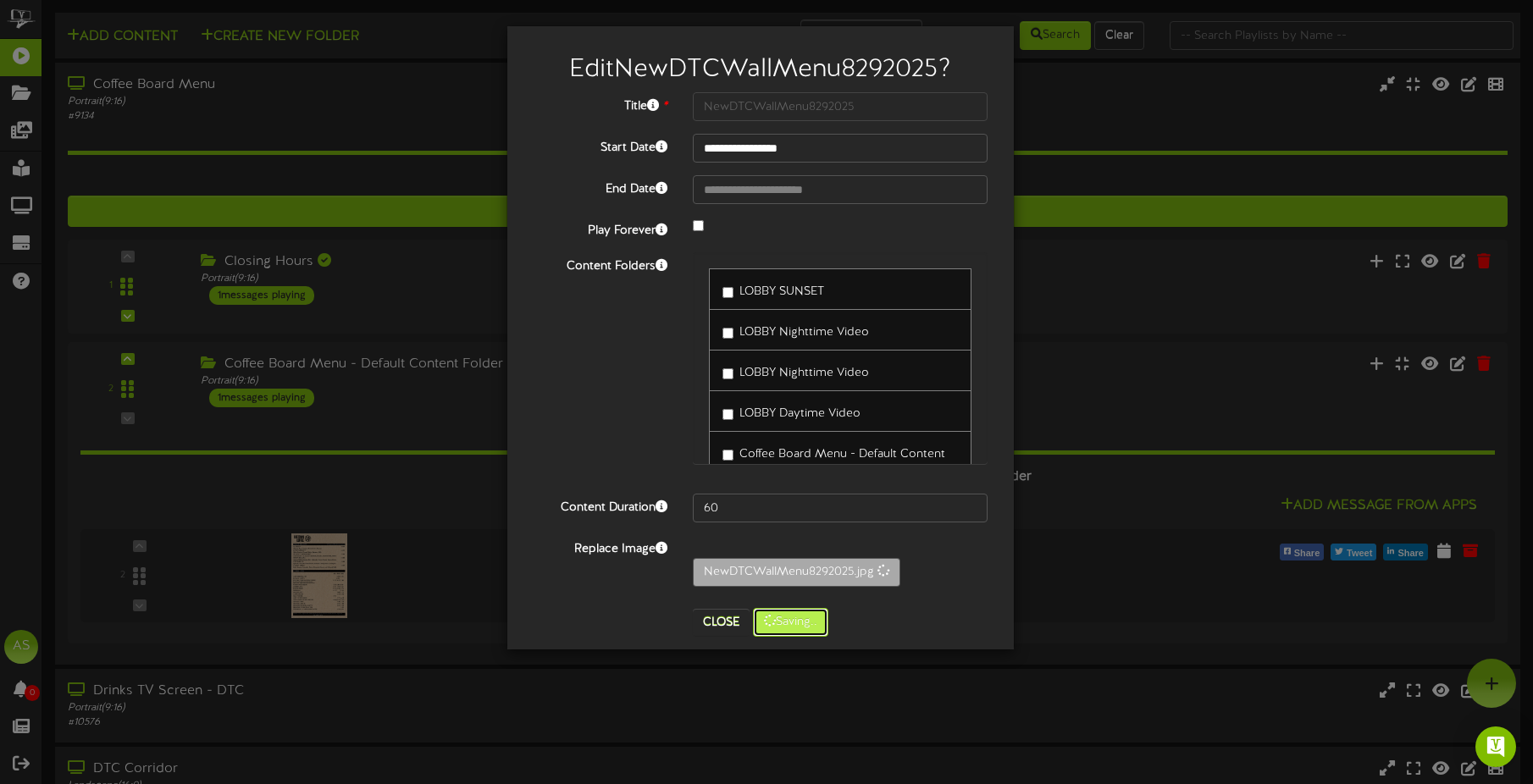
click at [806, 620] on button "Saving.." at bounding box center [791, 622] width 75 height 29
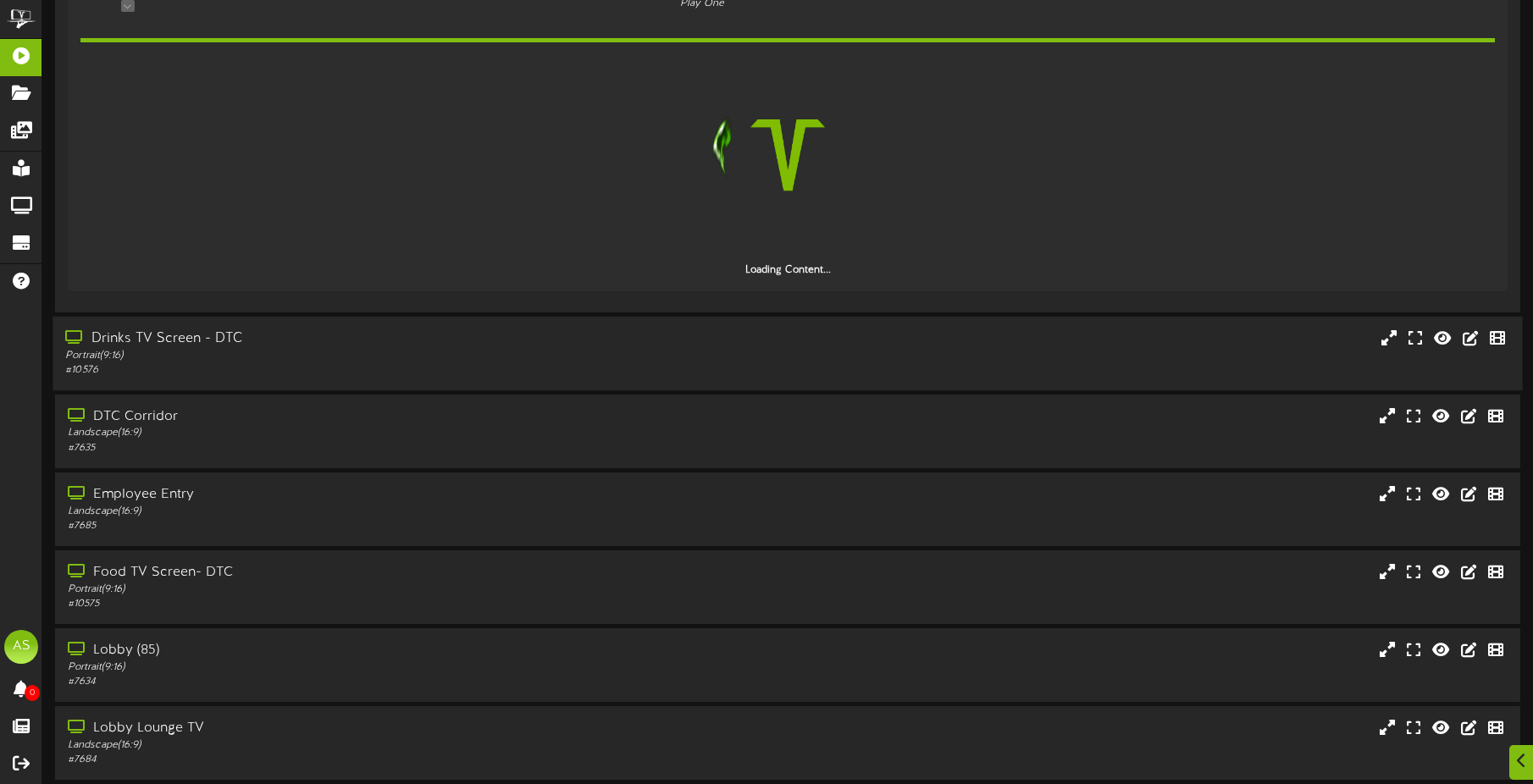
scroll to position [423, 0]
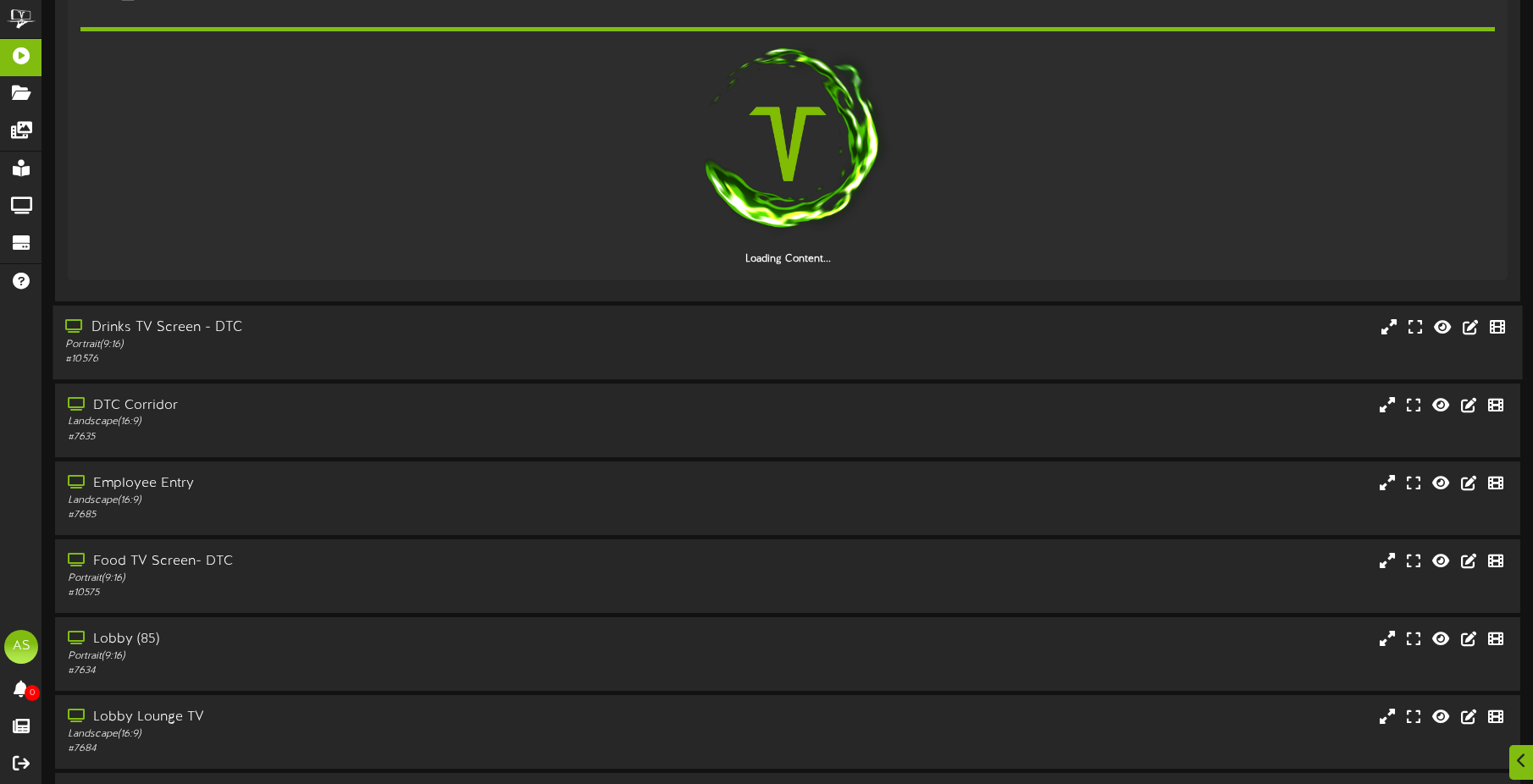
click at [311, 323] on div "Drinks TV Screen - DTC" at bounding box center [359, 327] width 587 height 19
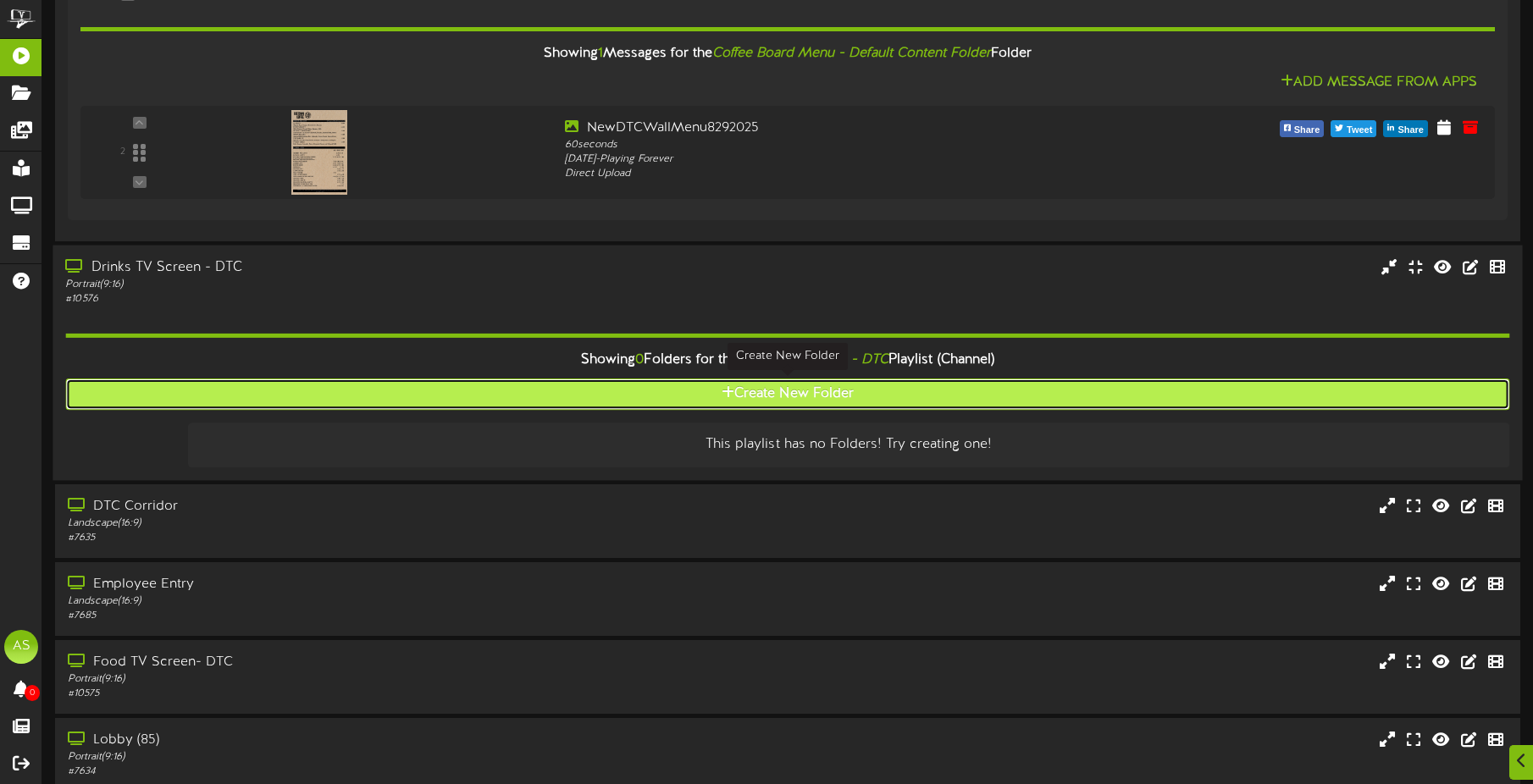
click at [638, 395] on button "Create New Folder" at bounding box center [787, 394] width 1444 height 31
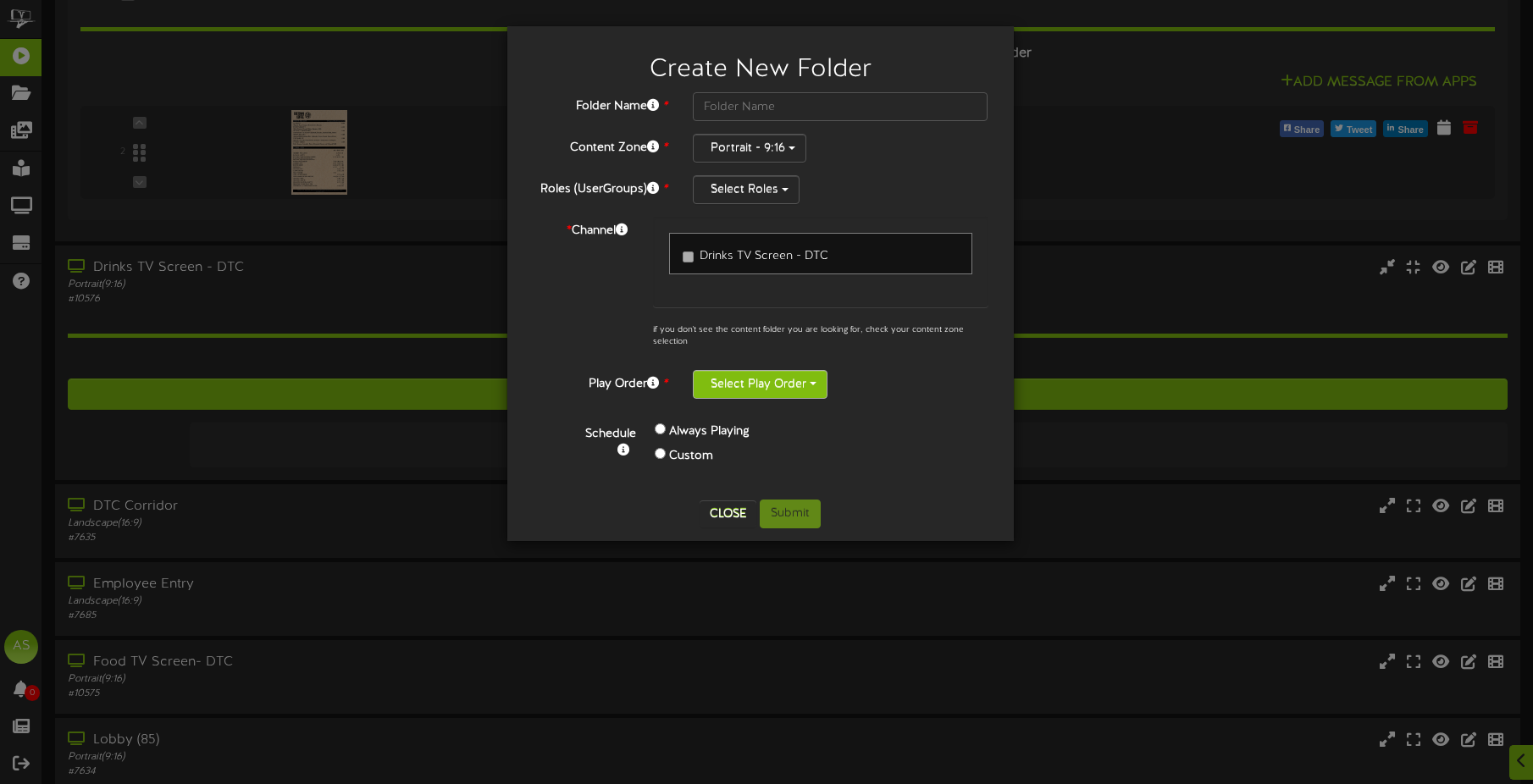
click at [786, 385] on button "Select Play Order" at bounding box center [761, 384] width 134 height 29
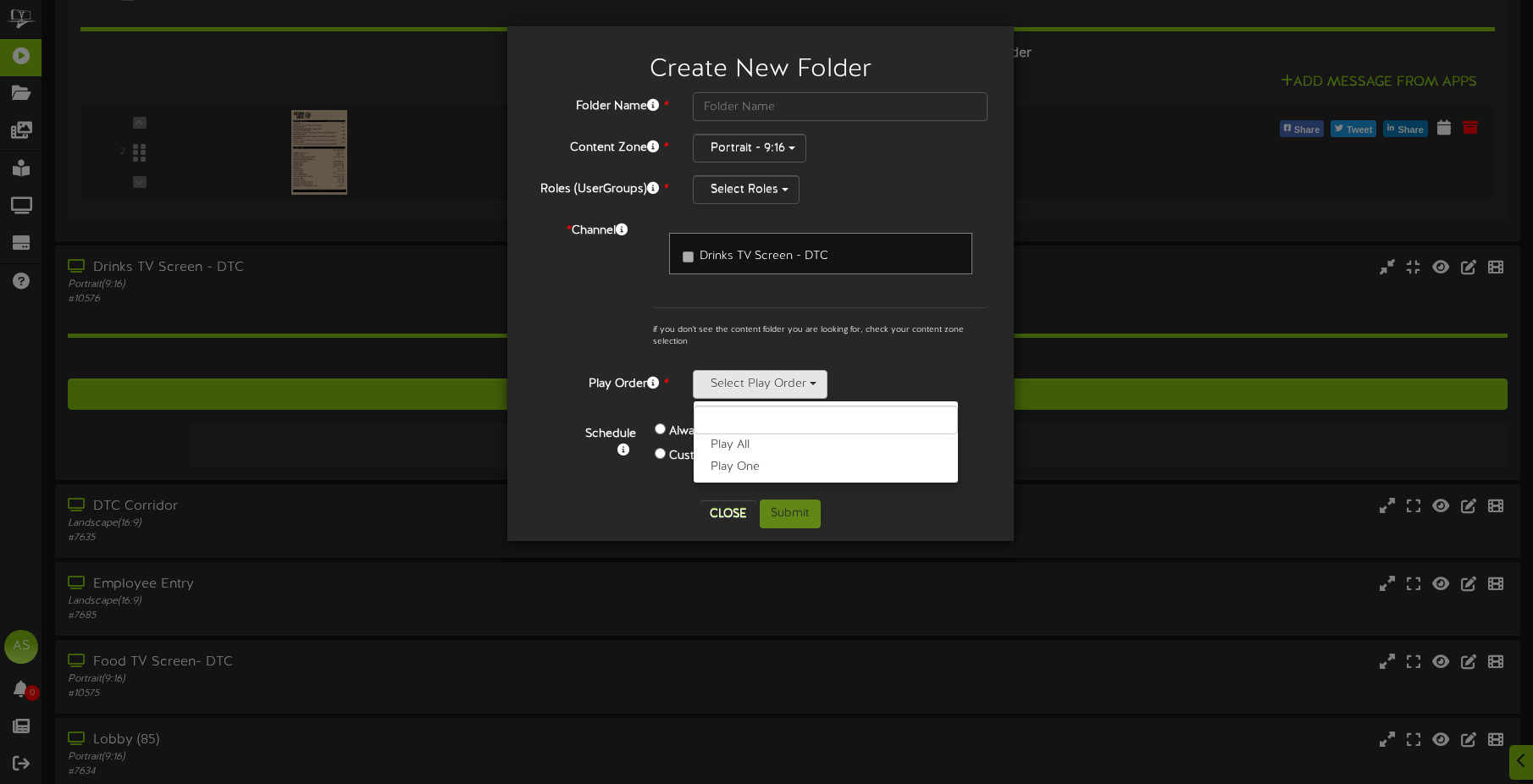
click at [902, 362] on div "Folder Name * Content Zone * Portrait - 9:16 Roles (UserGroups) * Select Roles …" at bounding box center [761, 290] width 456 height 394
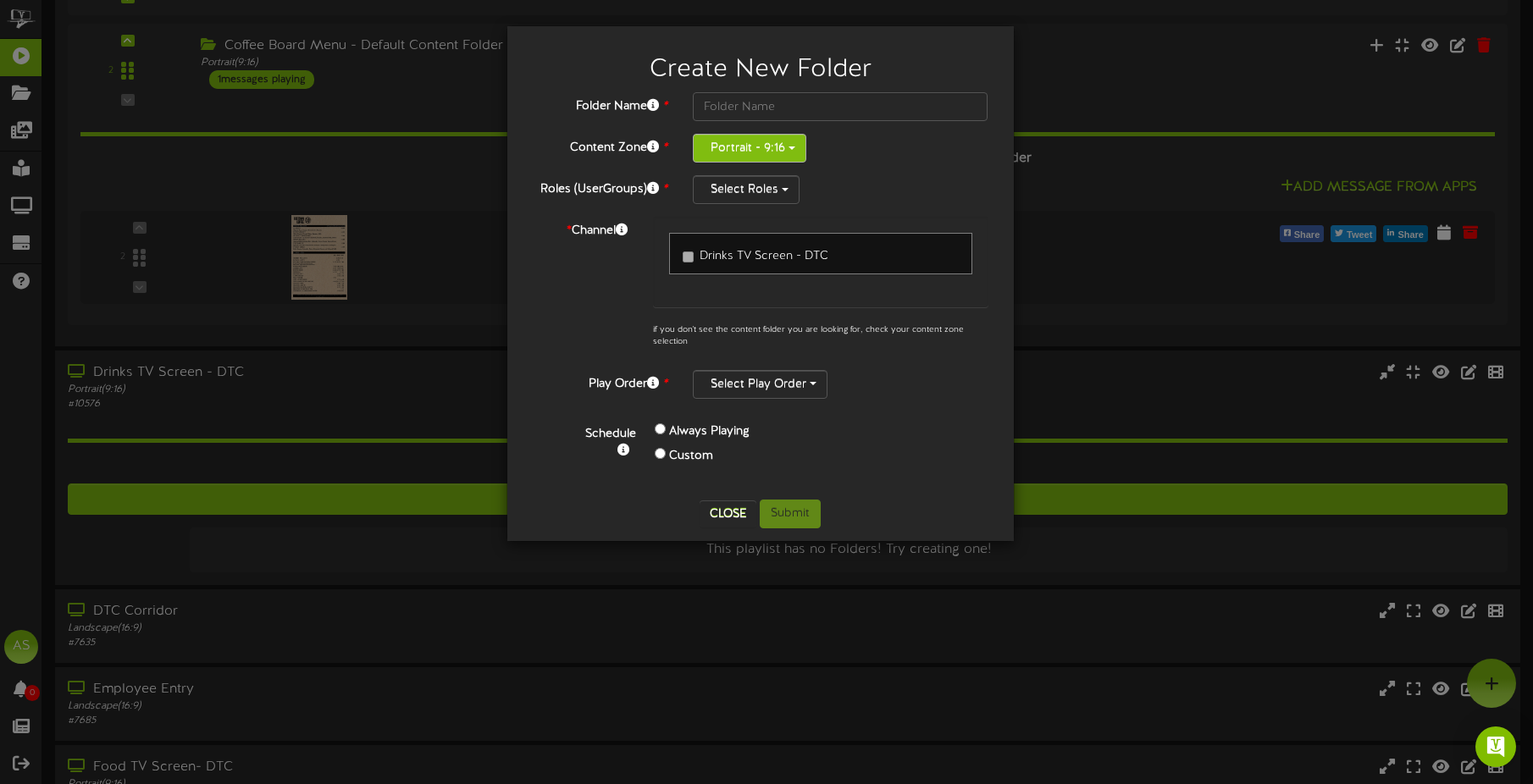
scroll to position [84, 0]
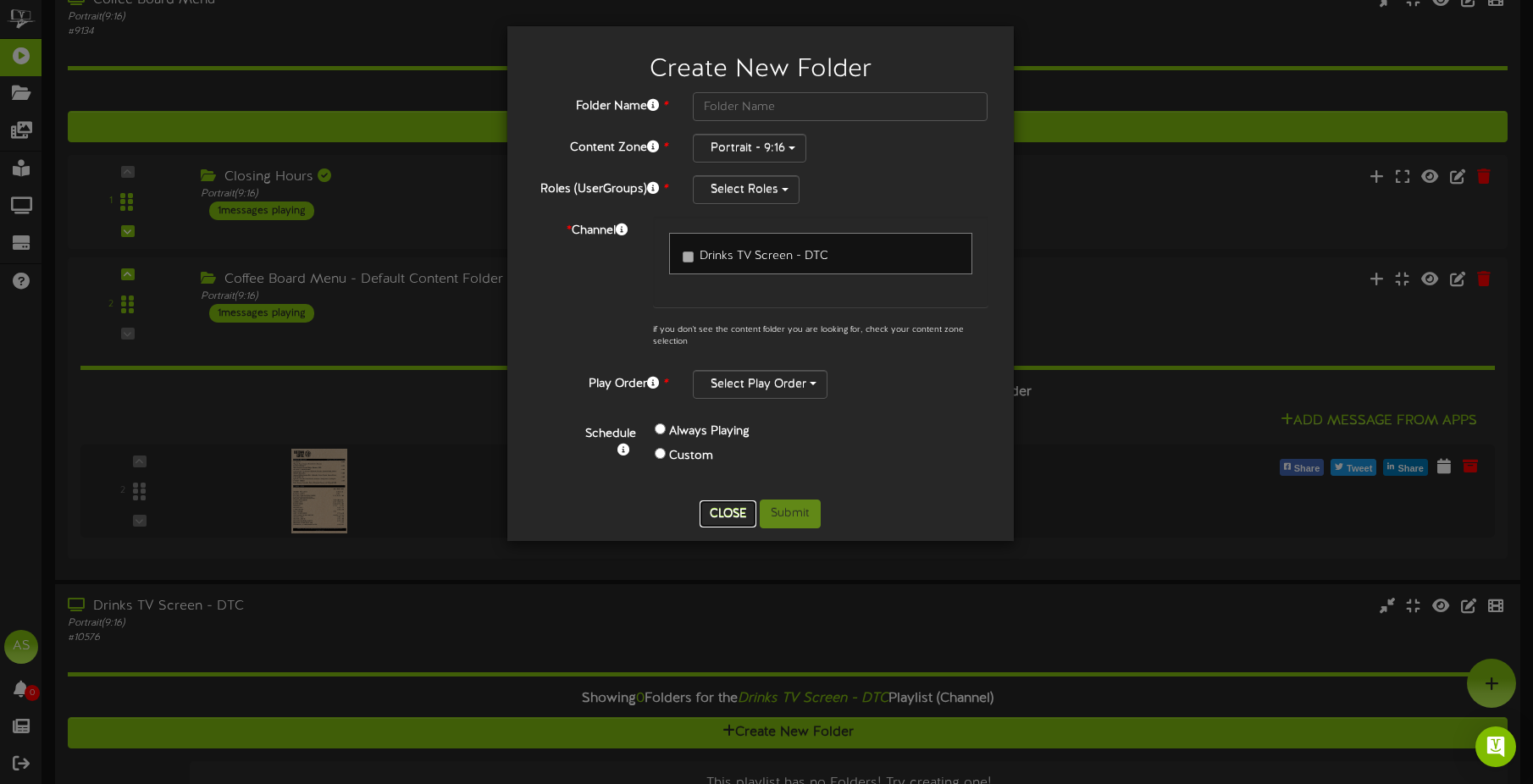
click at [723, 508] on button "Close" at bounding box center [728, 514] width 56 height 27
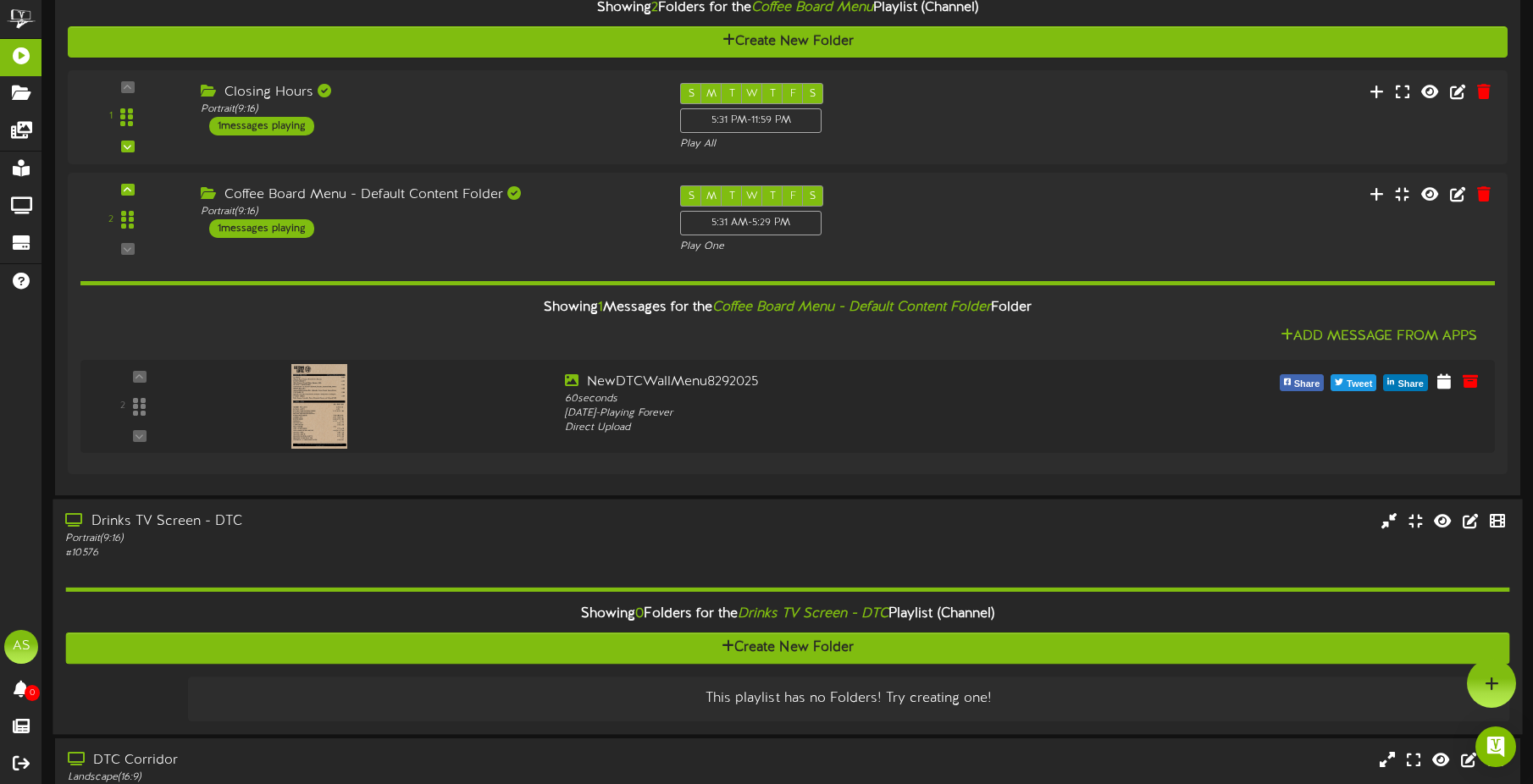
scroll to position [0, 0]
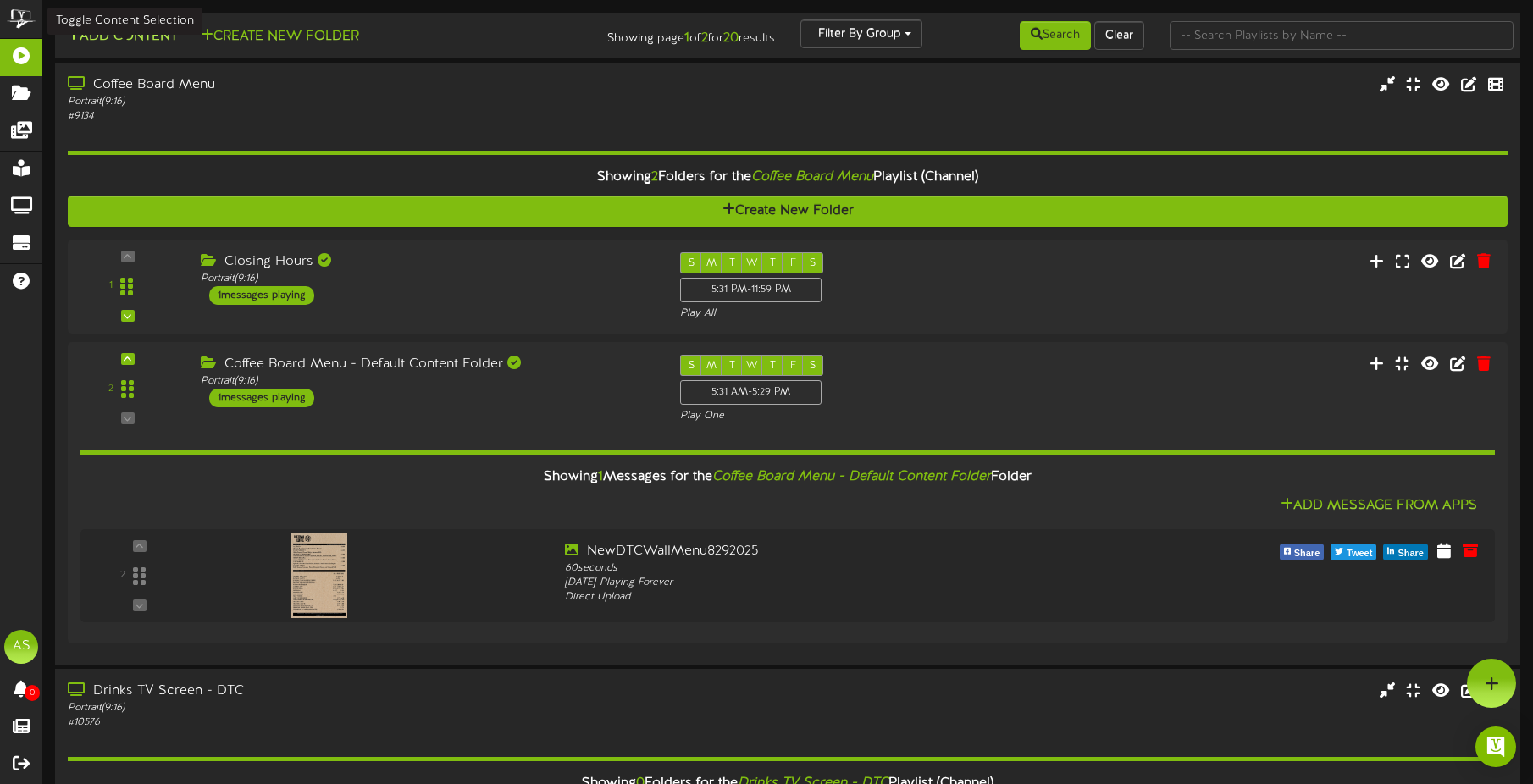
click at [121, 37] on button "Add Content" at bounding box center [122, 36] width 121 height 21
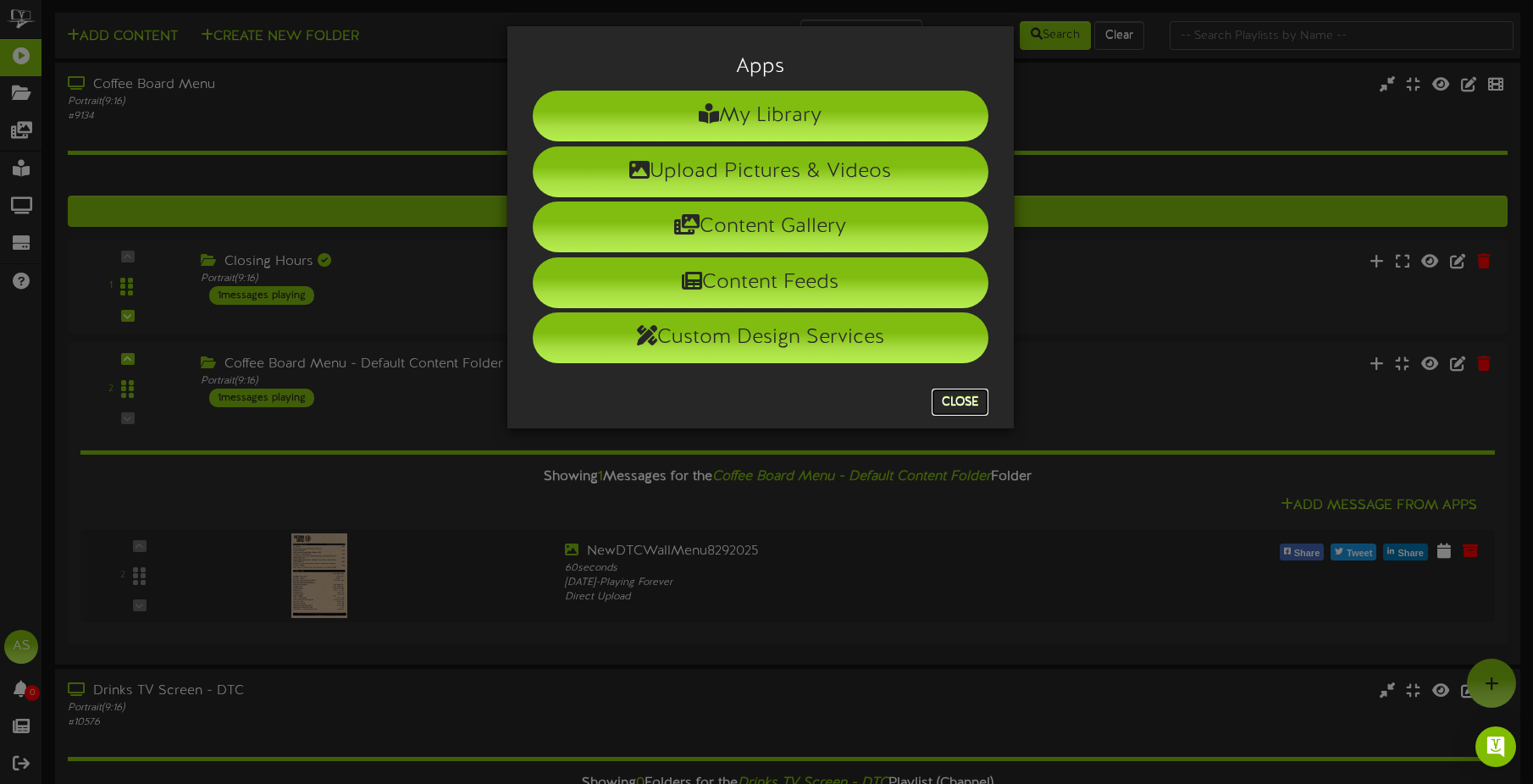
click at [969, 393] on button "Close" at bounding box center [960, 402] width 56 height 27
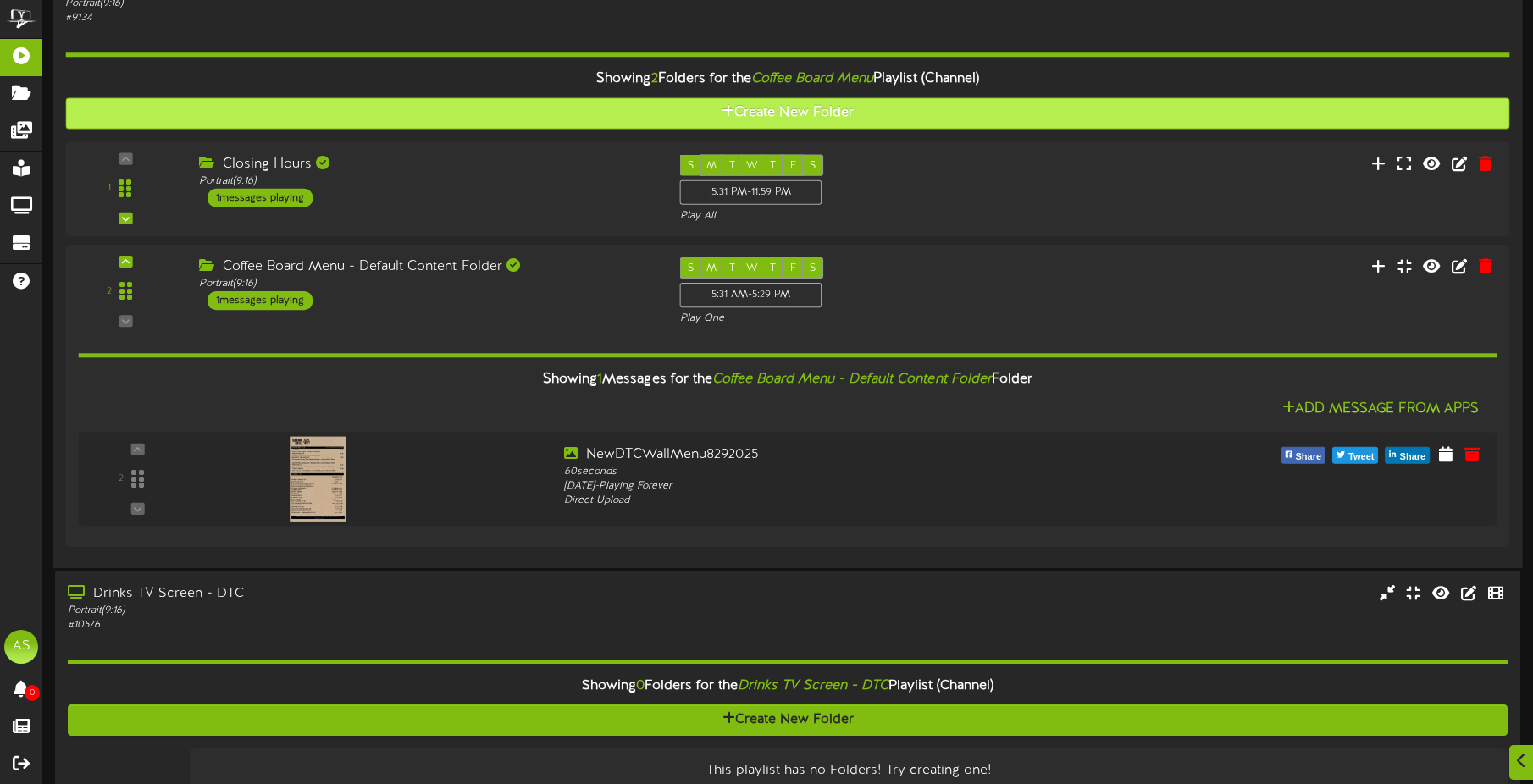
scroll to position [254, 0]
